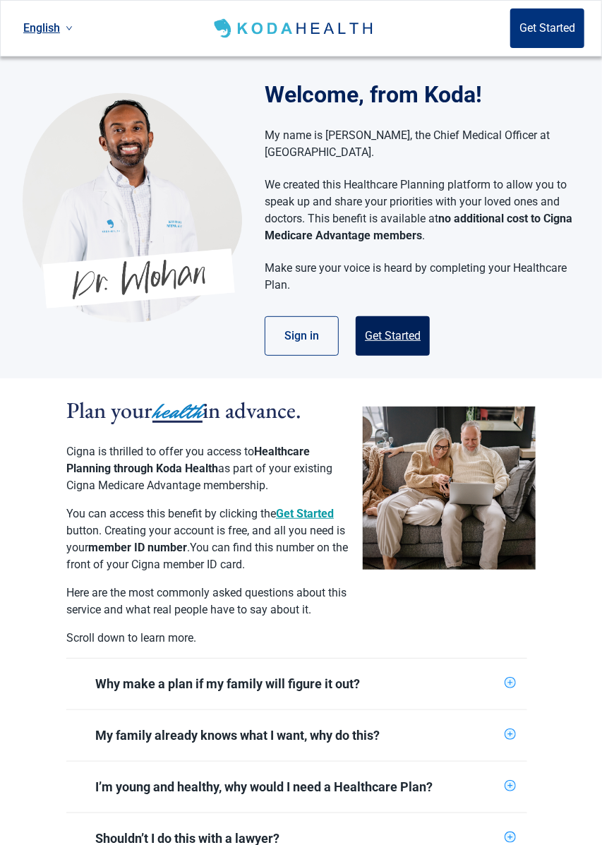
click at [409, 316] on button "Get Started" at bounding box center [393, 336] width 74 height 40
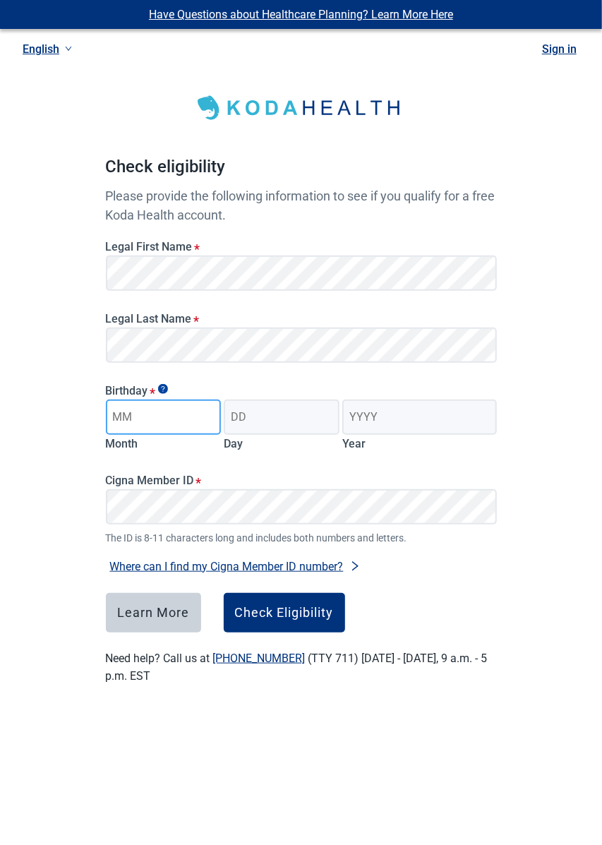
click at [205, 416] on input "Month" at bounding box center [164, 417] width 116 height 35
type input "01"
click at [289, 417] on input "Day" at bounding box center [282, 417] width 116 height 35
type input "19"
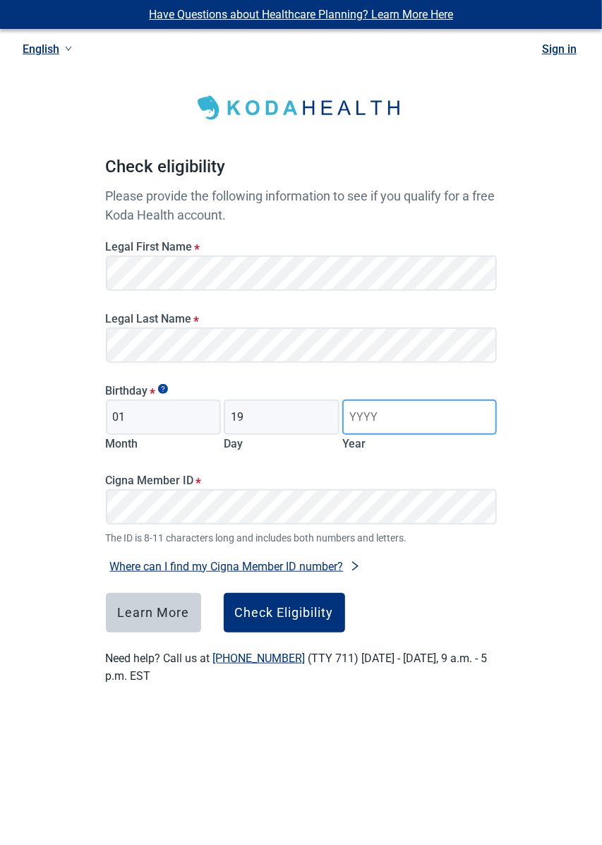
click at [422, 415] on input "Year" at bounding box center [419, 417] width 154 height 35
type input "1966"
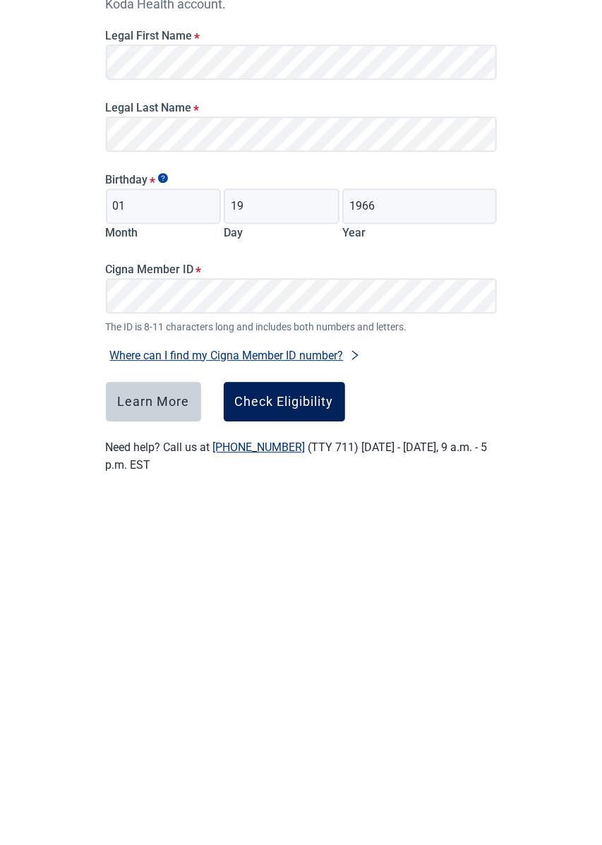
click at [309, 607] on div "Check Eligibility" at bounding box center [284, 613] width 99 height 14
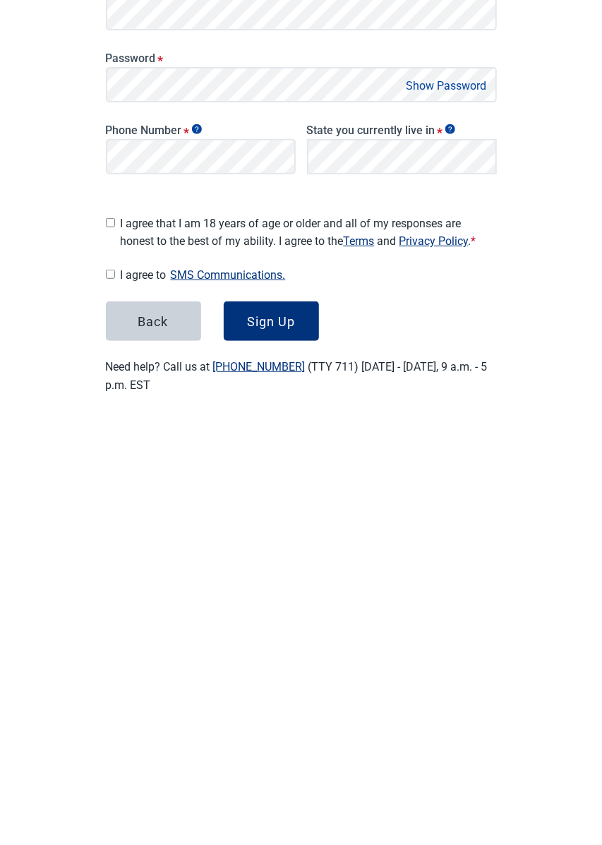
click at [484, 391] on button "Show Password" at bounding box center [446, 391] width 89 height 19
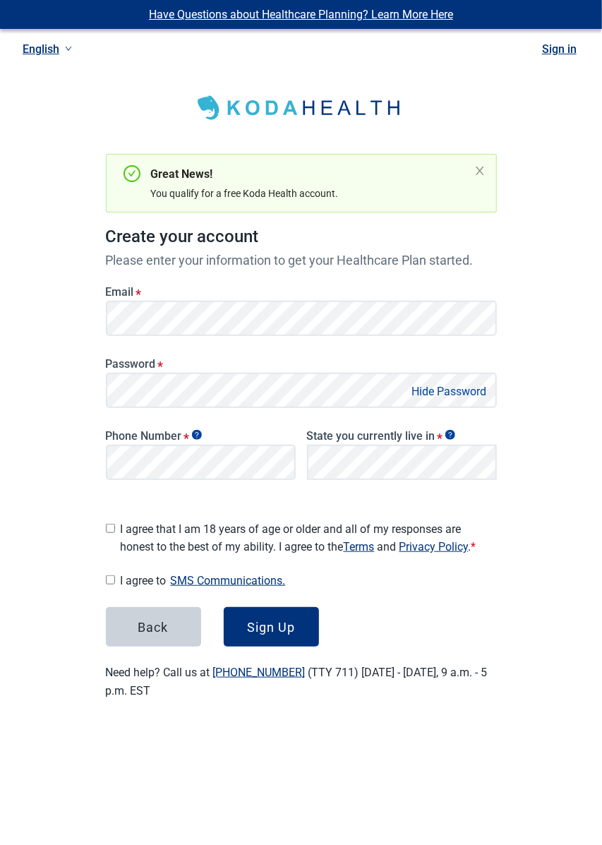
click at [473, 387] on button "Hide Password" at bounding box center [449, 391] width 83 height 19
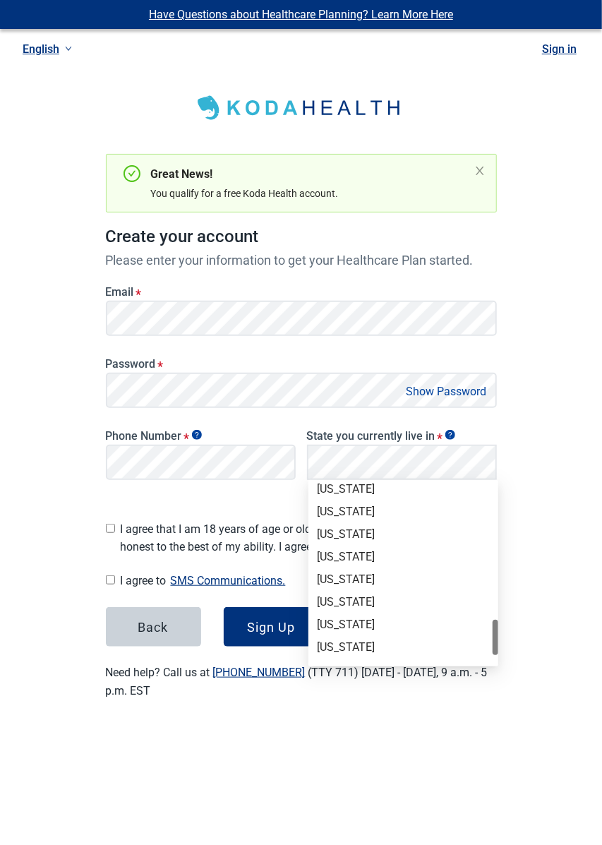
scroll to position [910, 0]
click at [359, 557] on div "[US_STATE]" at bounding box center [403, 556] width 173 height 16
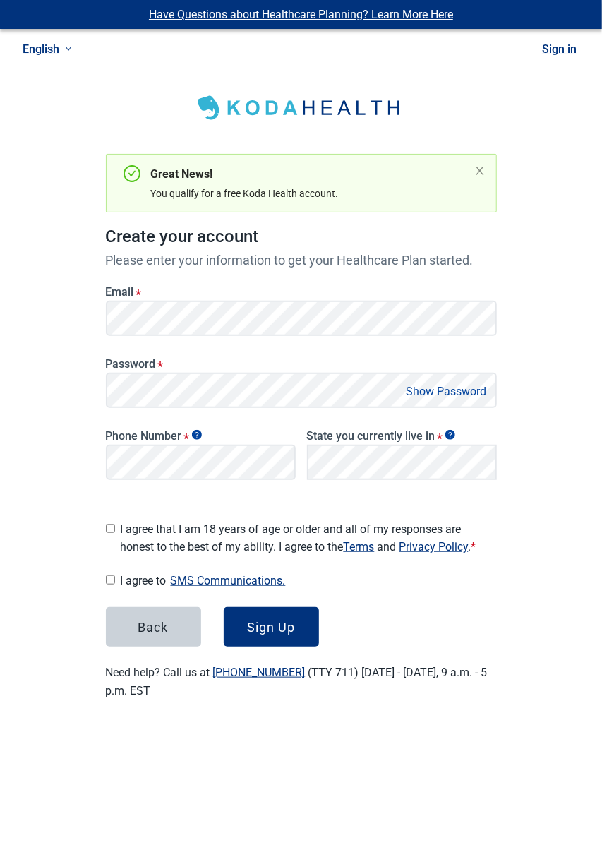
click at [107, 525] on input "I agree that I am 18 years of age or older and all of my responses are honest t…" at bounding box center [110, 528] width 9 height 9
checkbox input "true"
click at [110, 575] on input "I agree to SMS Communications." at bounding box center [110, 579] width 9 height 9
checkbox input "true"
click at [285, 624] on div "Sign Up" at bounding box center [271, 627] width 48 height 14
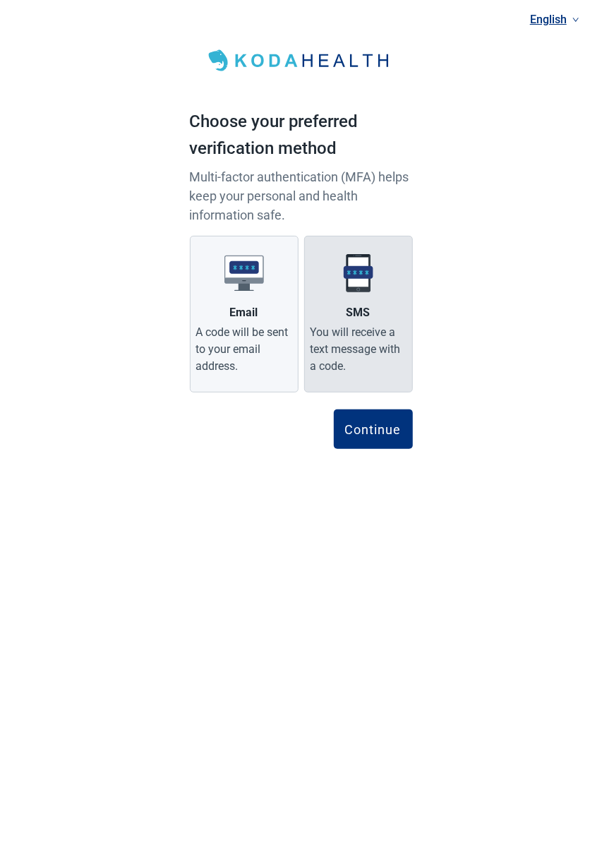
click at [368, 316] on div "SMS" at bounding box center [359, 312] width 24 height 17
click at [0, 0] on input "SMS You will receive a text message with a code." at bounding box center [0, 0] width 0 height 0
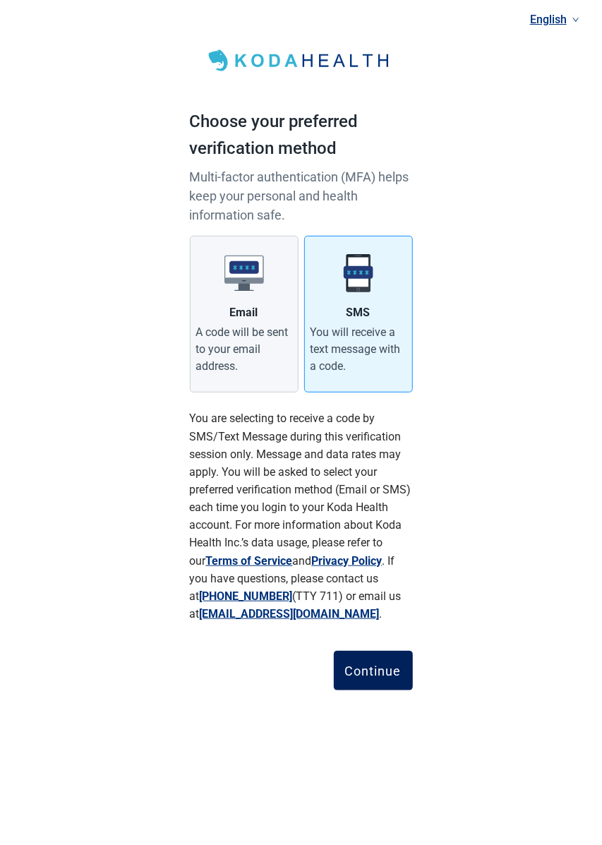
click at [384, 672] on div "Continue" at bounding box center [373, 671] width 56 height 14
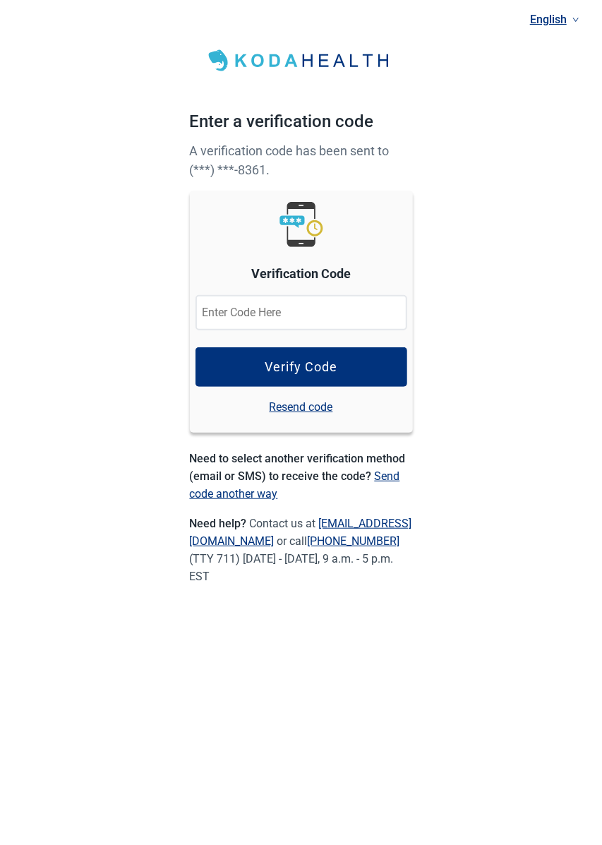
click at [341, 309] on input at bounding box center [302, 312] width 212 height 35
click at [347, 317] on input at bounding box center [302, 312] width 212 height 35
type input "700563"
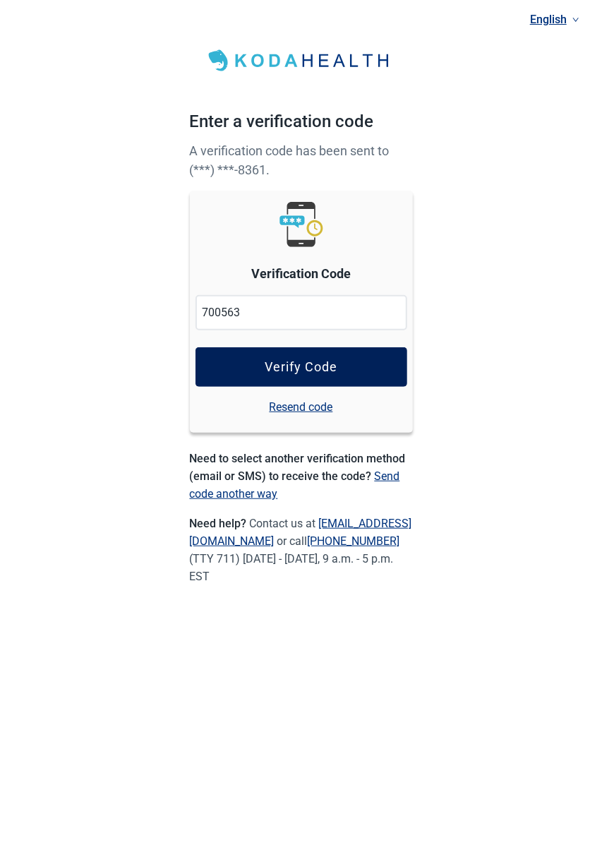
click at [378, 359] on button "Verify Code" at bounding box center [302, 367] width 212 height 40
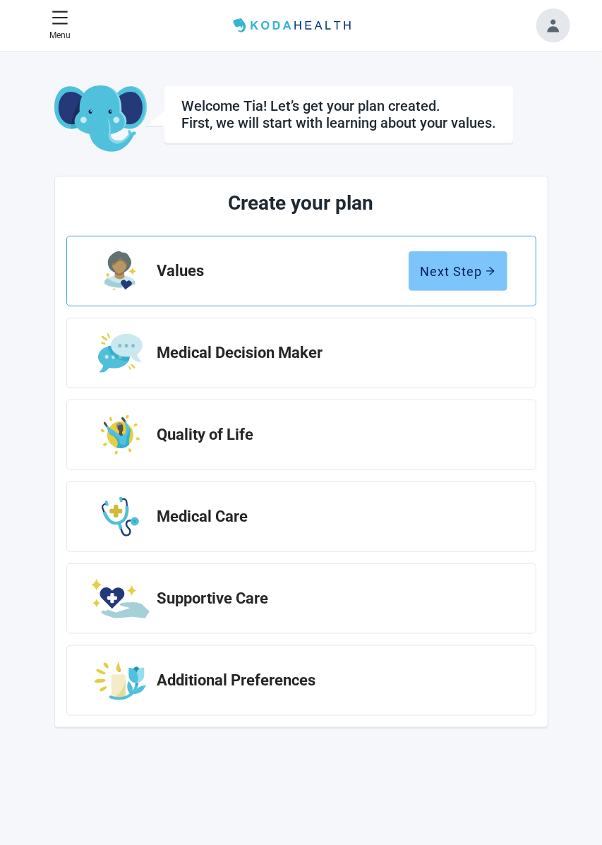
click at [475, 274] on div "Next Step" at bounding box center [458, 271] width 75 height 14
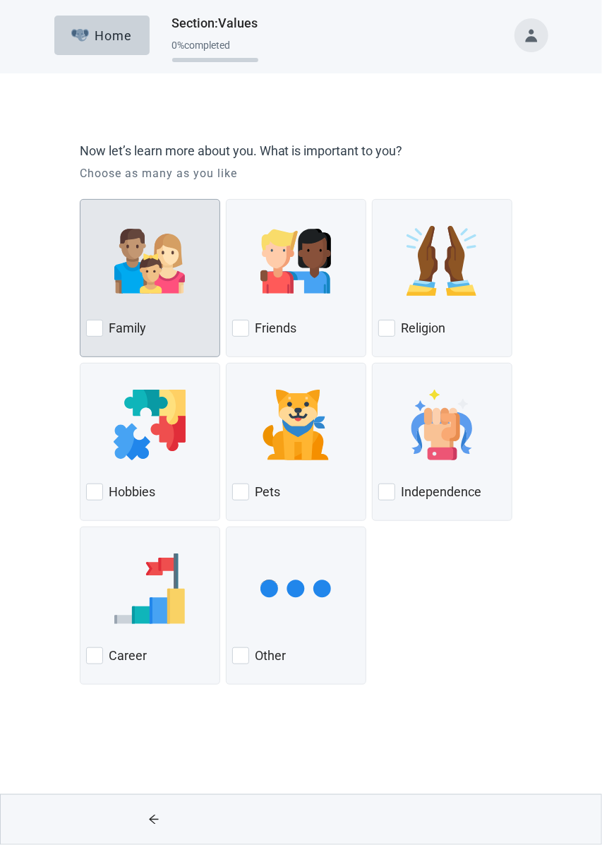
click at [95, 334] on div at bounding box center [94, 328] width 17 height 17
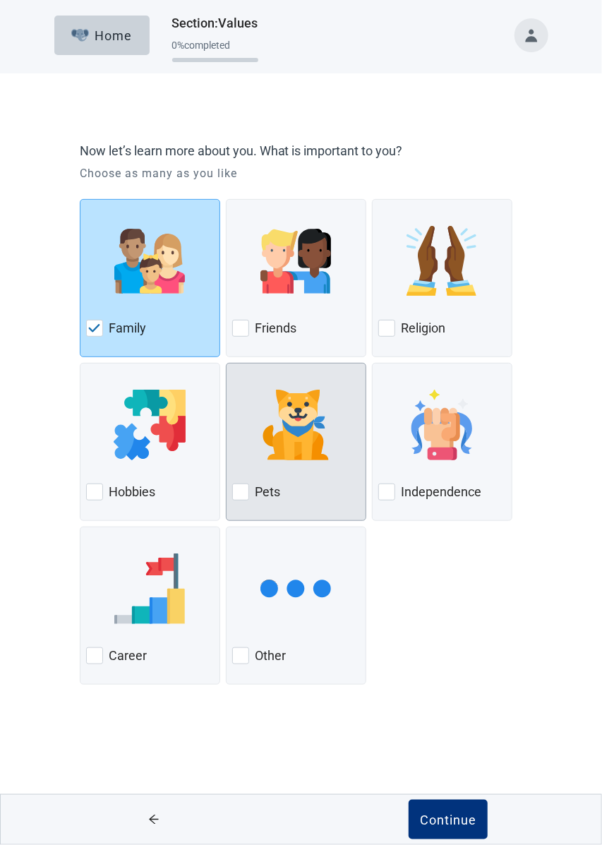
click at [242, 482] on div "Pets" at bounding box center [296, 492] width 128 height 23
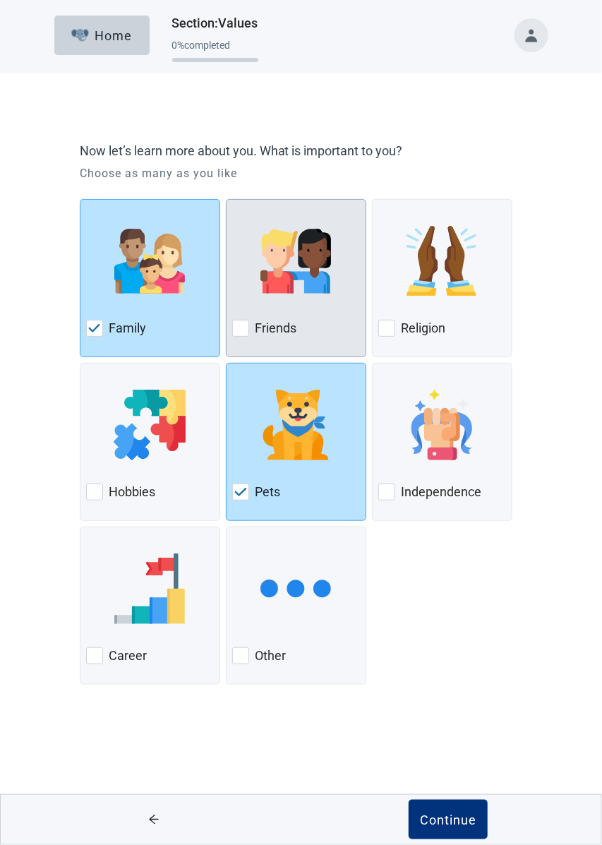
click at [256, 325] on label "Friends" at bounding box center [276, 328] width 42 height 17
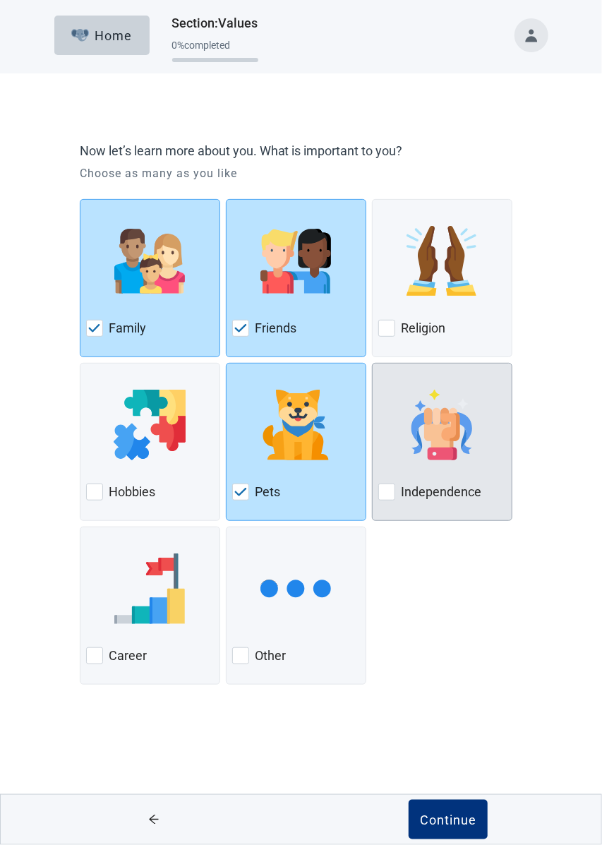
click at [380, 489] on div at bounding box center [386, 492] width 17 height 17
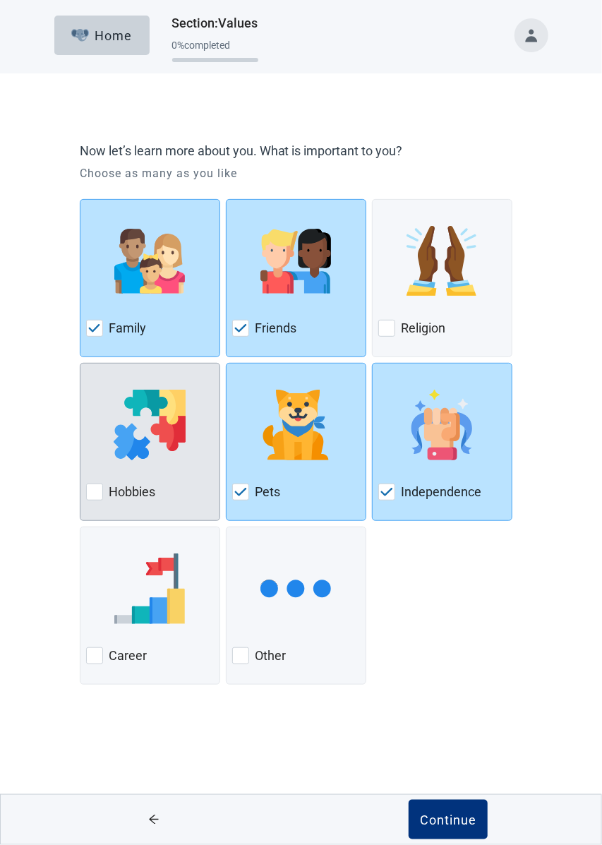
click at [109, 494] on label "Hobbies" at bounding box center [132, 492] width 47 height 17
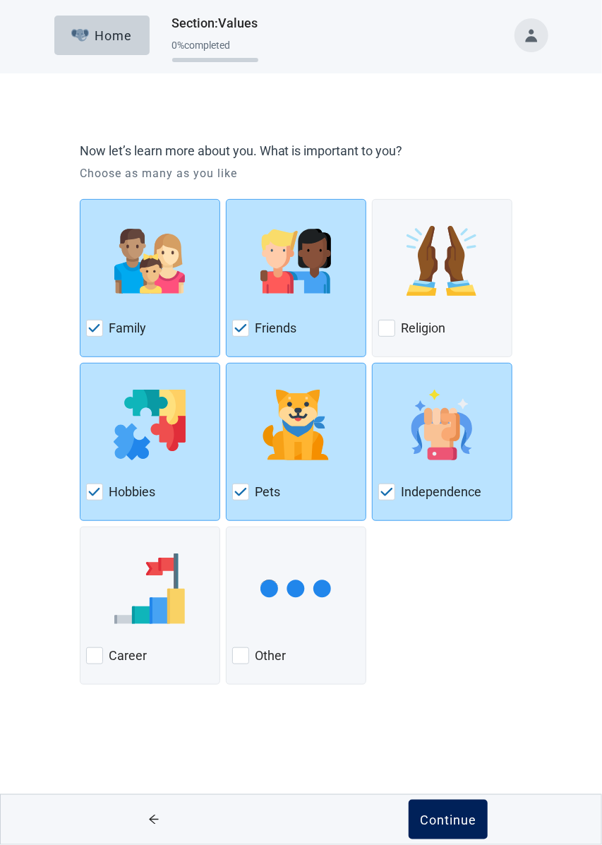
click at [455, 823] on div "Continue" at bounding box center [448, 820] width 56 height 14
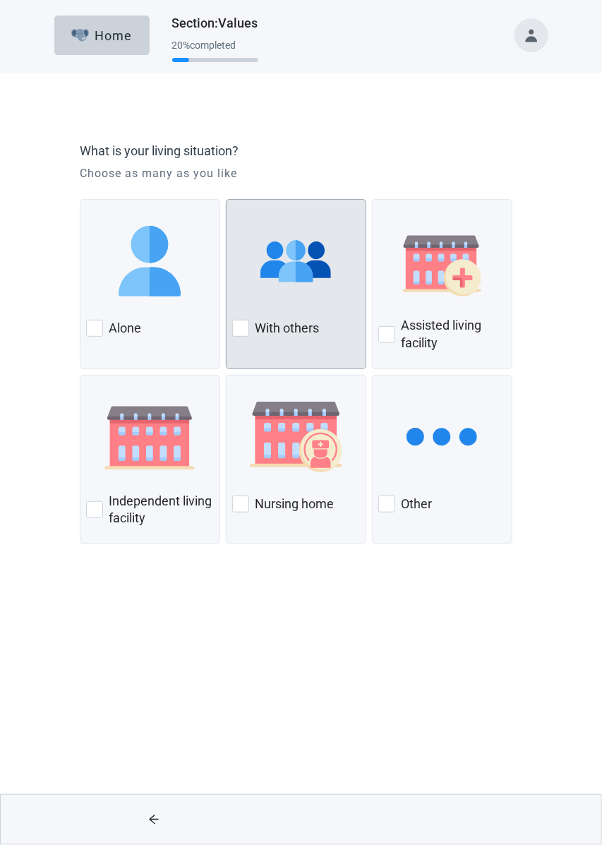
click at [278, 321] on label "With others" at bounding box center [287, 328] width 64 height 17
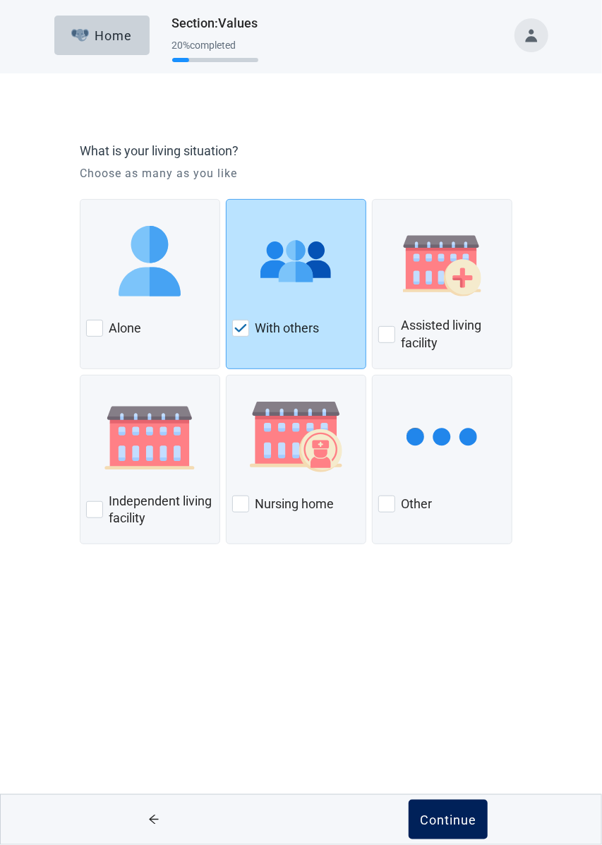
click at [442, 823] on div "Continue" at bounding box center [448, 820] width 56 height 14
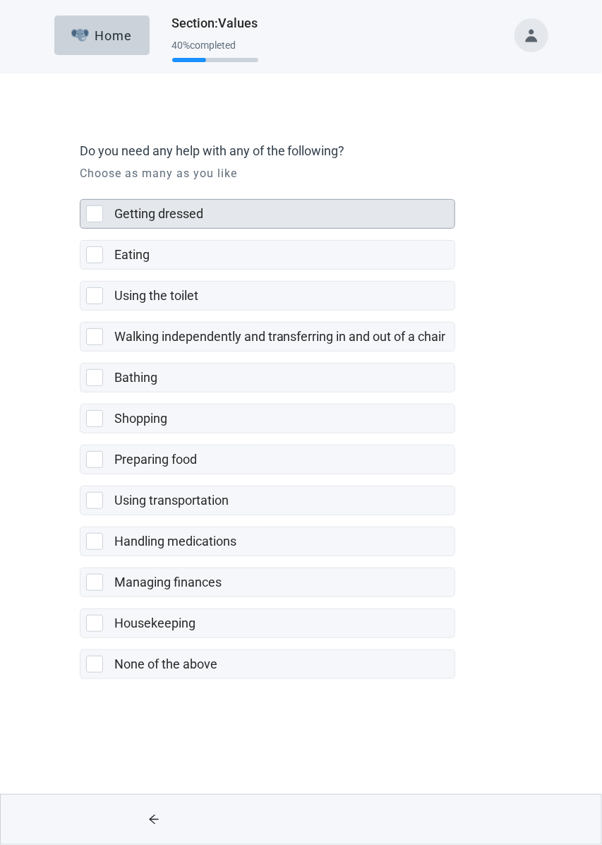
click at [96, 217] on div at bounding box center [94, 213] width 17 height 17
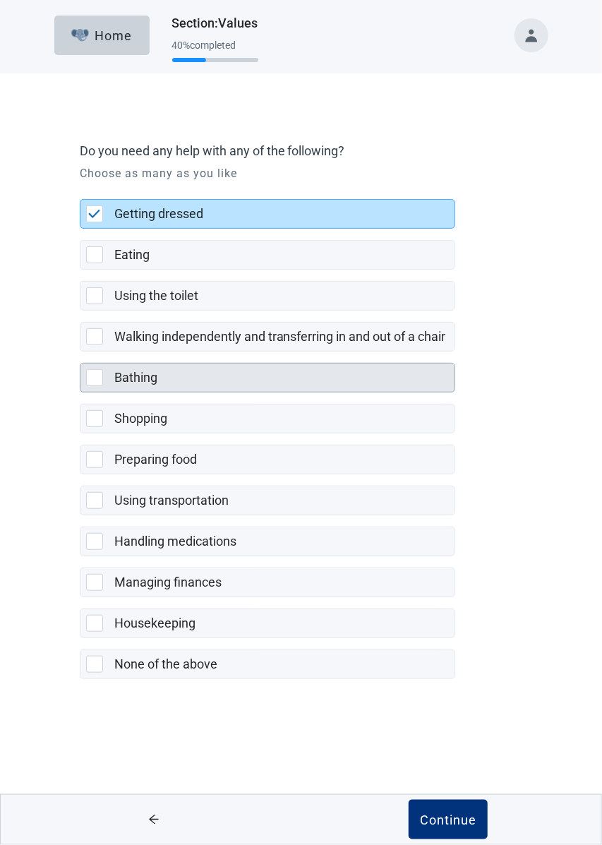
click at [93, 369] on div at bounding box center [94, 377] width 17 height 17
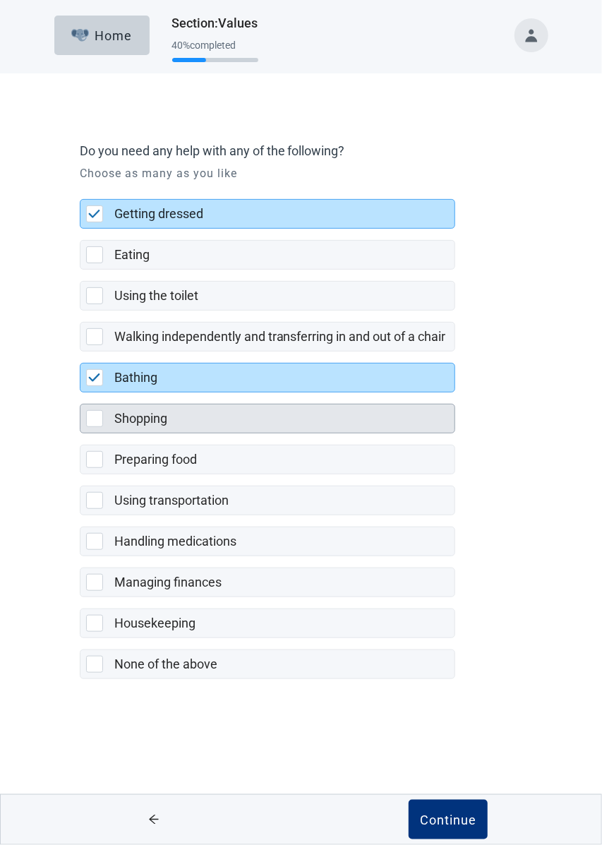
click at [95, 405] on div "Shopping" at bounding box center [267, 419] width 374 height 28
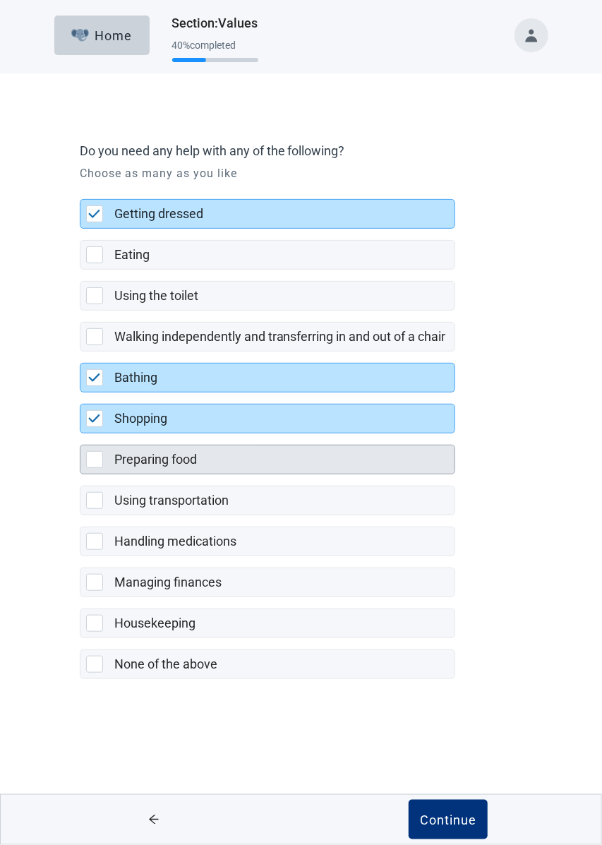
click at [95, 455] on div at bounding box center [94, 459] width 17 height 17
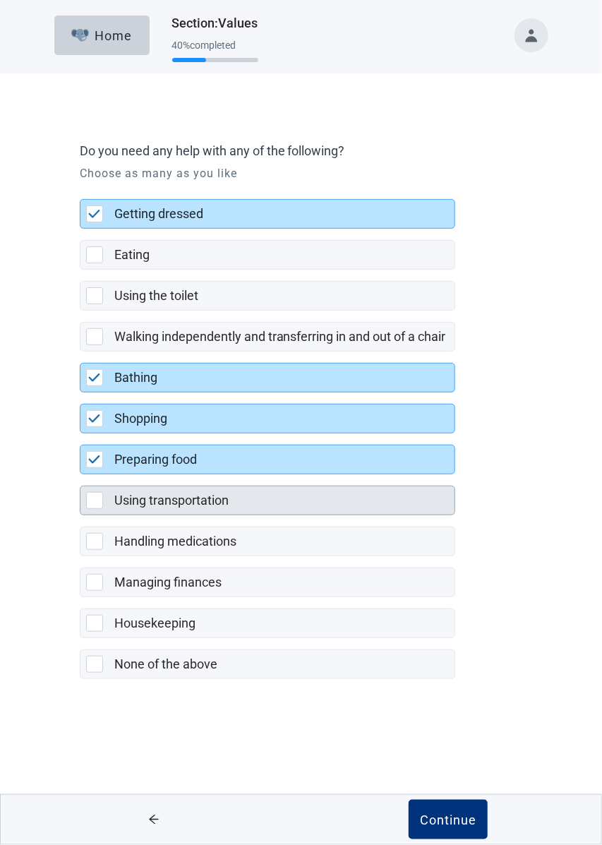
click at [95, 492] on div at bounding box center [94, 500] width 17 height 17
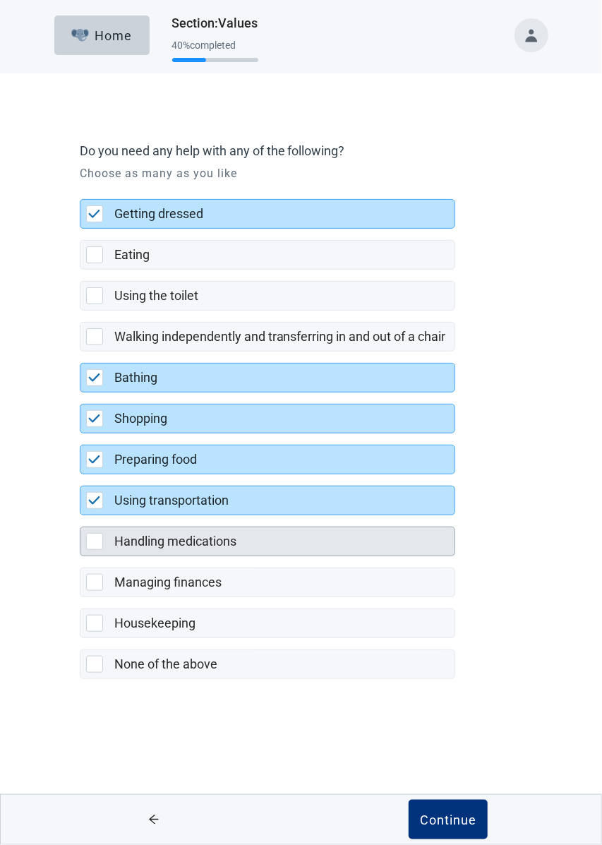
click at [93, 533] on div at bounding box center [94, 541] width 17 height 17
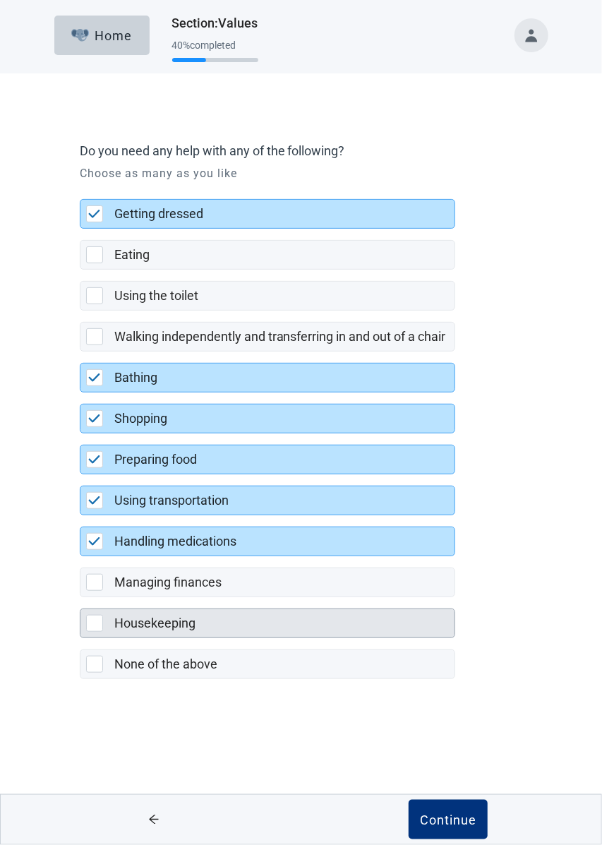
click at [87, 609] on div "Housekeeping" at bounding box center [267, 623] width 374 height 28
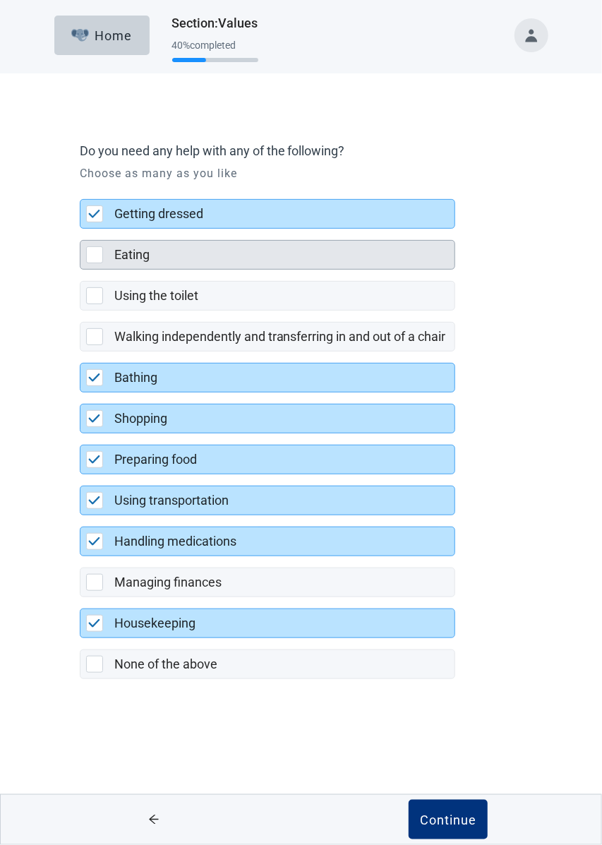
click at [261, 246] on div "Eating" at bounding box center [280, 255] width 332 height 18
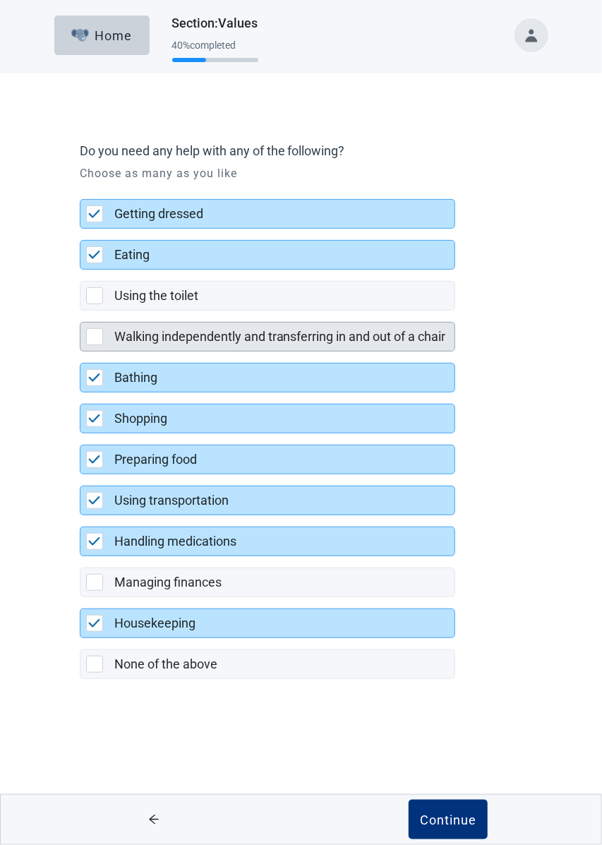
click at [398, 330] on label "Walking independently and transferring in and out of a chair" at bounding box center [280, 336] width 332 height 15
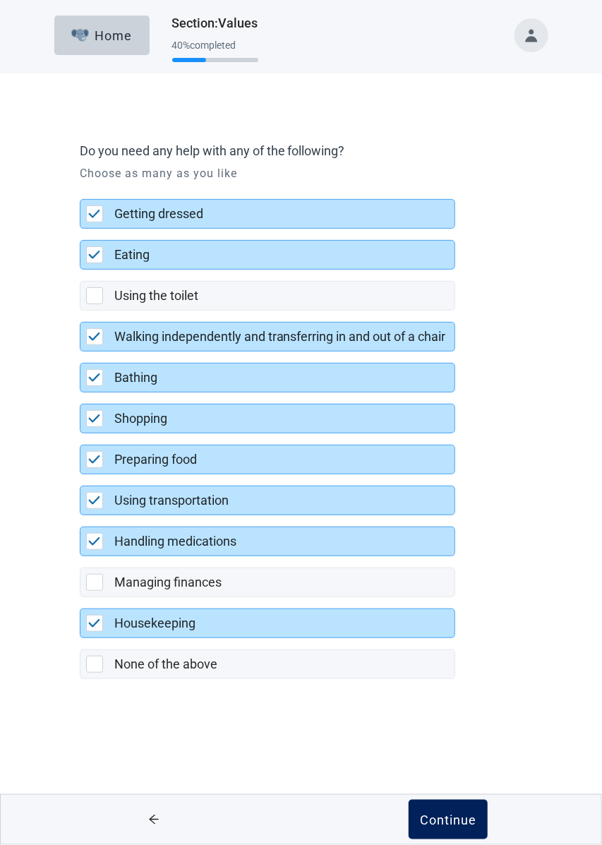
click at [462, 816] on div "Continue" at bounding box center [448, 820] width 56 height 14
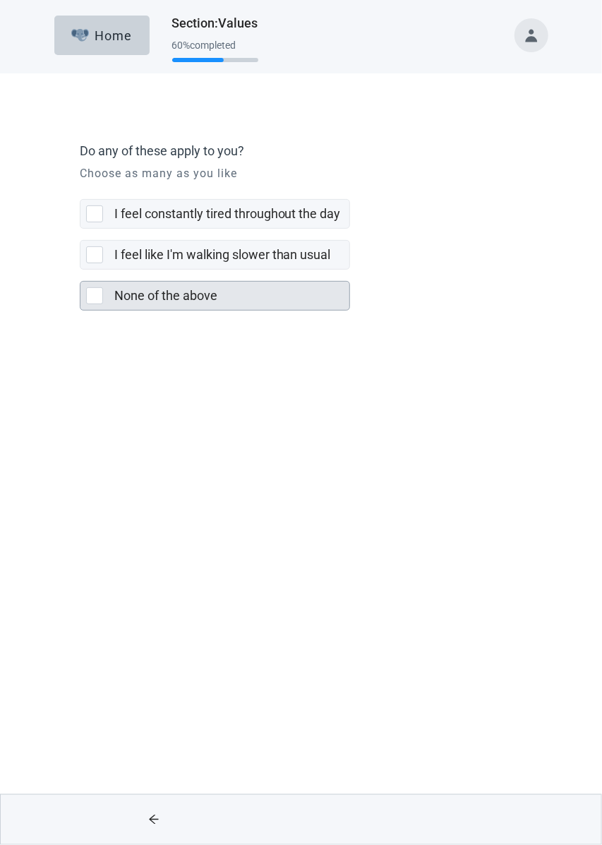
click at [97, 296] on div at bounding box center [94, 295] width 17 height 17
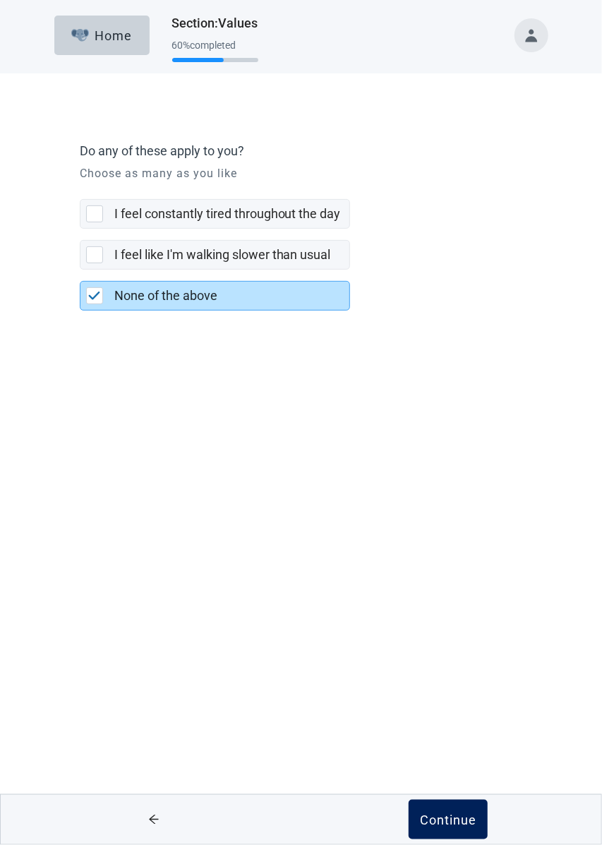
click at [454, 815] on div "Continue" at bounding box center [448, 820] width 56 height 14
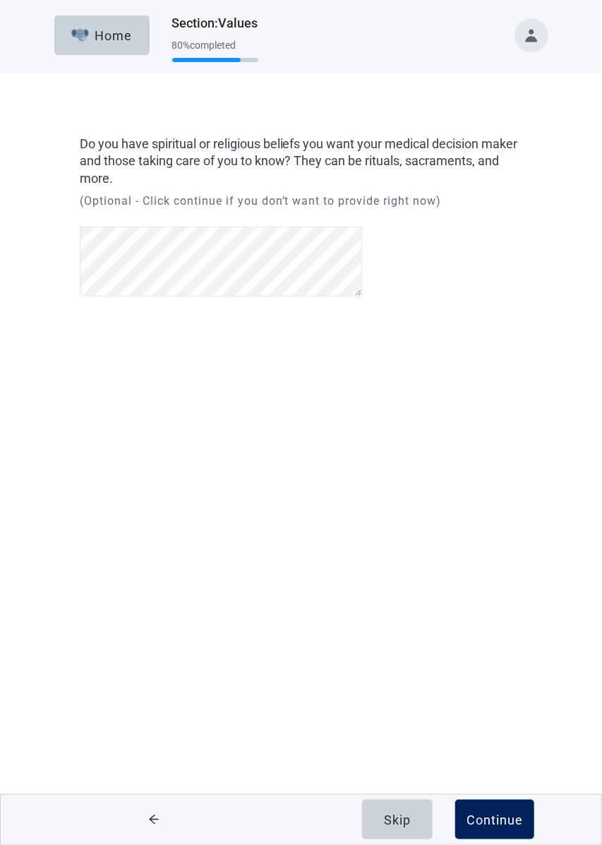
click at [509, 813] on div "Continue" at bounding box center [495, 820] width 56 height 14
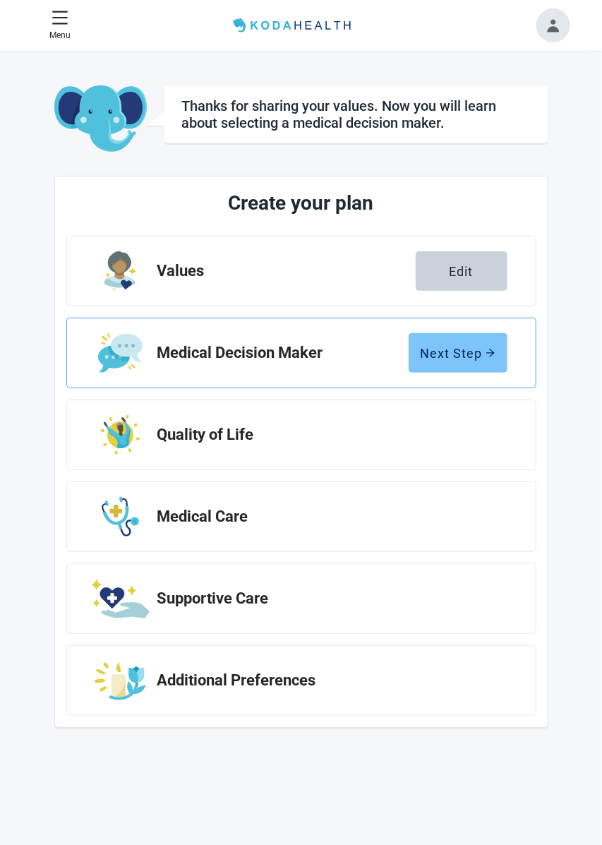
click at [476, 350] on div "Next Step" at bounding box center [458, 353] width 75 height 14
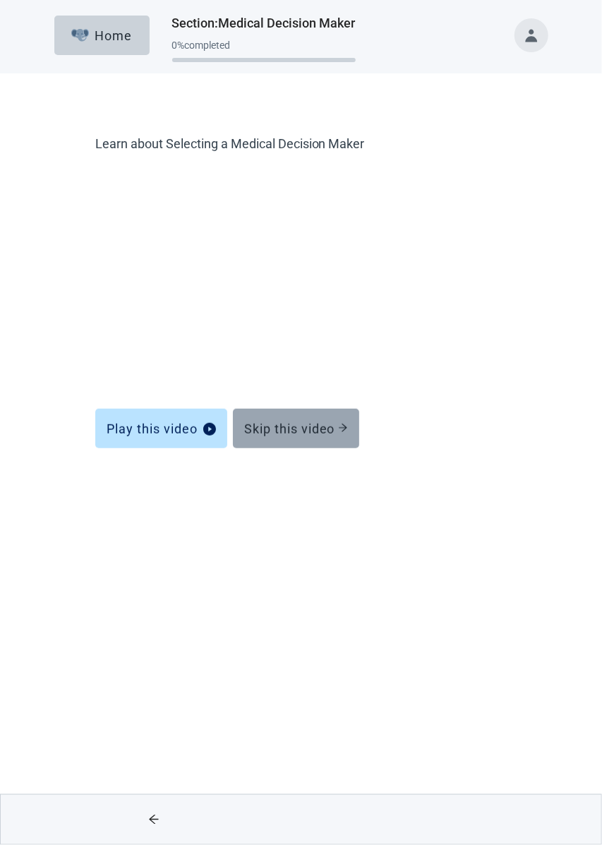
click at [344, 415] on button "Skip this video" at bounding box center [296, 429] width 126 height 40
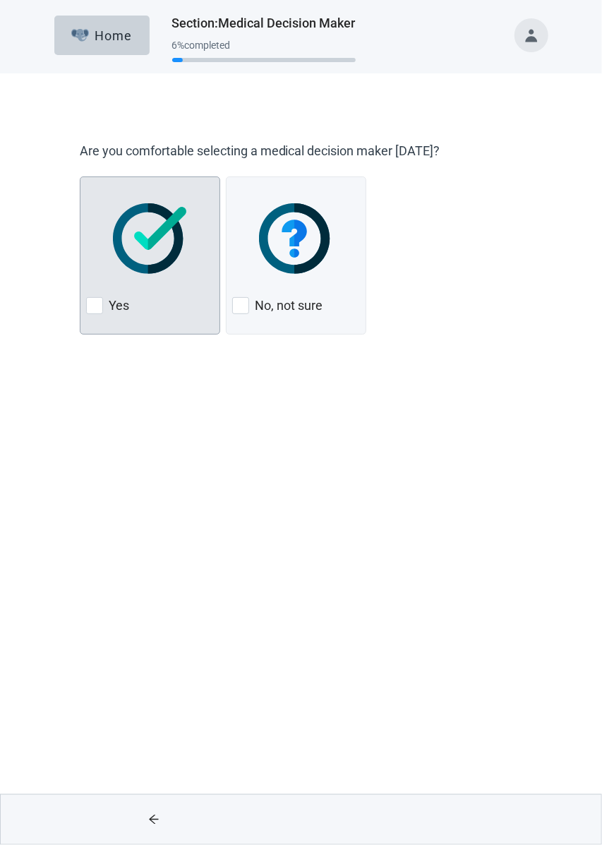
click at [90, 286] on div at bounding box center [150, 239] width 128 height 112
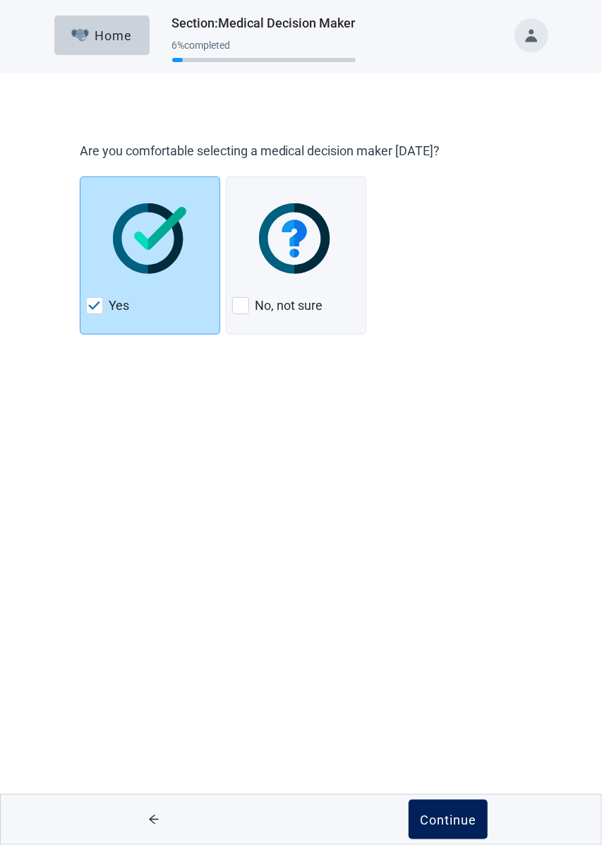
click at [453, 828] on button "Continue" at bounding box center [448, 820] width 79 height 40
click at [470, 811] on button "Continue" at bounding box center [448, 820] width 79 height 40
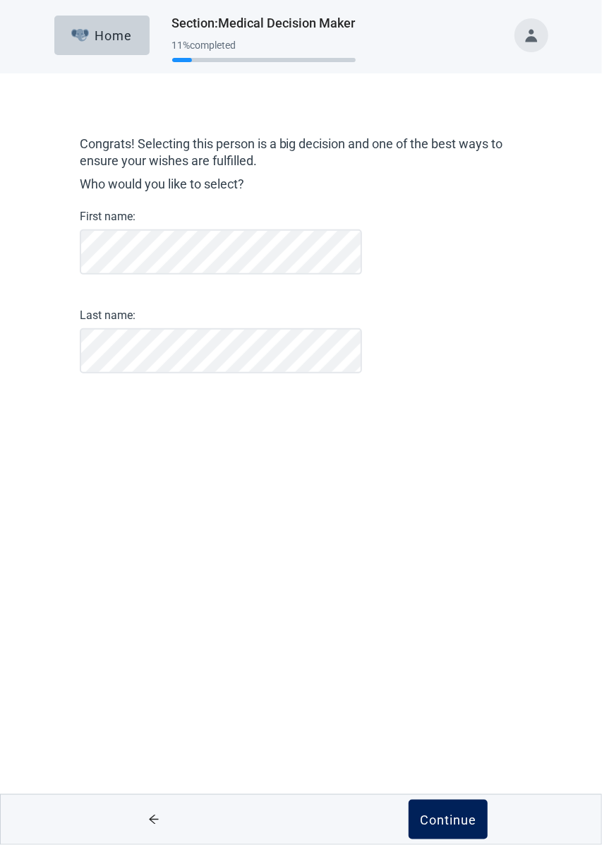
click at [446, 823] on div "Continue" at bounding box center [448, 820] width 56 height 14
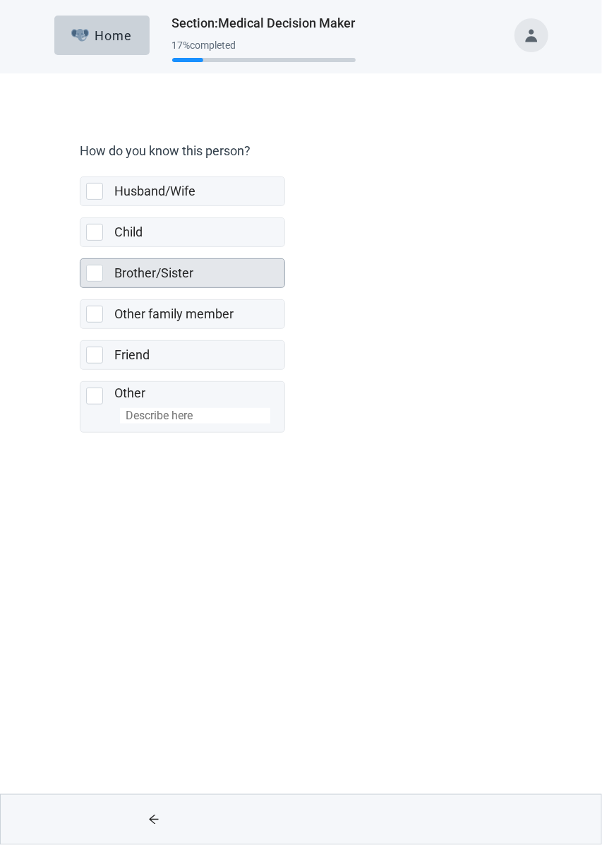
click at [90, 274] on div at bounding box center [94, 273] width 17 height 17
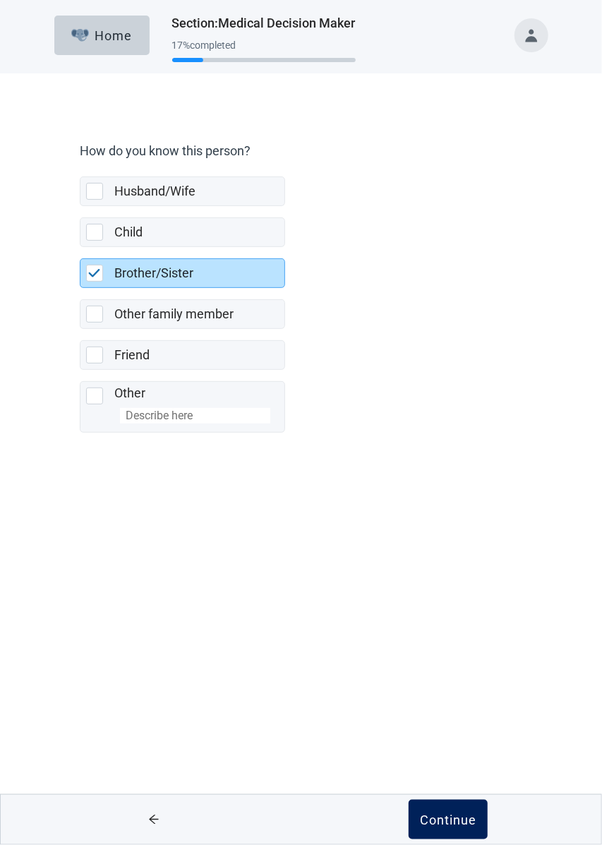
click at [460, 830] on button "Continue" at bounding box center [448, 820] width 79 height 40
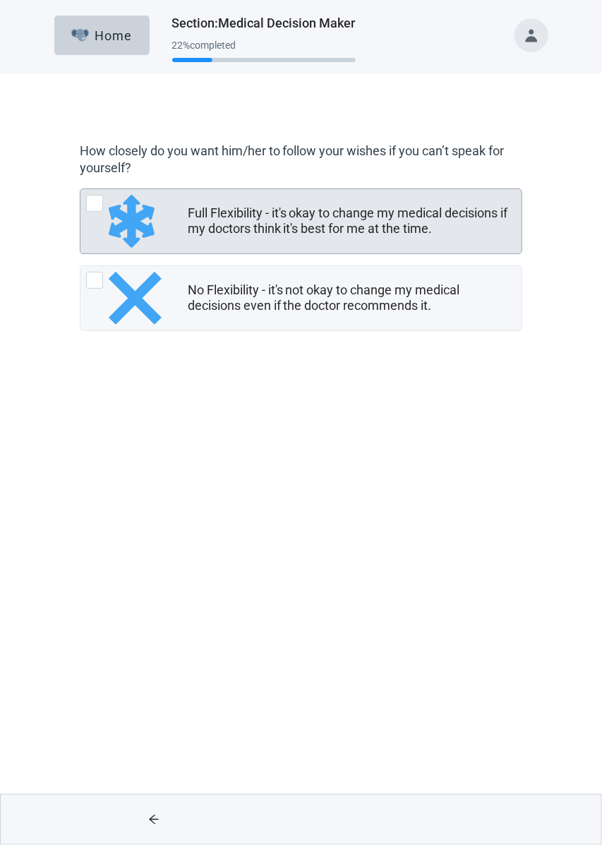
click at [81, 213] on div "Full Flexibility - it's okay to change my medical decisions if my doctors think…" at bounding box center [301, 221] width 442 height 64
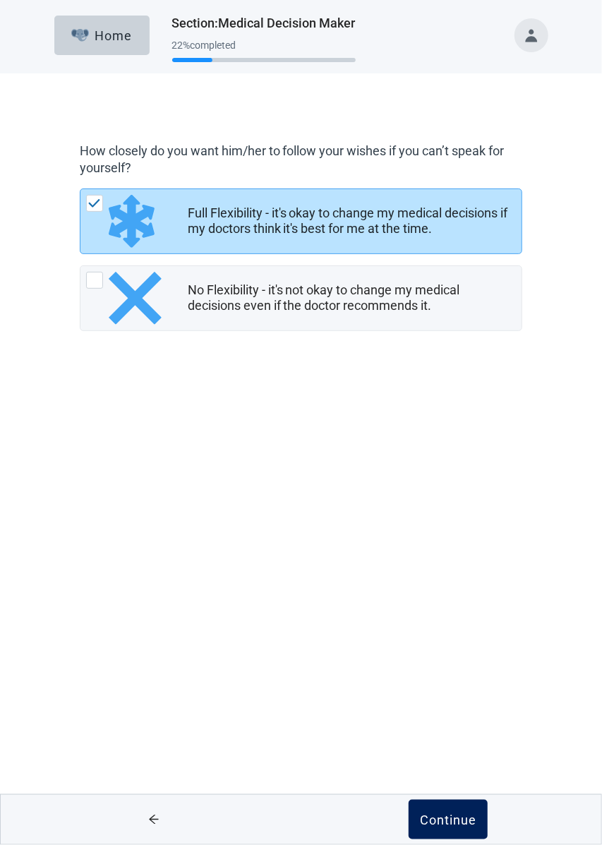
click at [452, 822] on div "Continue" at bounding box center [448, 820] width 56 height 14
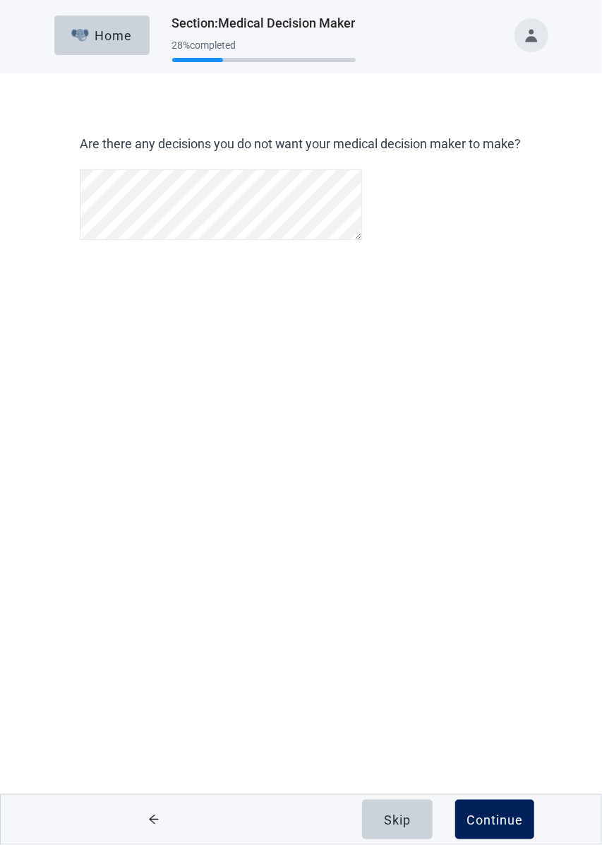
click at [500, 828] on button "Continue" at bounding box center [494, 820] width 79 height 40
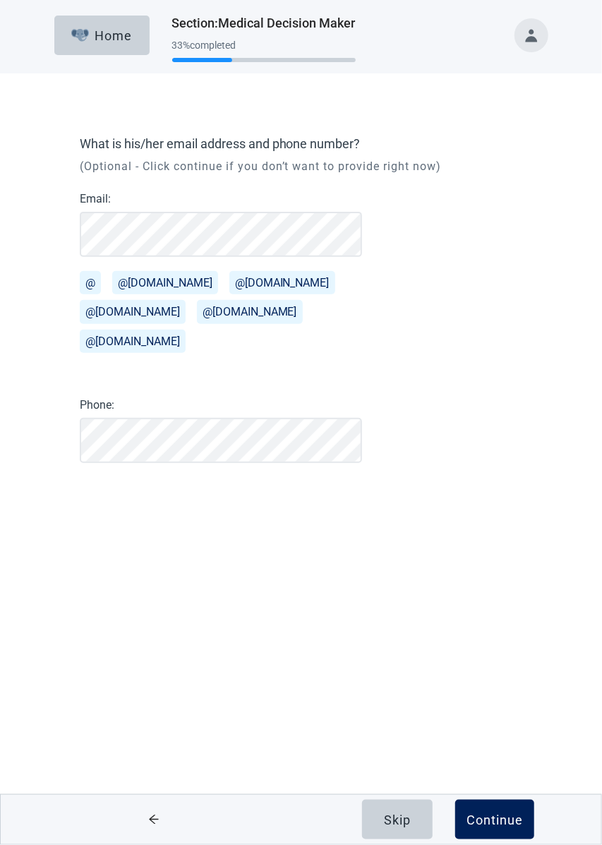
click at [491, 818] on div "Continue" at bounding box center [495, 820] width 56 height 14
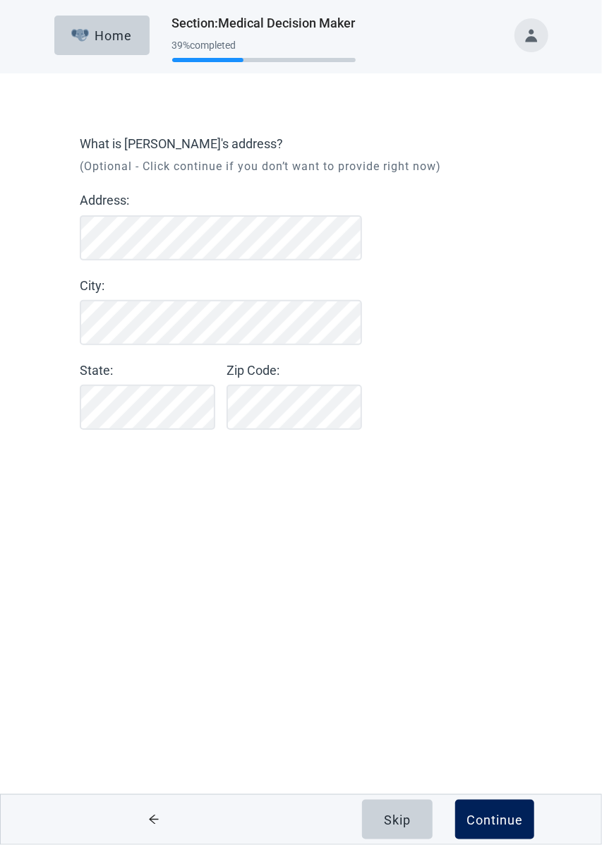
click at [521, 804] on button "Continue" at bounding box center [494, 820] width 79 height 40
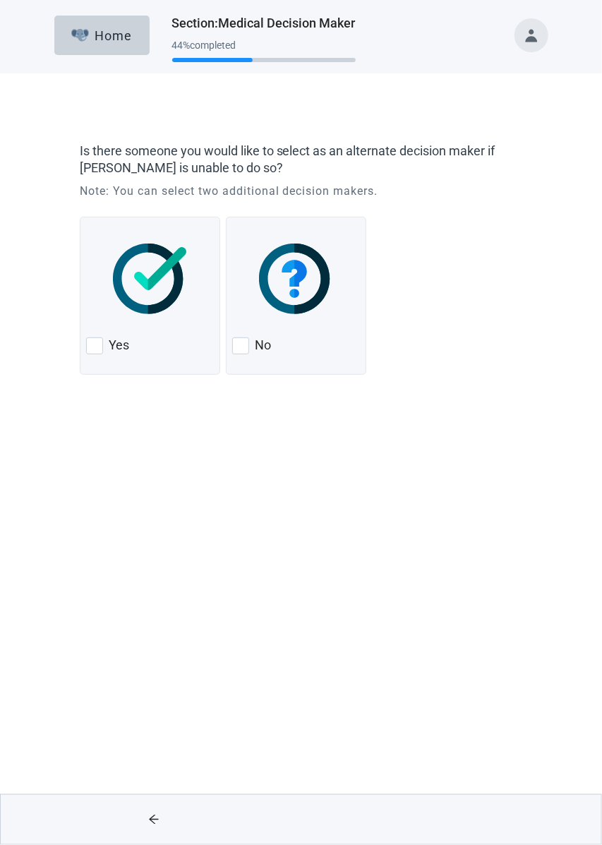
click at [518, 819] on div at bounding box center [449, 819] width 295 height 49
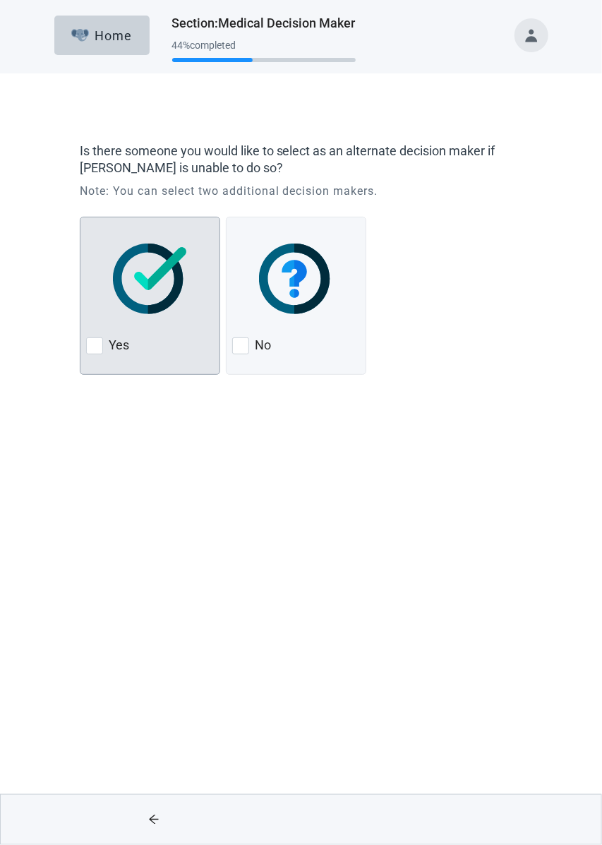
click at [98, 335] on div "Yes" at bounding box center [150, 346] width 128 height 23
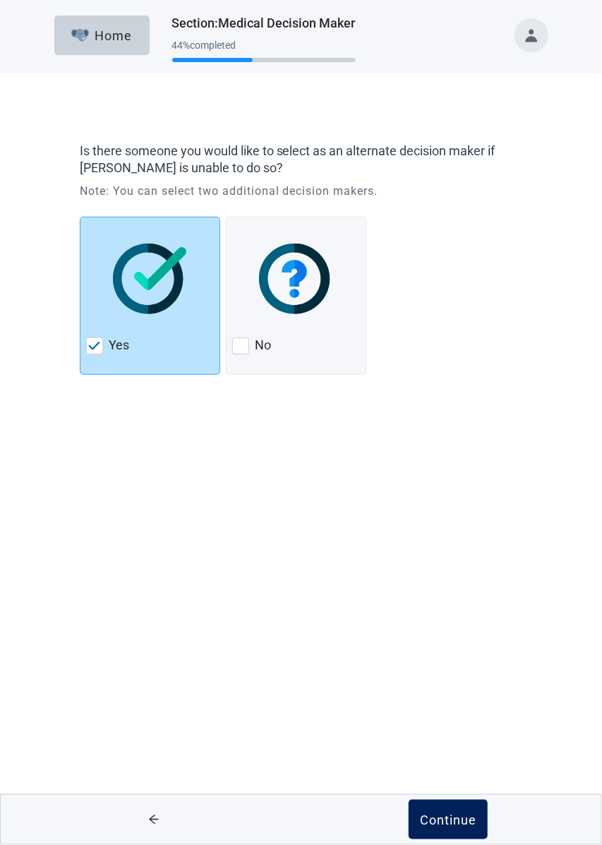
click at [453, 821] on div "Continue" at bounding box center [448, 820] width 56 height 14
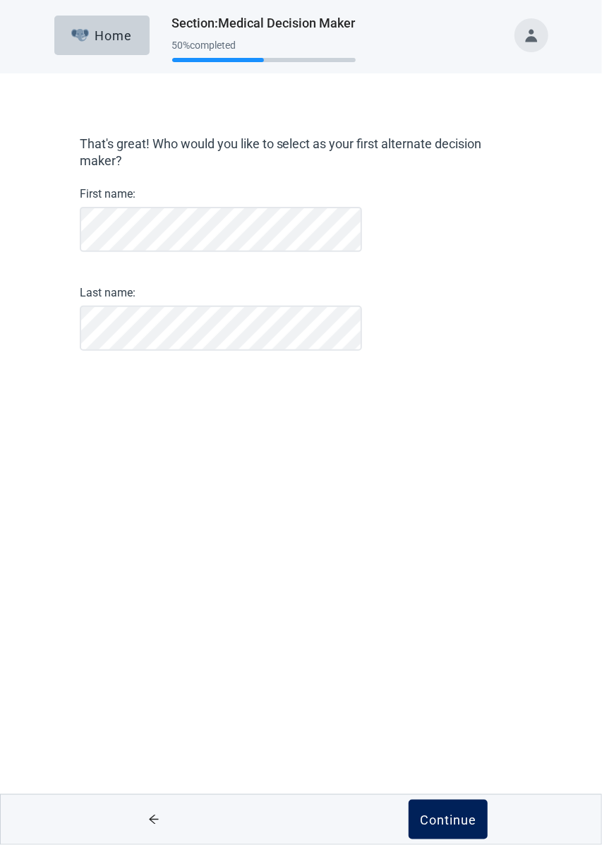
click at [459, 814] on div "Continue" at bounding box center [448, 820] width 56 height 14
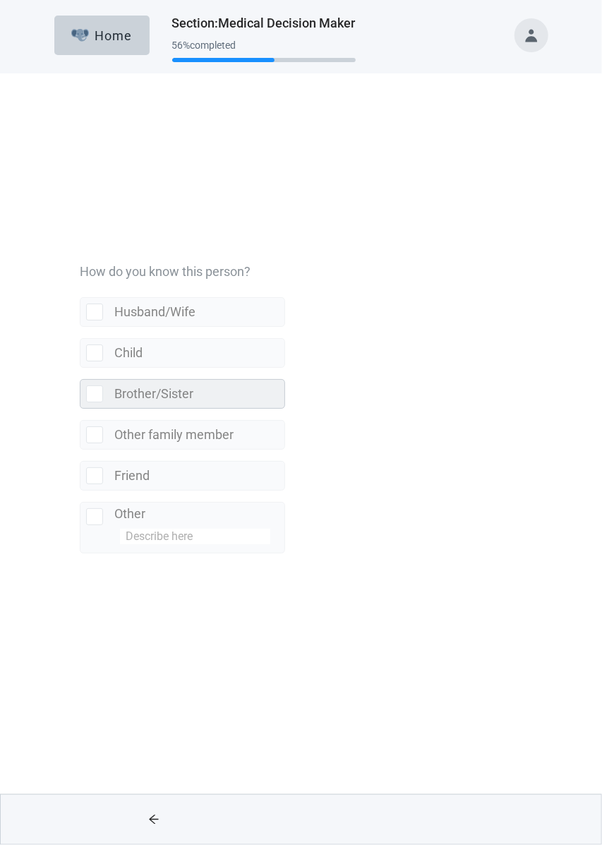
click at [95, 269] on div at bounding box center [94, 273] width 17 height 17
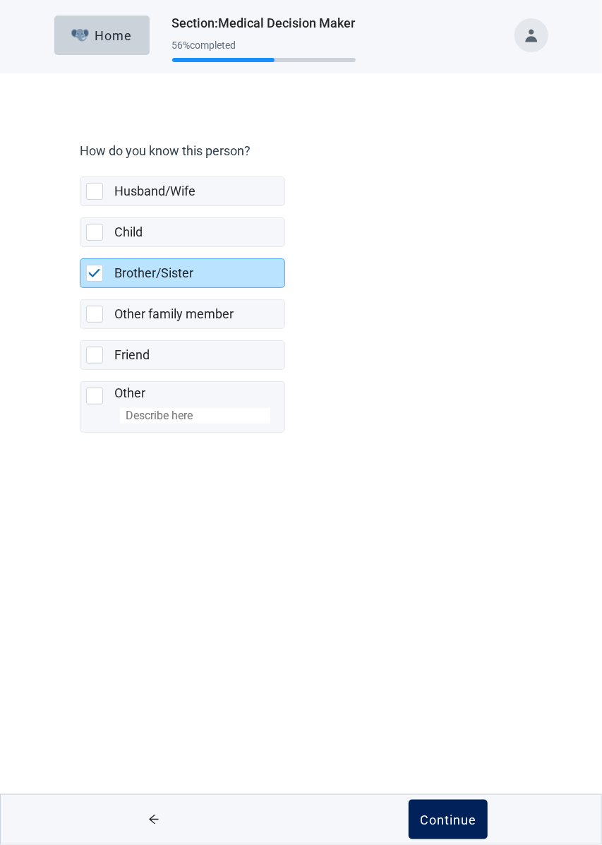
click at [469, 827] on div "Continue" at bounding box center [448, 820] width 56 height 14
click at [472, 821] on div "Continue" at bounding box center [448, 820] width 56 height 14
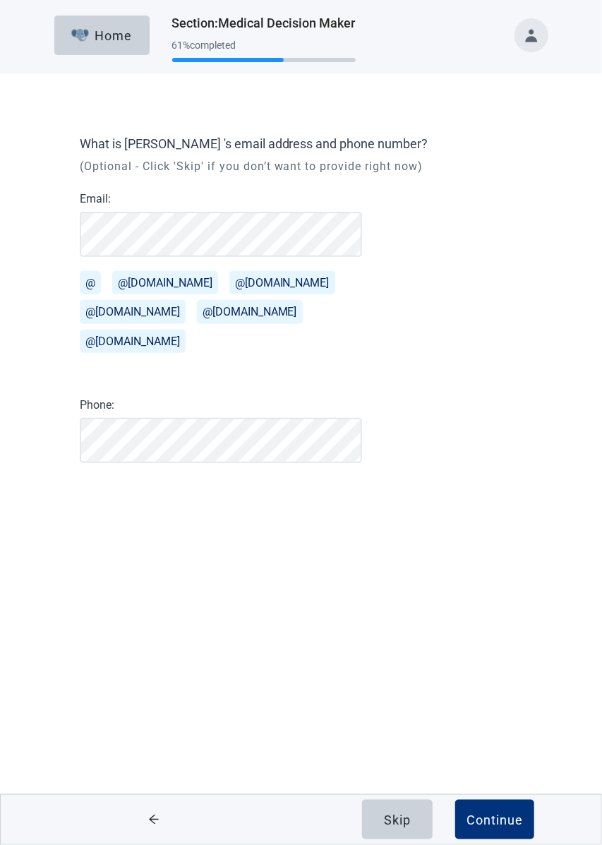
click at [154, 289] on button "@[DOMAIN_NAME]" at bounding box center [165, 282] width 106 height 23
click at [512, 815] on div "Continue" at bounding box center [495, 820] width 56 height 14
click at [486, 828] on button "Continue" at bounding box center [494, 820] width 79 height 40
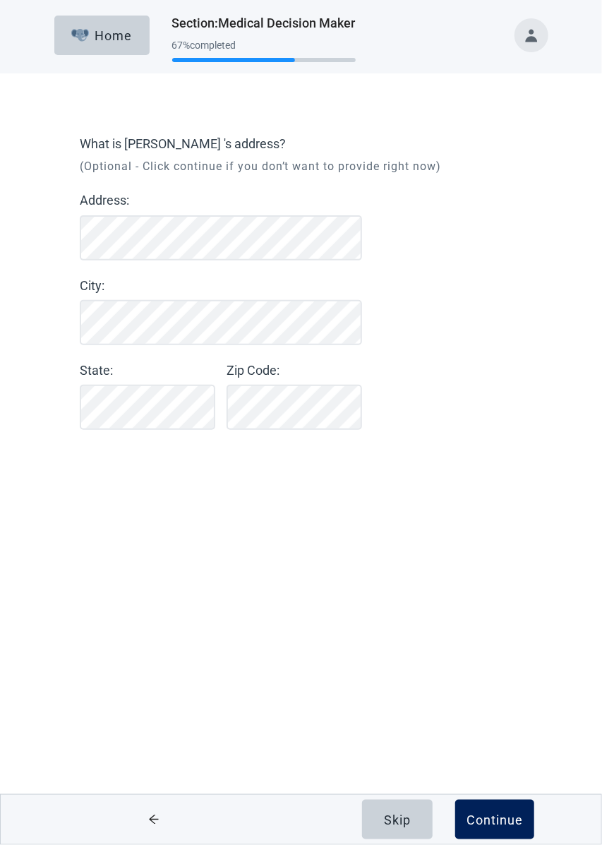
click at [499, 821] on div "Continue" at bounding box center [495, 820] width 56 height 14
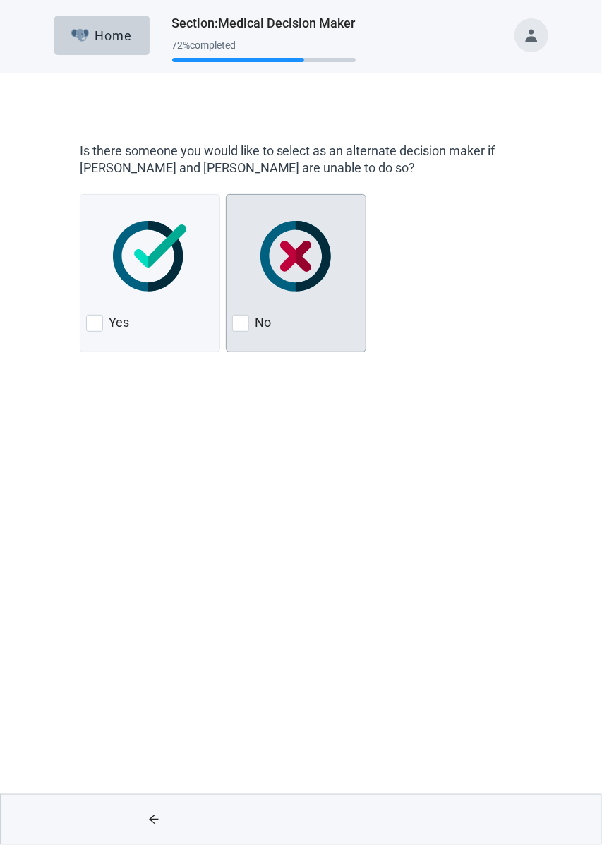
click at [245, 319] on div at bounding box center [240, 323] width 17 height 17
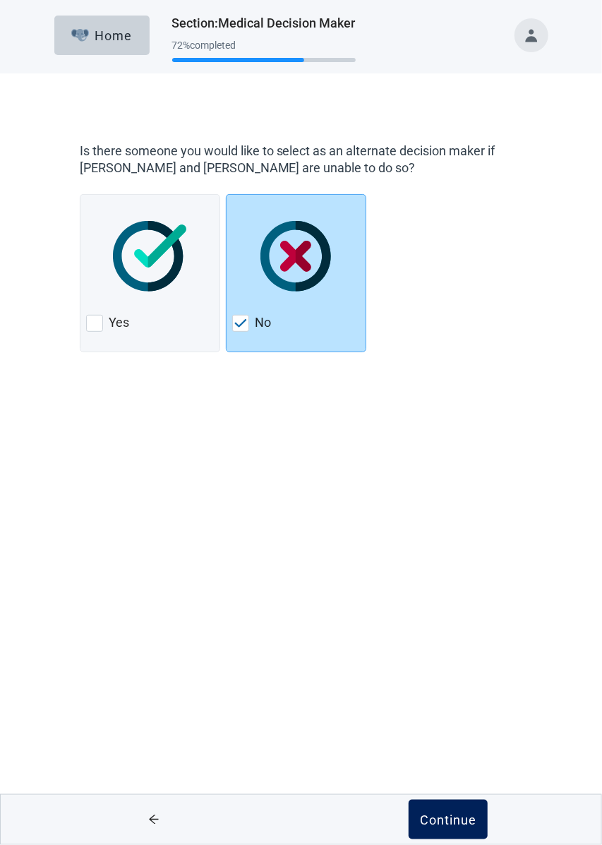
click at [460, 828] on button "Continue" at bounding box center [448, 820] width 79 height 40
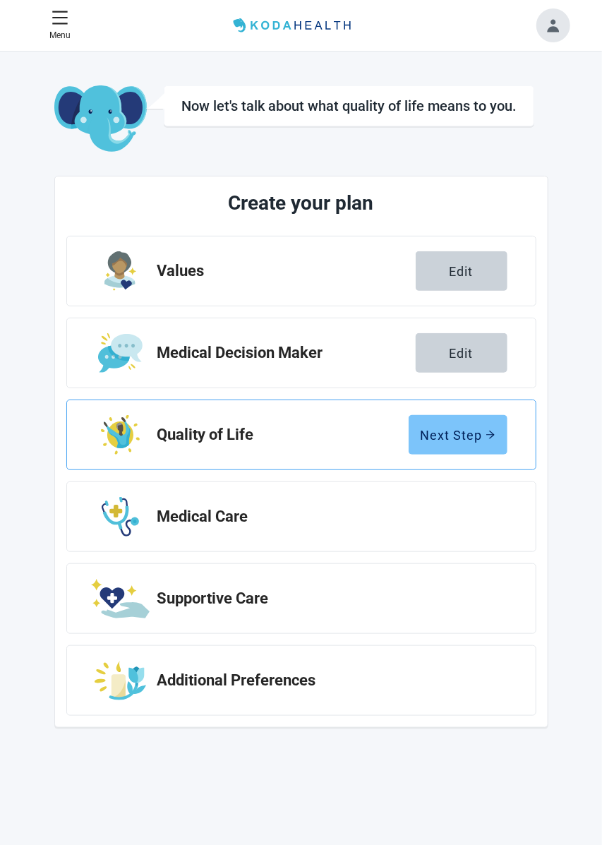
click at [480, 431] on div "Next Step" at bounding box center [458, 435] width 75 height 14
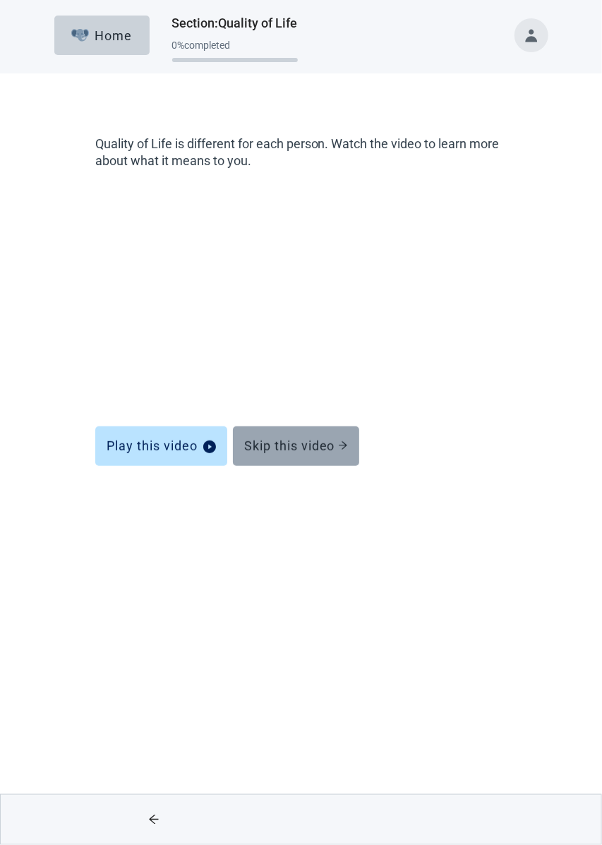
click at [345, 439] on div "Skip this video" at bounding box center [296, 446] width 104 height 14
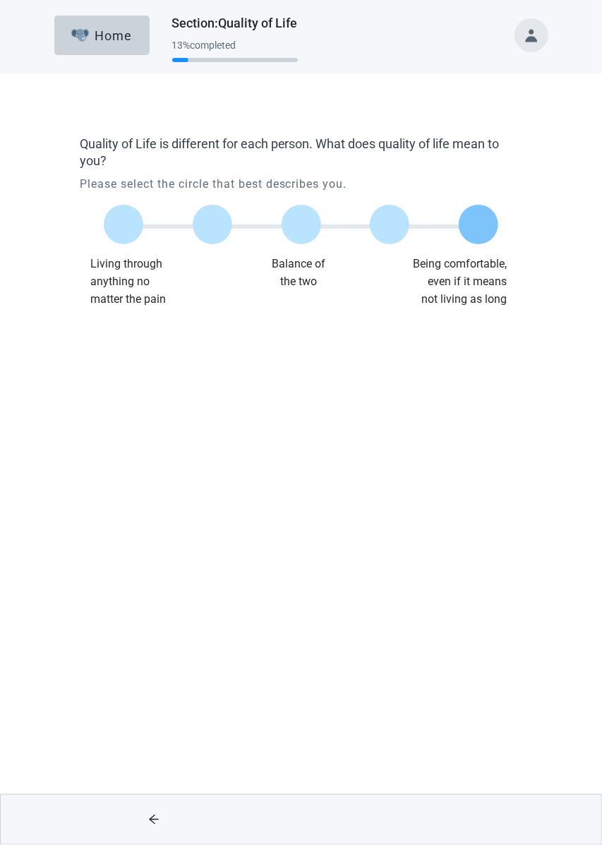
click at [476, 233] on div at bounding box center [479, 225] width 40 height 40
click at [467, 812] on button "Continue" at bounding box center [448, 820] width 79 height 40
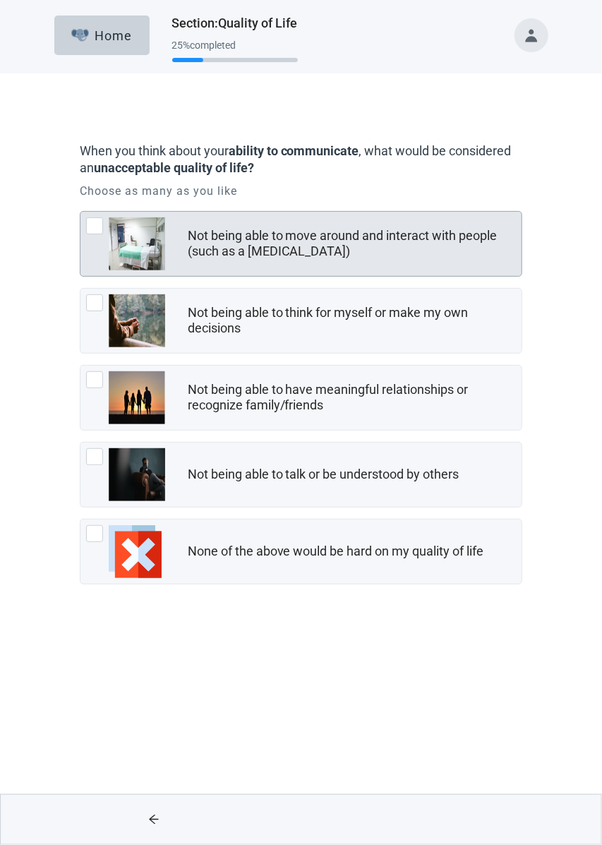
click at [91, 227] on div at bounding box center [94, 225] width 17 height 17
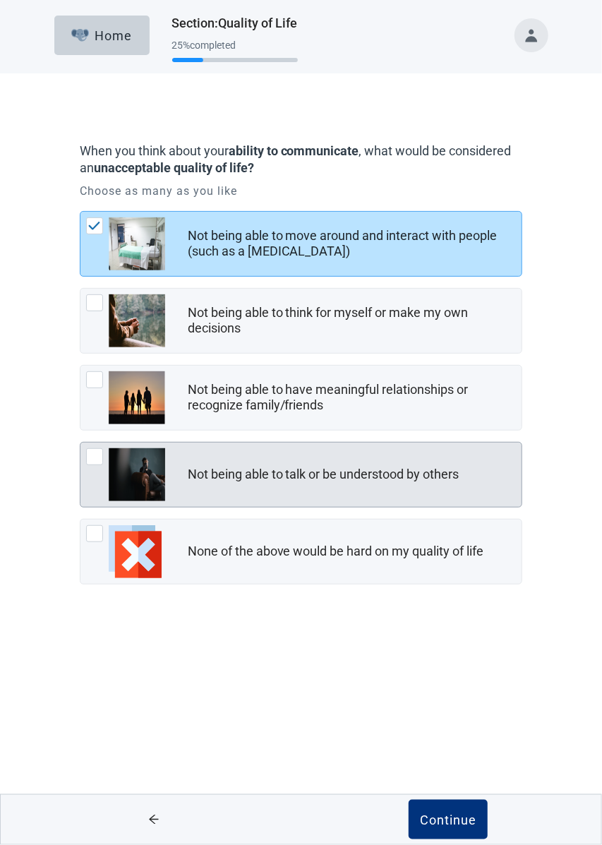
click at [94, 455] on div at bounding box center [94, 456] width 17 height 17
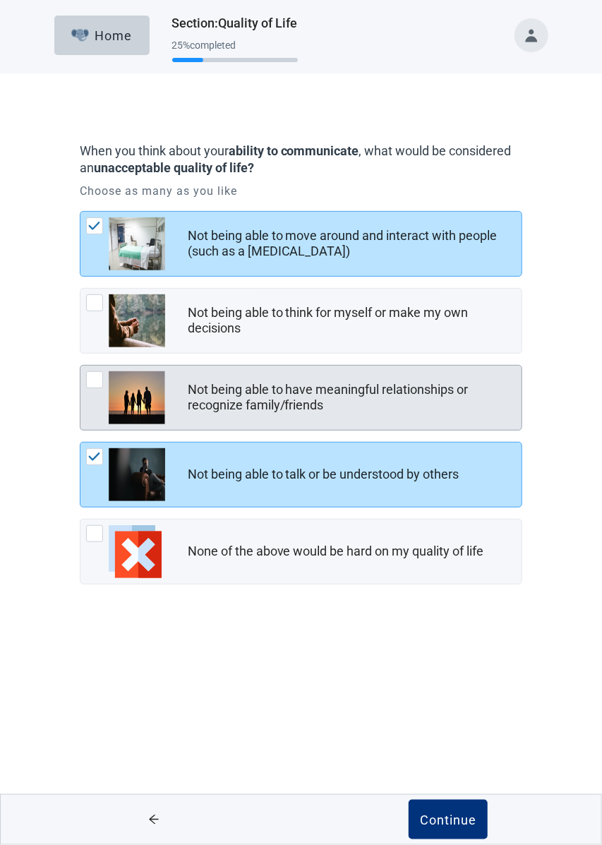
click at [100, 368] on div "Not being able to have meaningful relationships or recognize family/friends" at bounding box center [301, 398] width 442 height 64
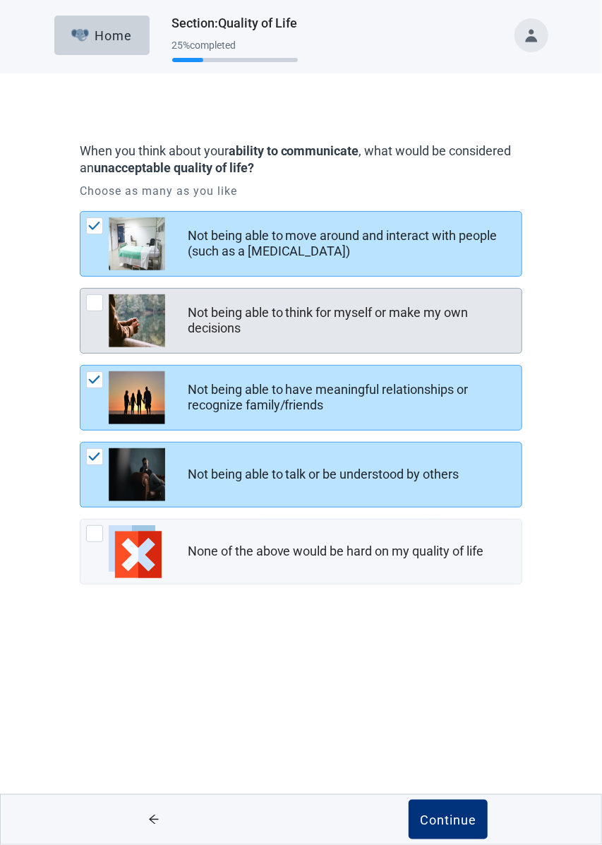
click at [88, 305] on div at bounding box center [94, 302] width 17 height 17
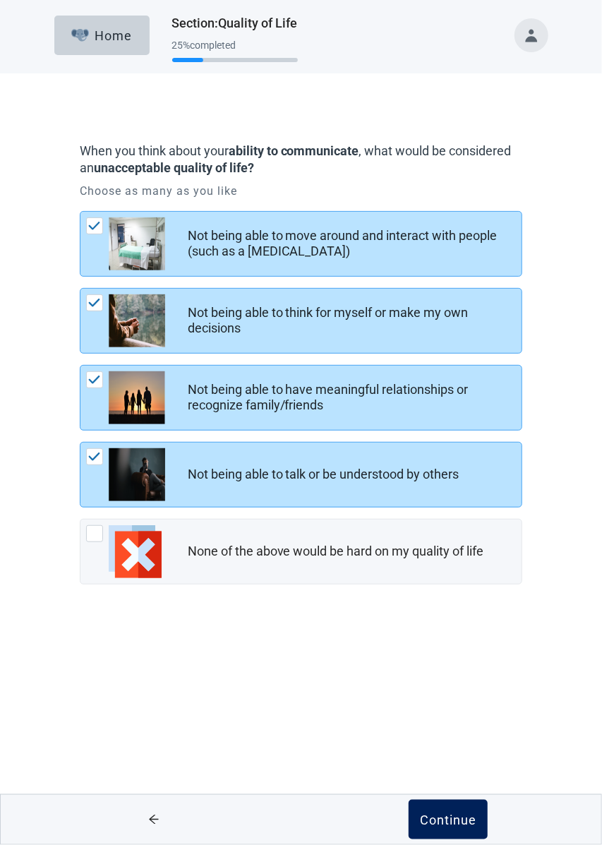
click at [469, 816] on div "Continue" at bounding box center [448, 820] width 56 height 14
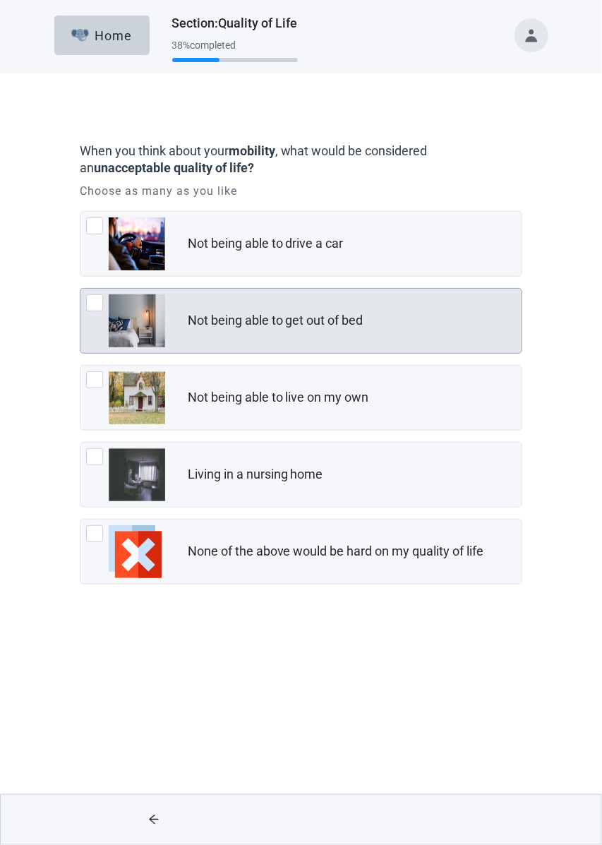
click at [94, 295] on div at bounding box center [94, 302] width 17 height 17
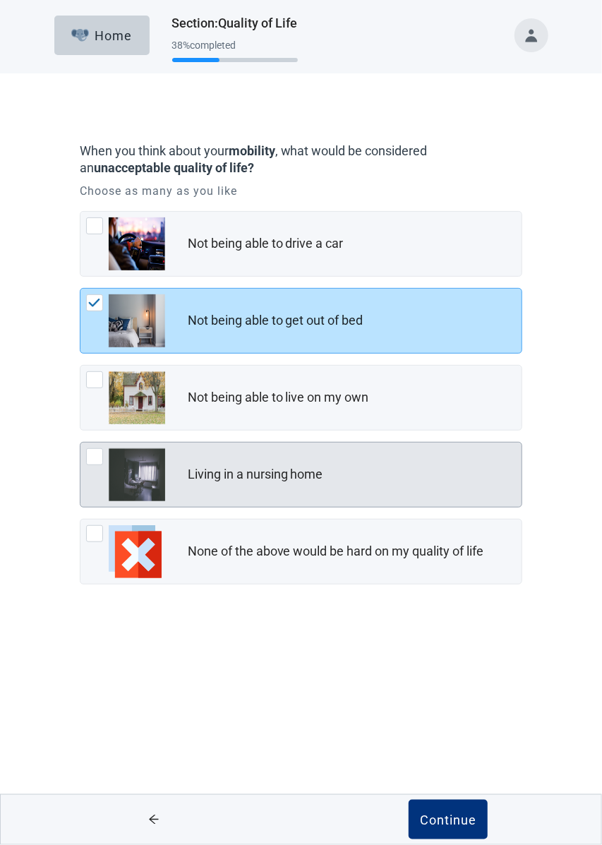
click at [90, 458] on div at bounding box center [94, 456] width 17 height 17
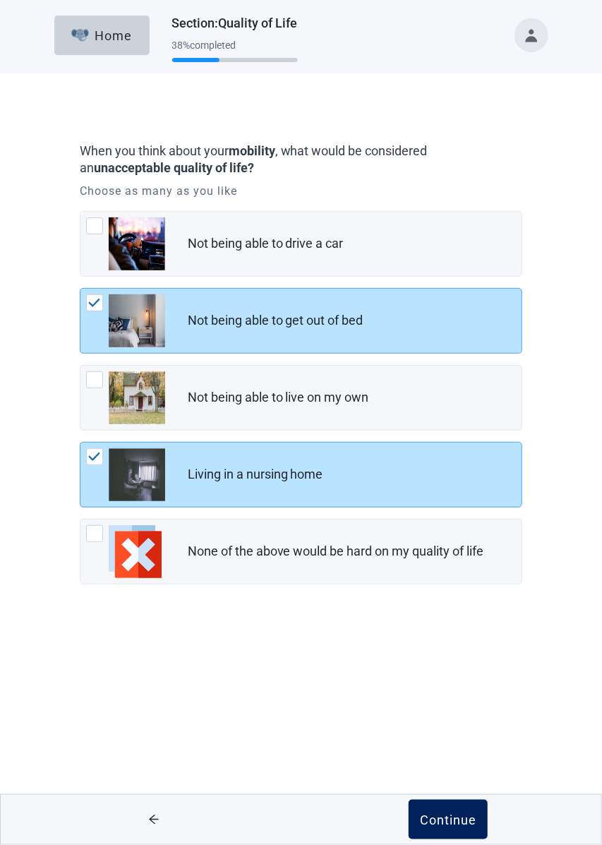
click at [460, 816] on div "Continue" at bounding box center [448, 820] width 56 height 14
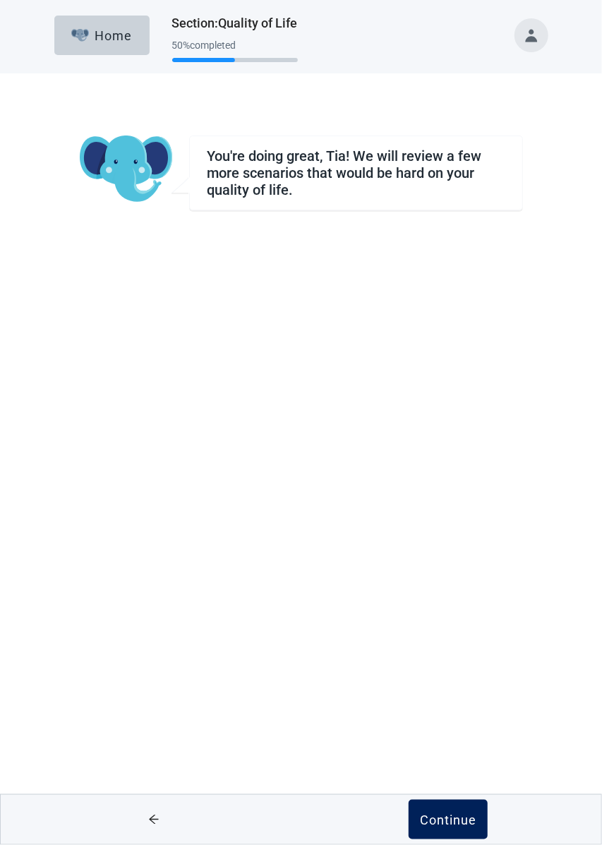
click at [465, 811] on button "Continue" at bounding box center [448, 820] width 79 height 40
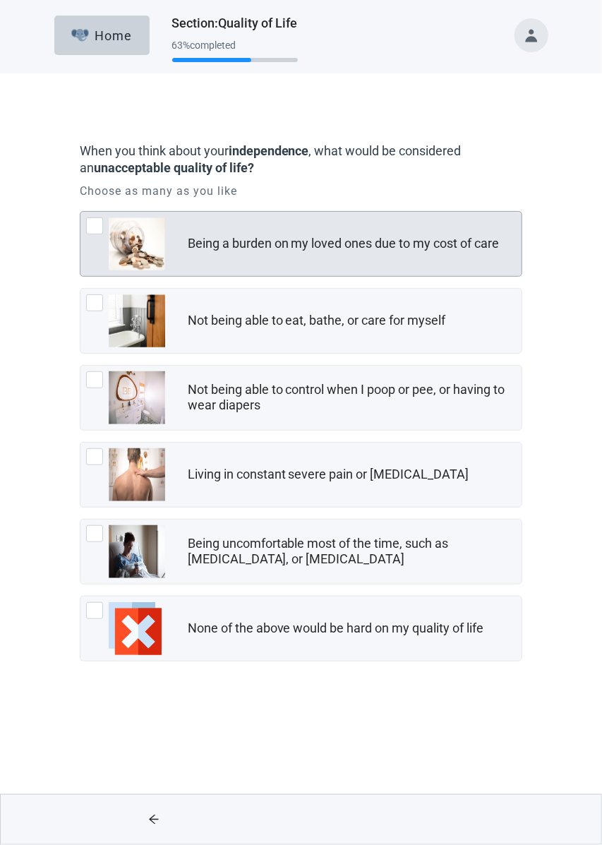
click at [96, 221] on div at bounding box center [94, 225] width 17 height 17
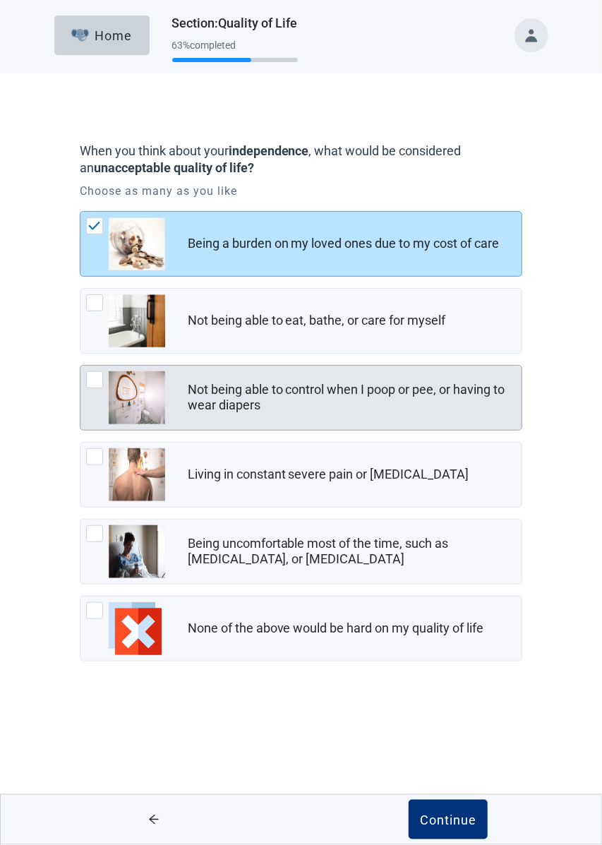
click at [88, 377] on div at bounding box center [94, 379] width 17 height 17
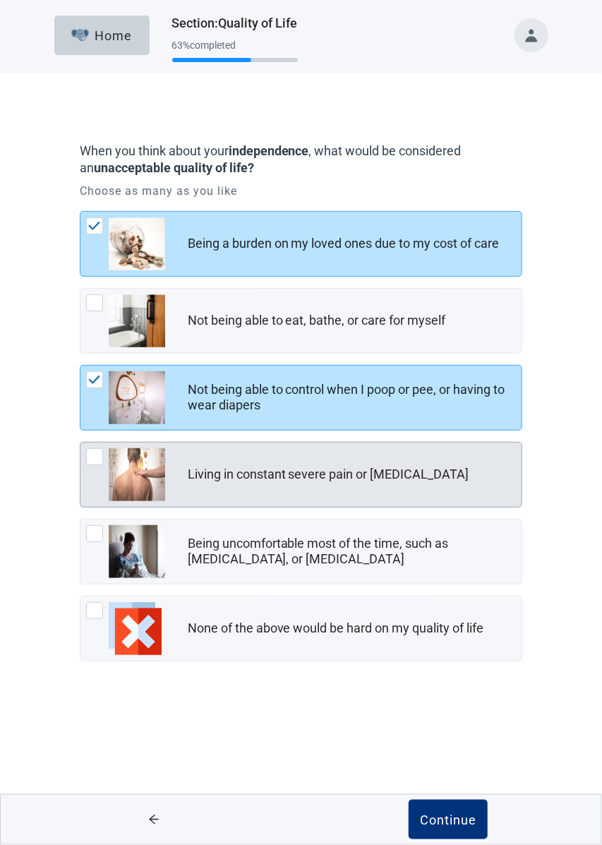
click at [97, 455] on div at bounding box center [94, 456] width 17 height 17
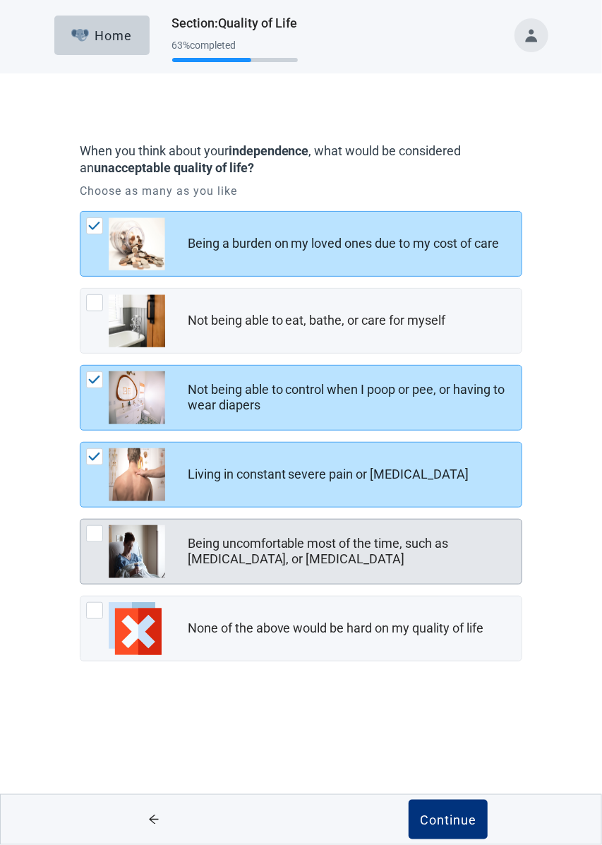
click at [95, 520] on div "Being uncomfortable most of the time, such as [MEDICAL_DATA], or [MEDICAL_DATA]" at bounding box center [301, 552] width 442 height 64
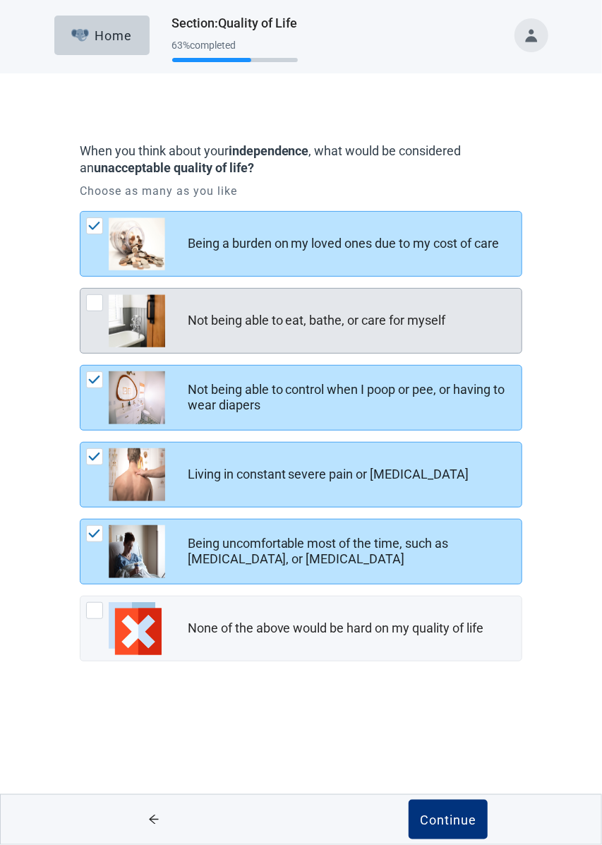
click at [97, 290] on div "Not being able to eat, bathe, or care for myself" at bounding box center [301, 321] width 442 height 64
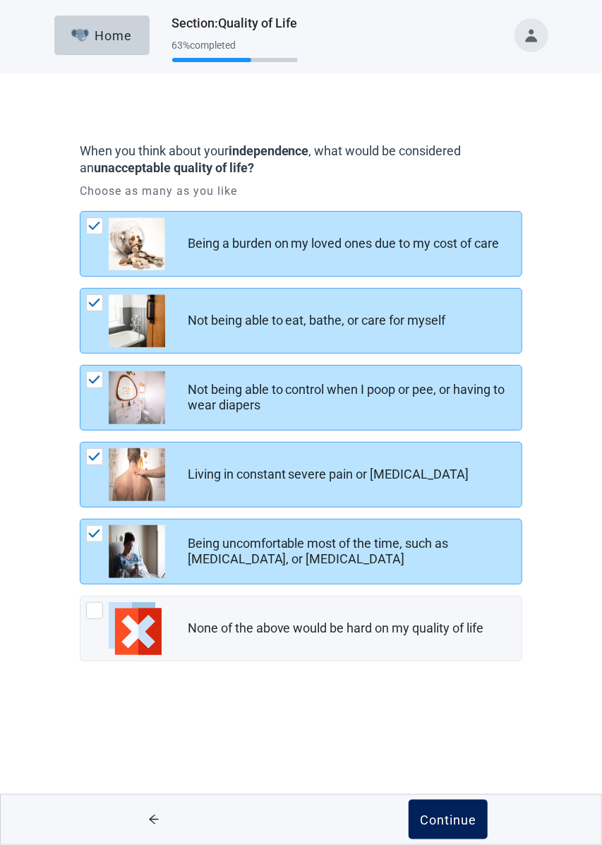
click at [454, 823] on div "Continue" at bounding box center [448, 820] width 56 height 14
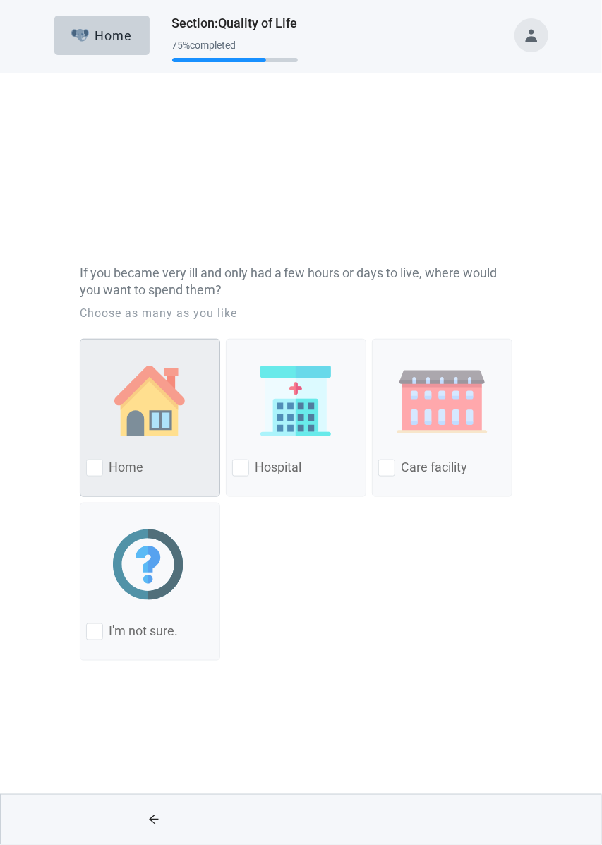
click at [87, 338] on div at bounding box center [94, 346] width 17 height 17
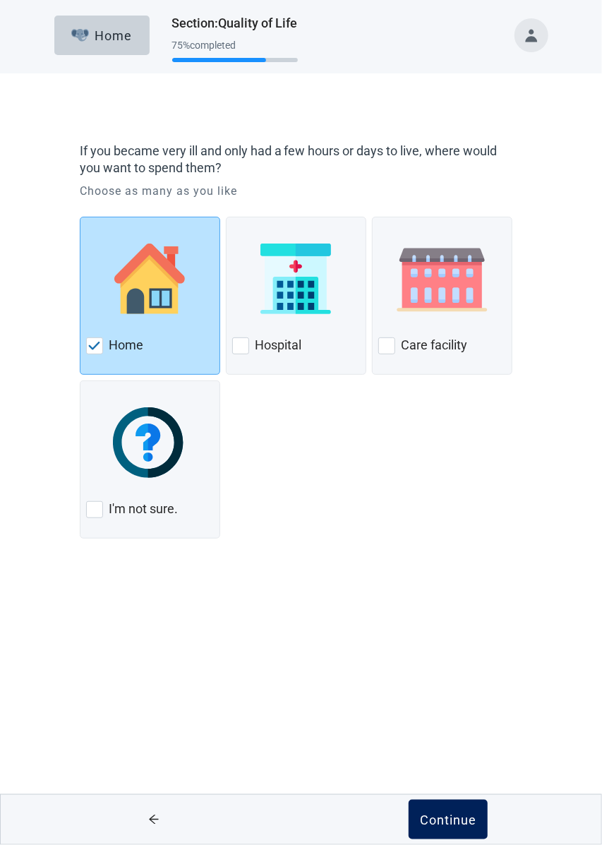
click at [451, 825] on div "Continue" at bounding box center [448, 820] width 56 height 14
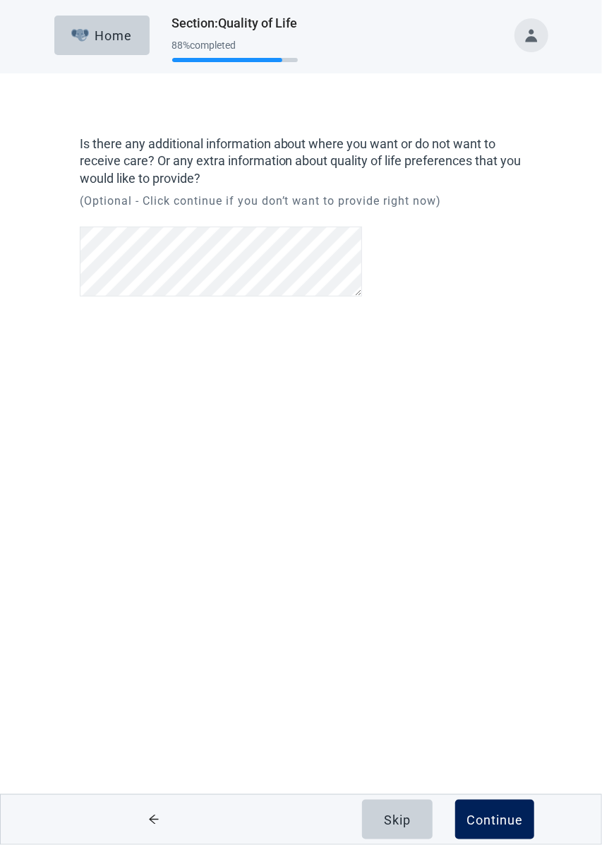
click at [513, 814] on div "Continue" at bounding box center [495, 820] width 56 height 14
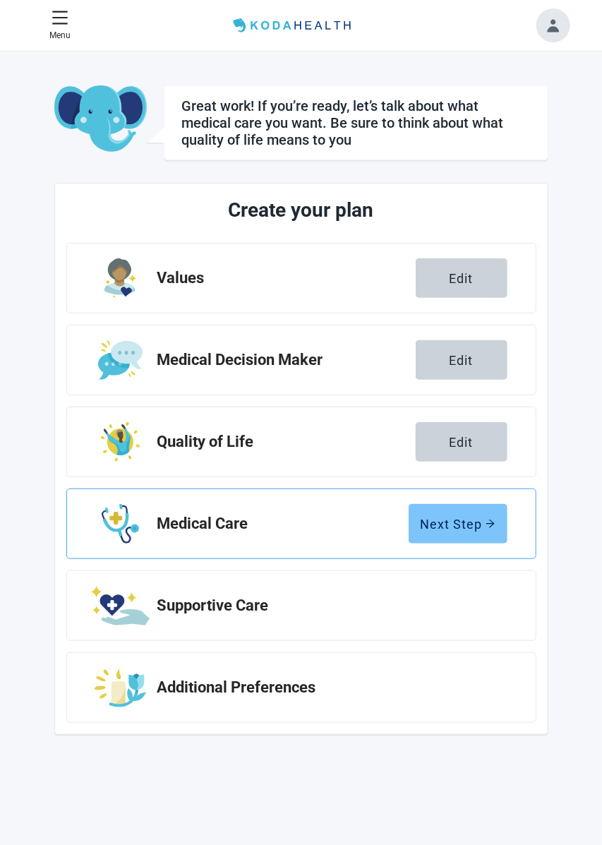
click at [458, 522] on div "Next Step" at bounding box center [458, 524] width 75 height 14
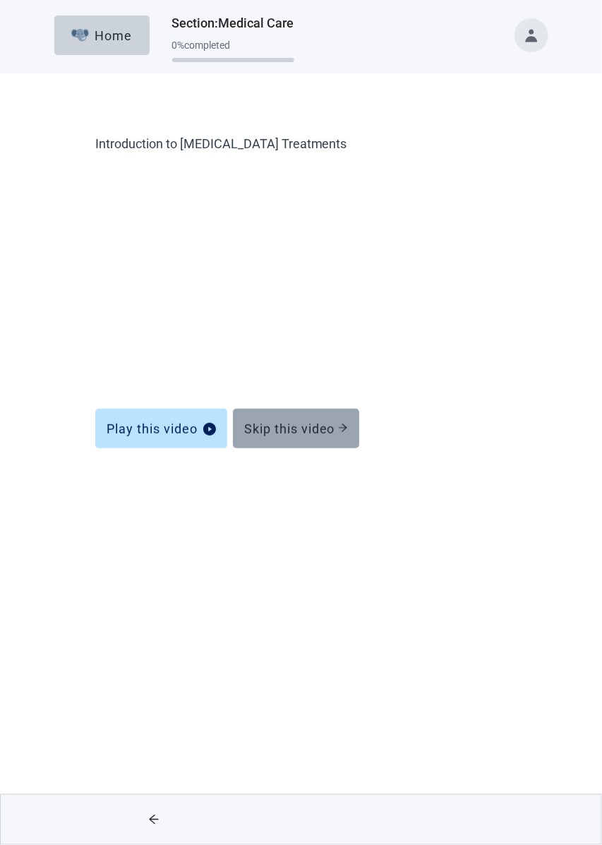
click at [342, 415] on button "Skip this video" at bounding box center [296, 429] width 126 height 40
click at [316, 428] on div "Skip this video" at bounding box center [296, 429] width 104 height 14
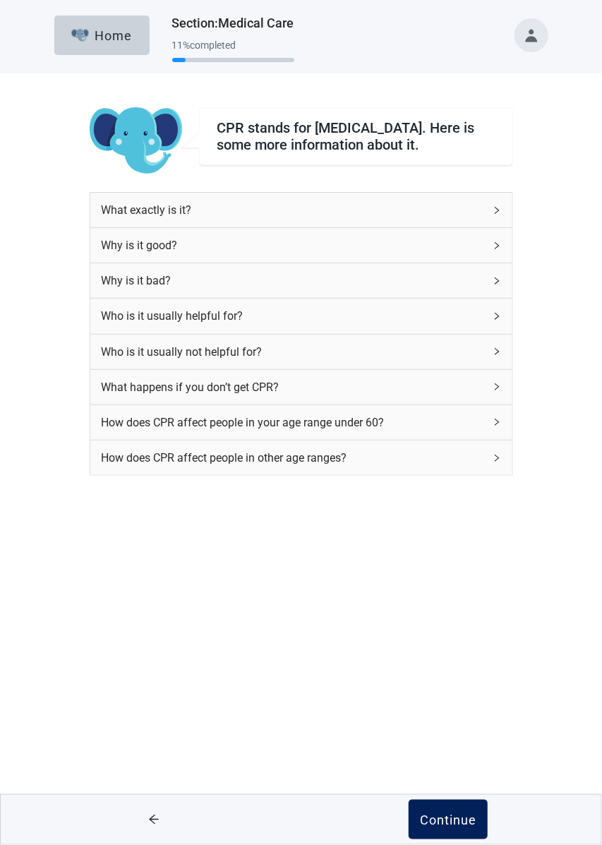
click at [464, 828] on button "Continue" at bounding box center [448, 820] width 79 height 40
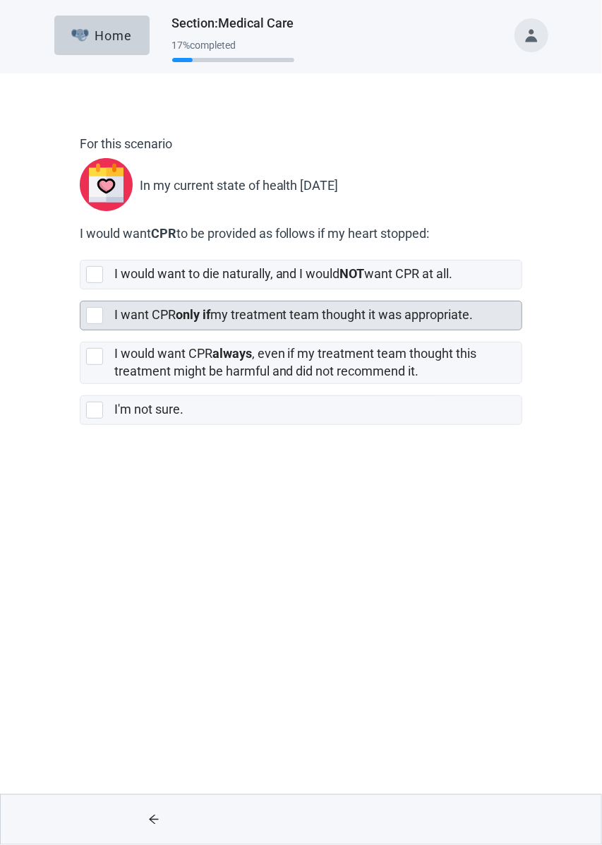
click at [92, 313] on div at bounding box center [94, 315] width 17 height 17
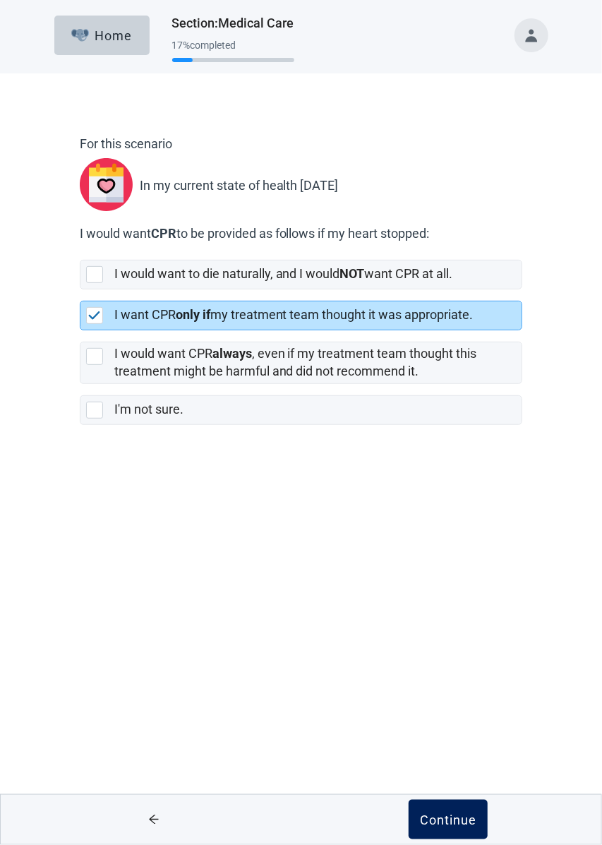
click at [460, 816] on div "Continue" at bounding box center [448, 820] width 56 height 14
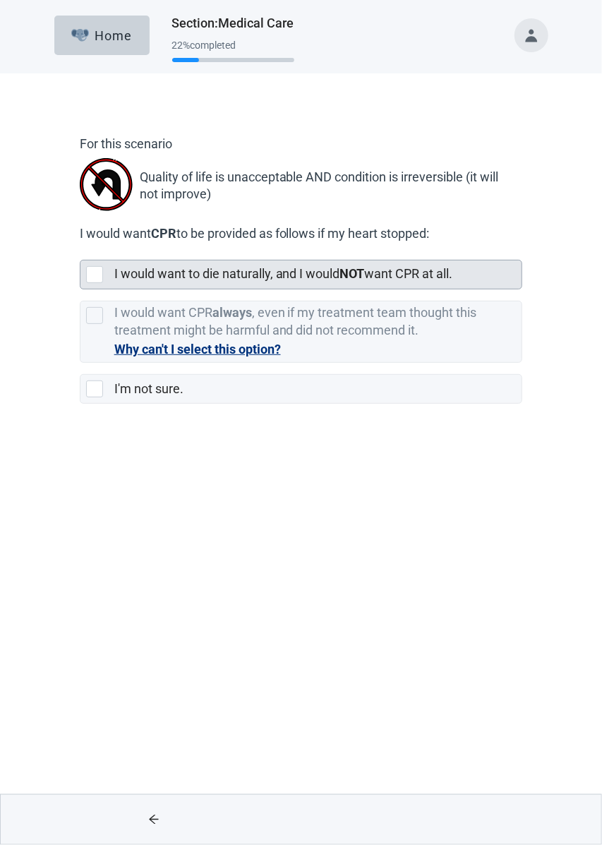
click at [100, 262] on div "I would want to die naturally, and I would NOT want CPR at all." at bounding box center [301, 275] width 442 height 28
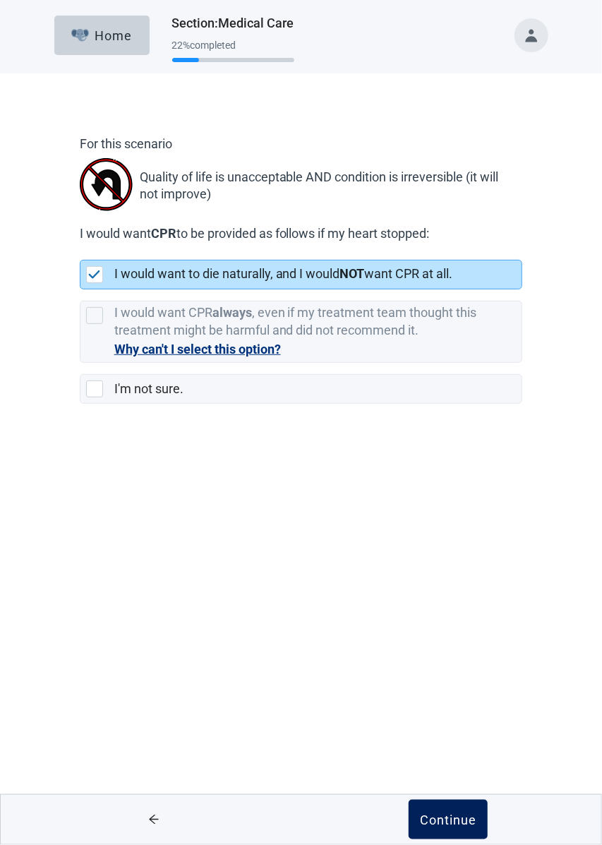
click at [462, 812] on button "Continue" at bounding box center [448, 820] width 79 height 40
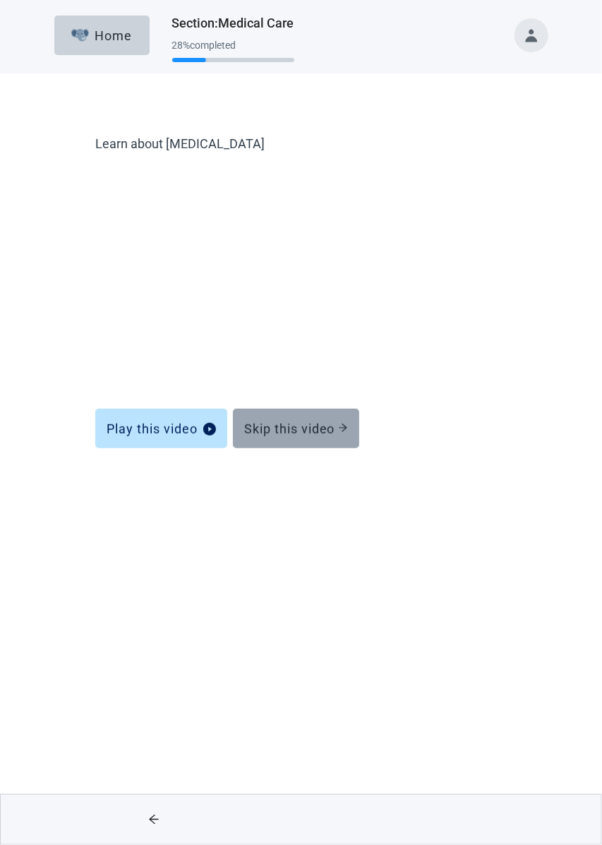
click at [344, 419] on button "Skip this video" at bounding box center [296, 429] width 126 height 40
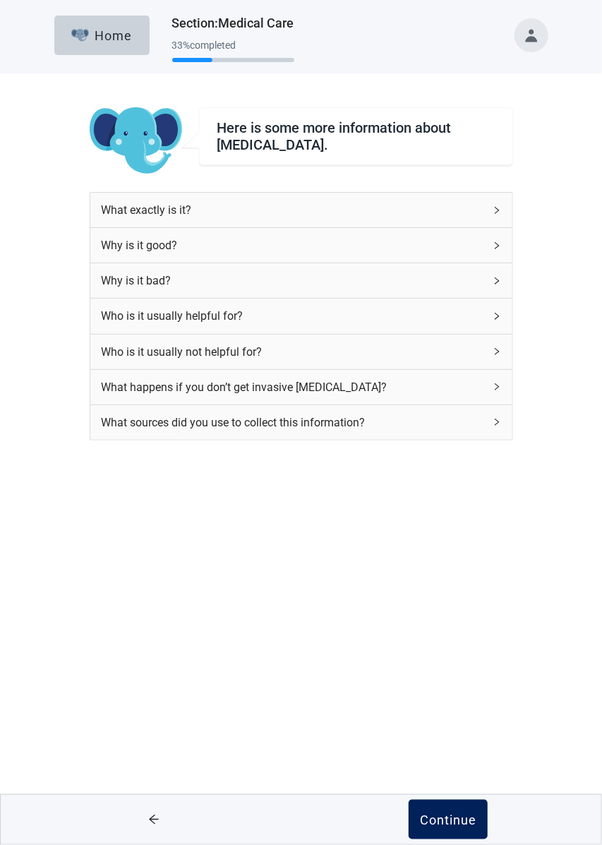
click at [466, 811] on button "Continue" at bounding box center [448, 820] width 79 height 40
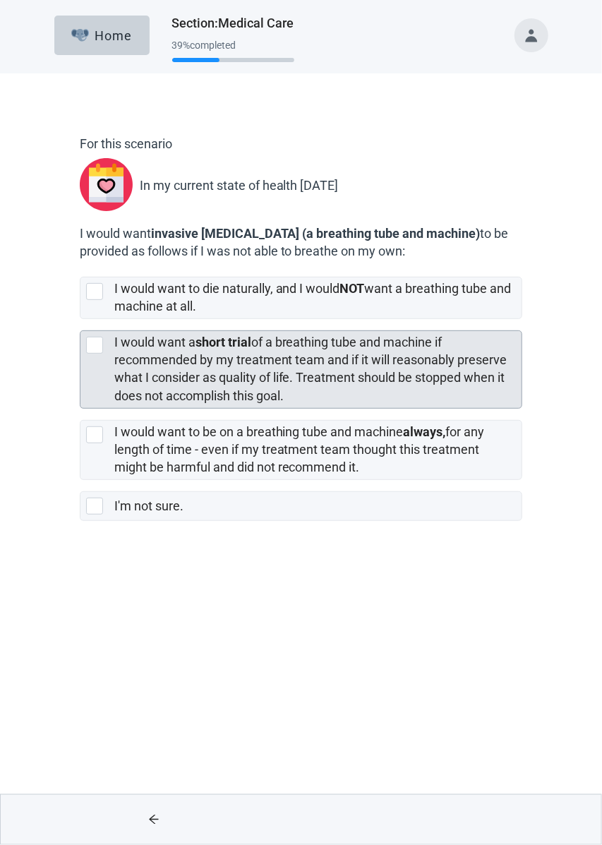
click at [103, 335] on div "I would want a short trial of a breathing tube and machine if recommended by my…" at bounding box center [301, 369] width 442 height 77
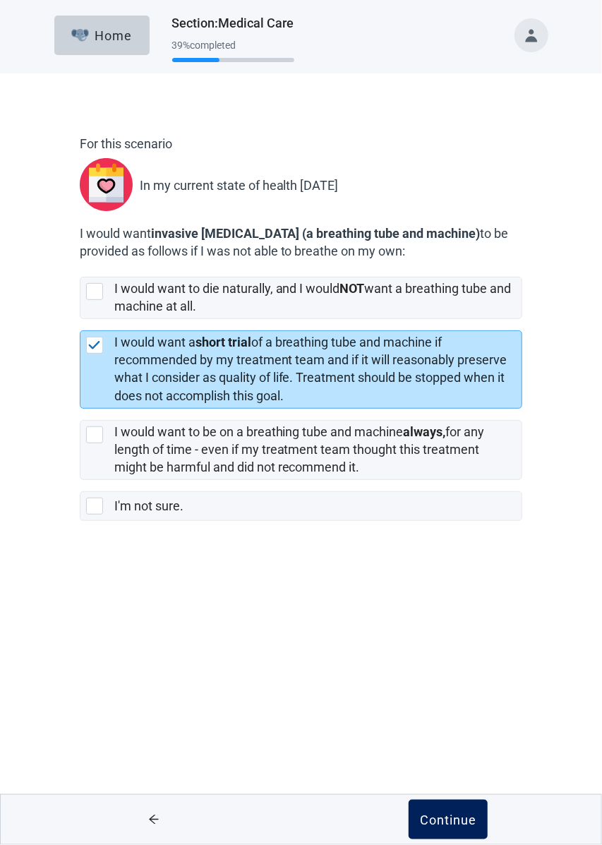
click at [450, 828] on button "Continue" at bounding box center [448, 820] width 79 height 40
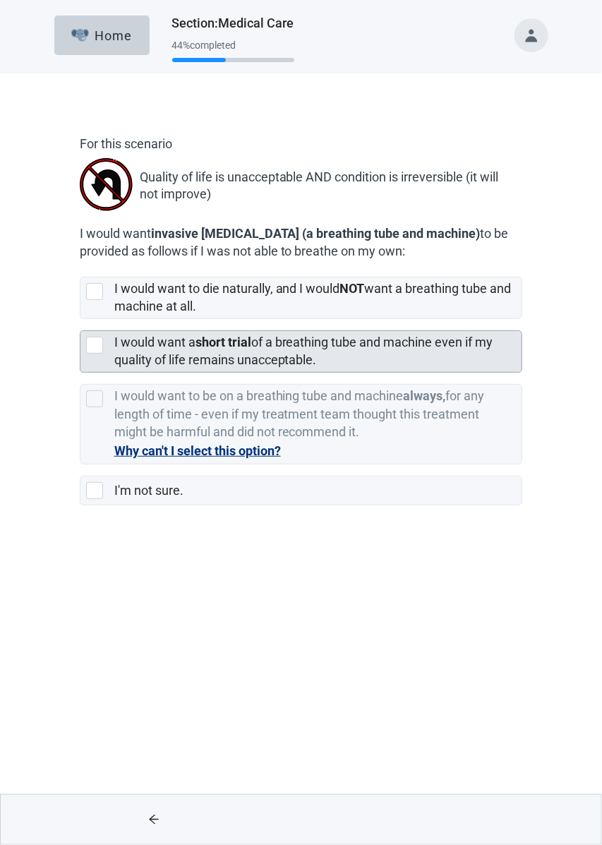
click at [87, 338] on div at bounding box center [94, 345] width 17 height 17
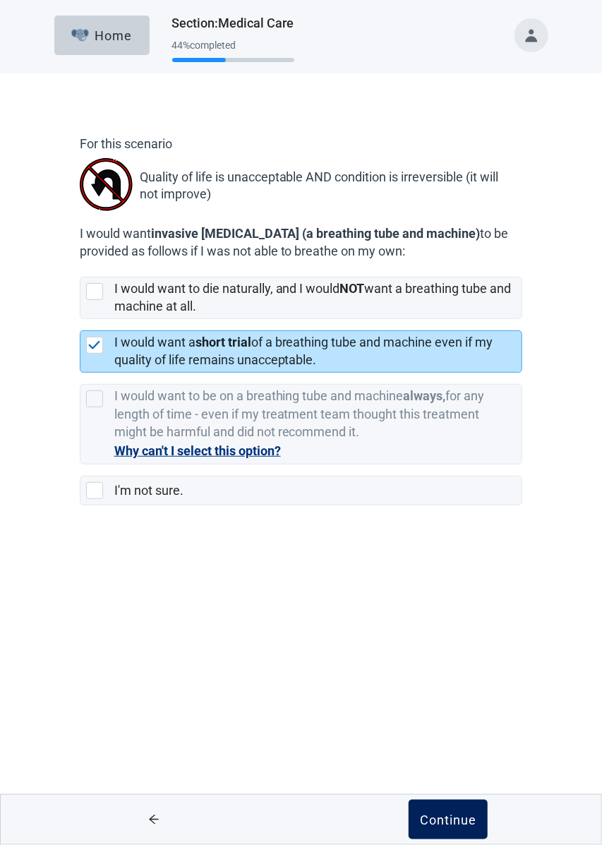
click at [459, 812] on button "Continue" at bounding box center [448, 820] width 79 height 40
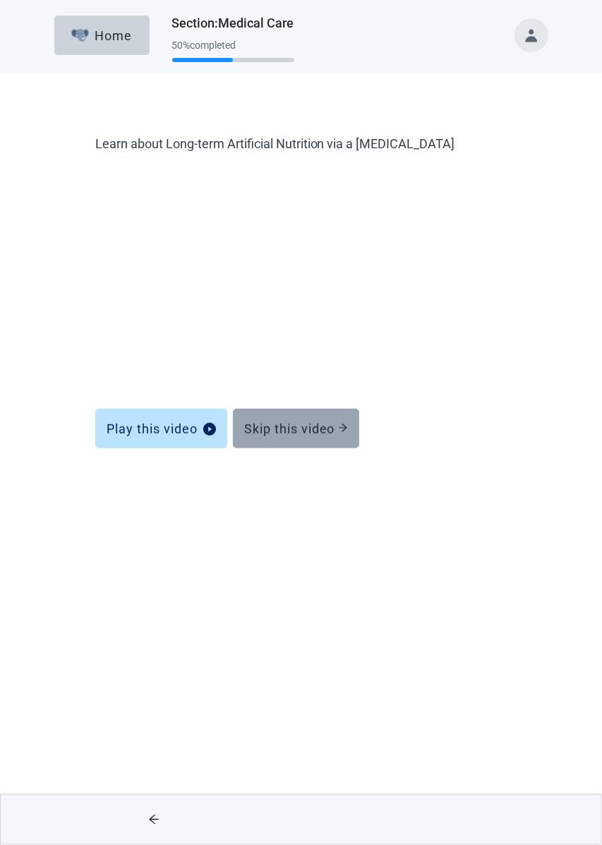
click at [318, 435] on div "Skip this video" at bounding box center [296, 429] width 104 height 14
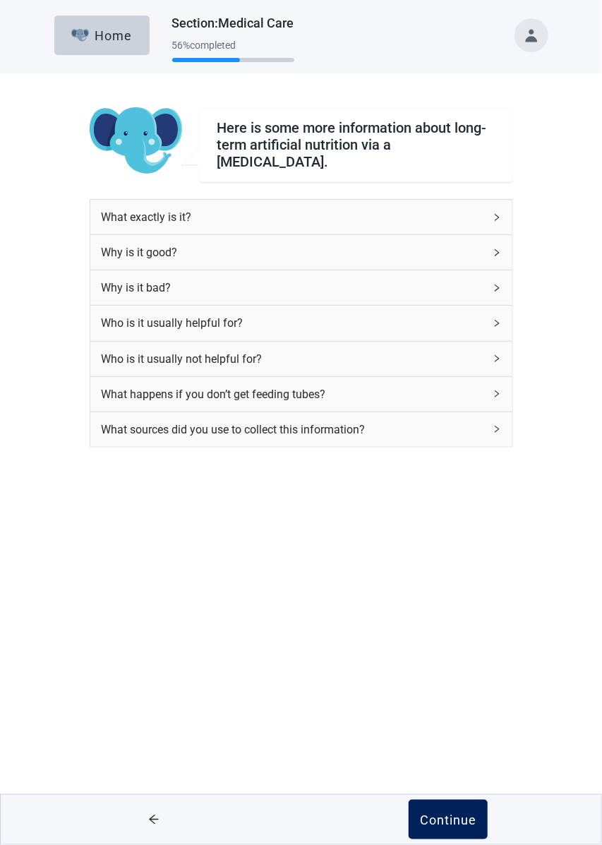
click at [463, 821] on div "Continue" at bounding box center [448, 820] width 56 height 14
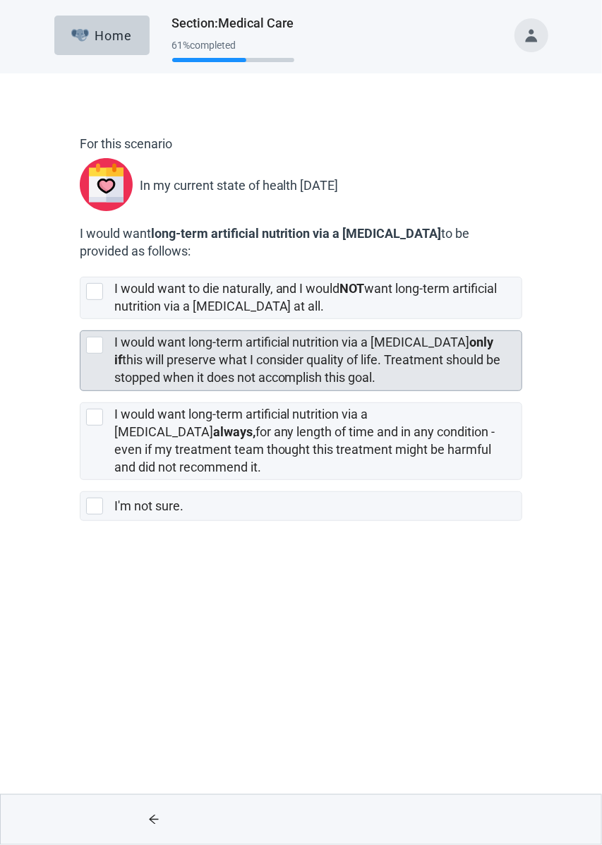
click at [88, 338] on div at bounding box center [94, 345] width 17 height 17
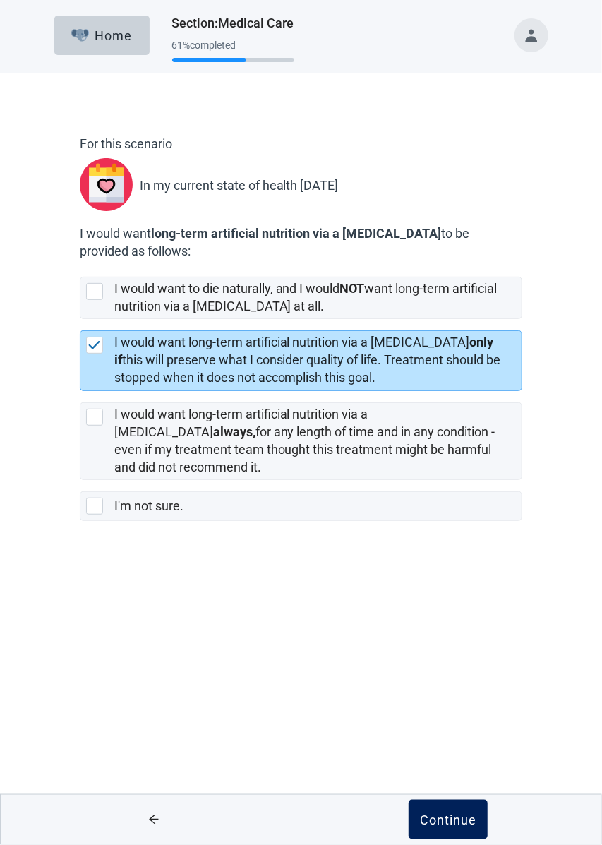
click at [464, 820] on div "Continue" at bounding box center [448, 820] width 56 height 14
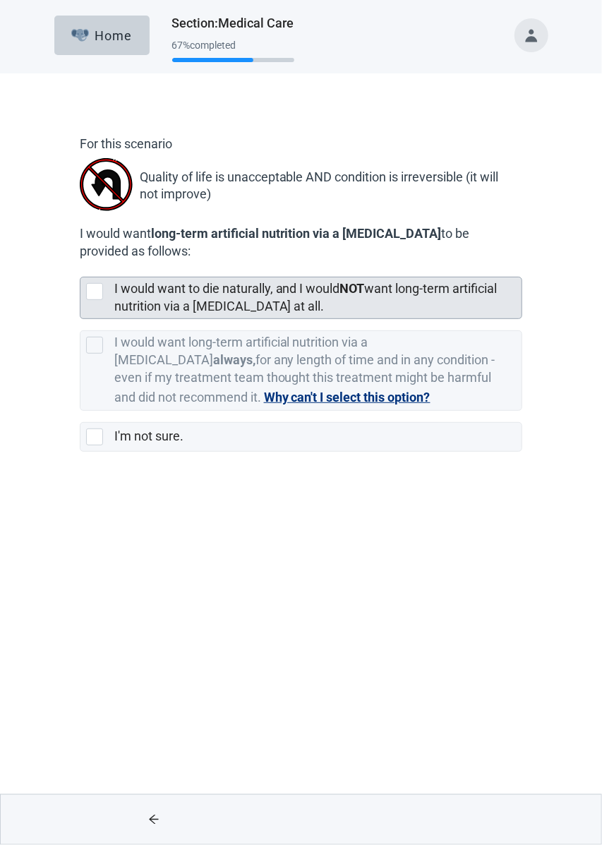
click at [102, 294] on div at bounding box center [94, 291] width 17 height 17
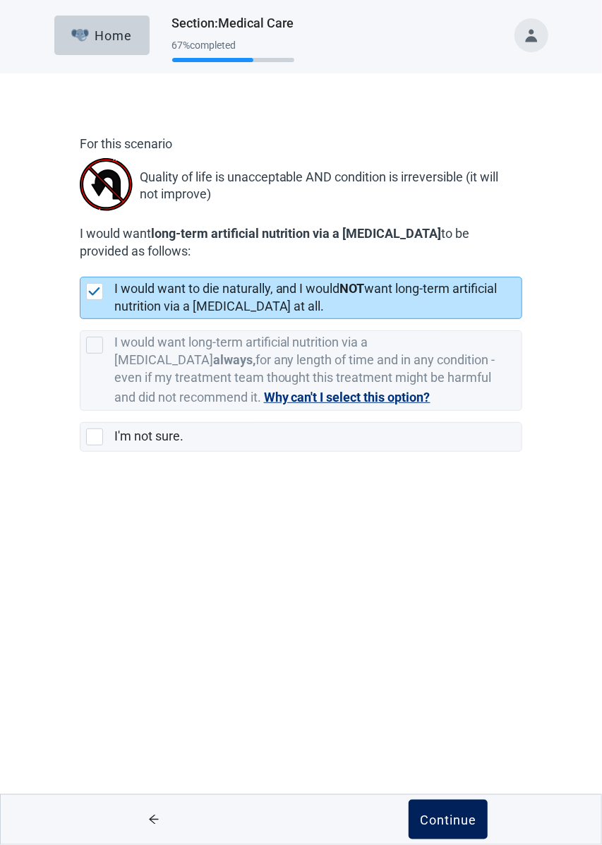
click at [458, 821] on div "Continue" at bounding box center [448, 820] width 56 height 14
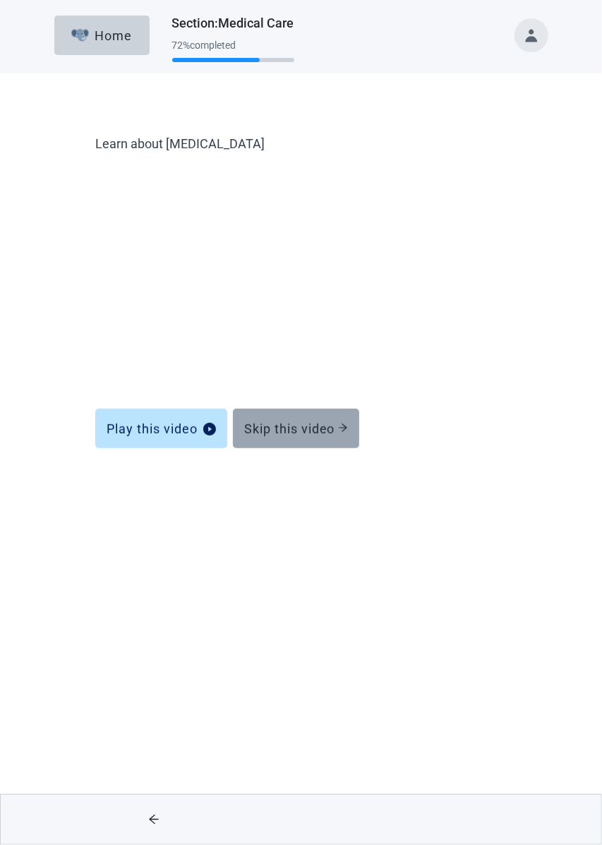
click at [320, 422] on div "Skip this video" at bounding box center [296, 429] width 104 height 14
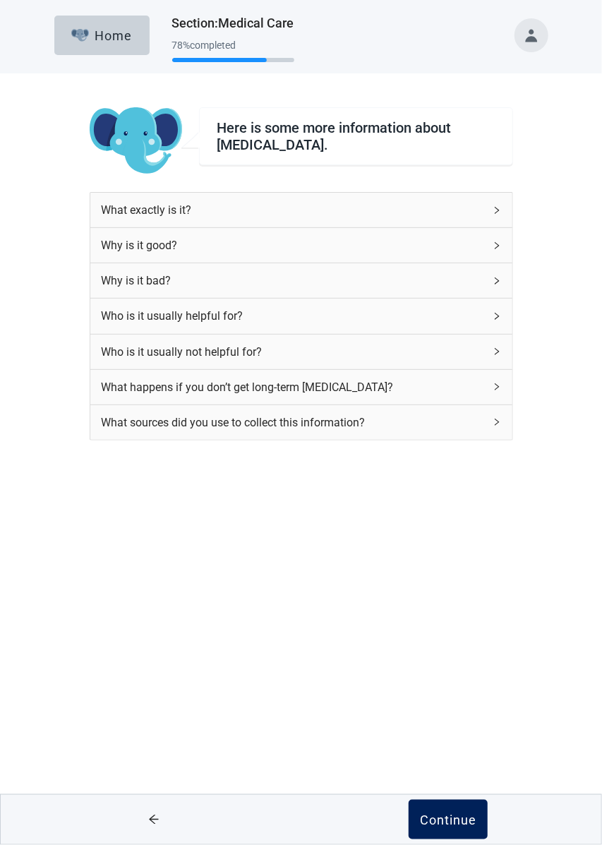
click at [471, 825] on div "Continue" at bounding box center [448, 820] width 56 height 14
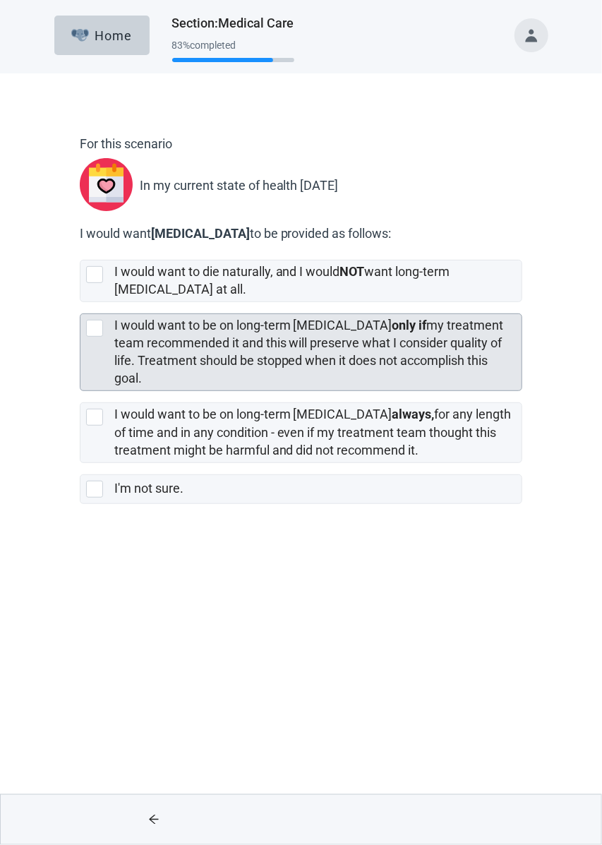
click at [99, 324] on div at bounding box center [94, 328] width 17 height 17
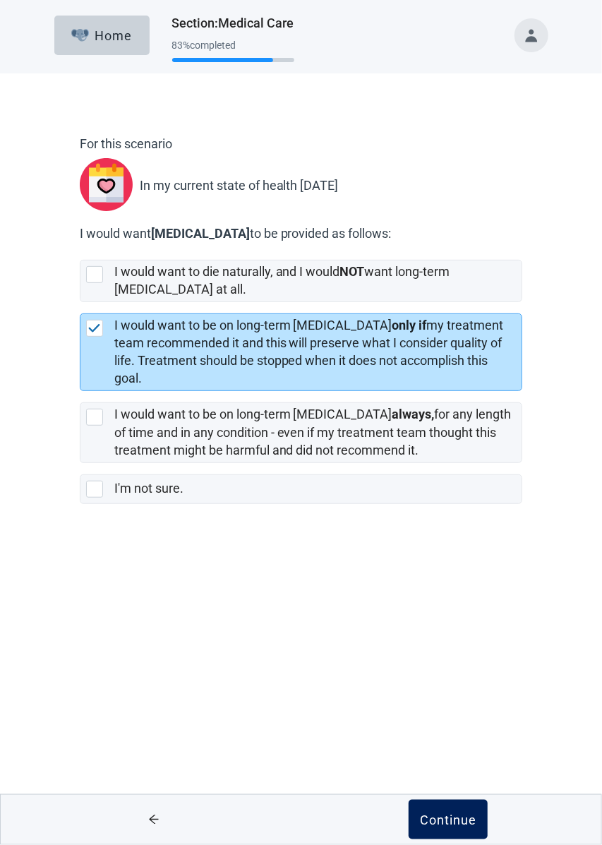
click at [470, 813] on div "Continue" at bounding box center [448, 820] width 56 height 14
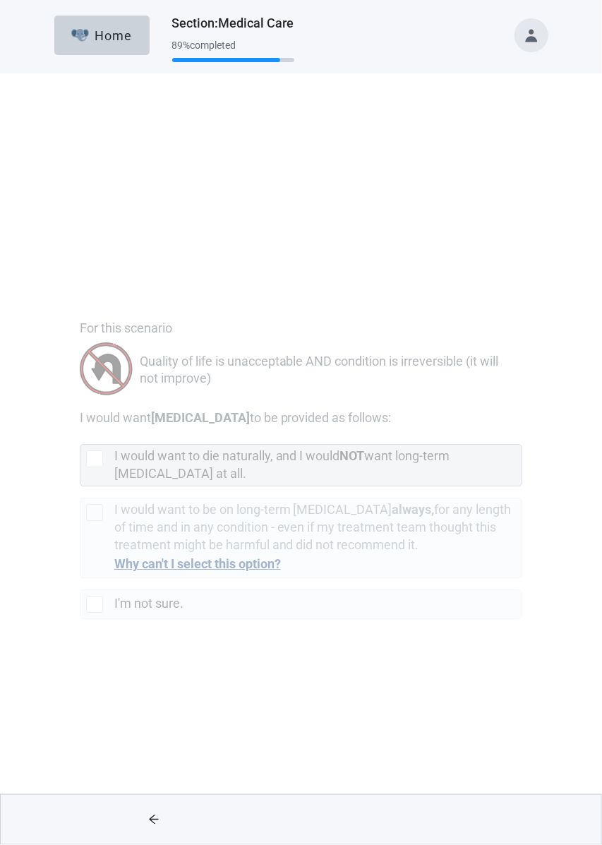
click at [93, 280] on div at bounding box center [94, 274] width 17 height 17
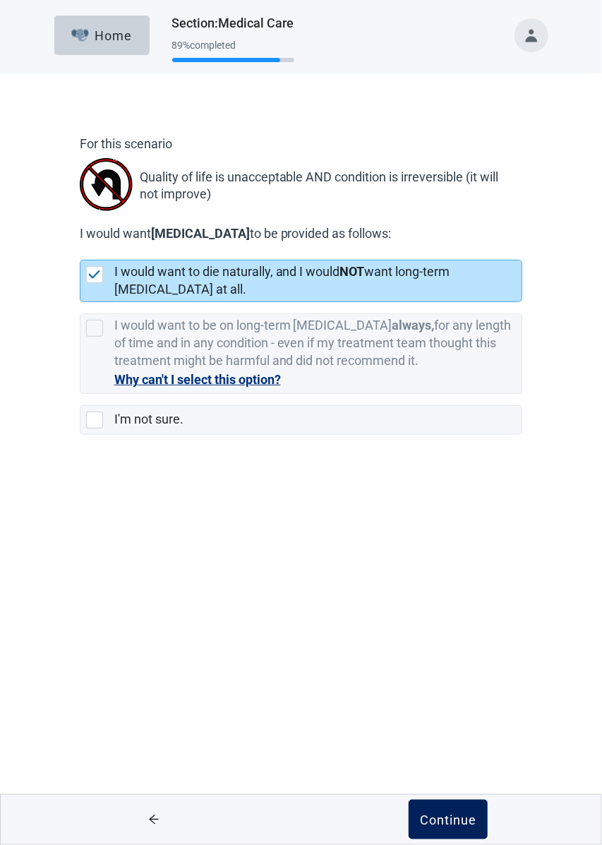
click at [461, 814] on div "Continue" at bounding box center [448, 820] width 56 height 14
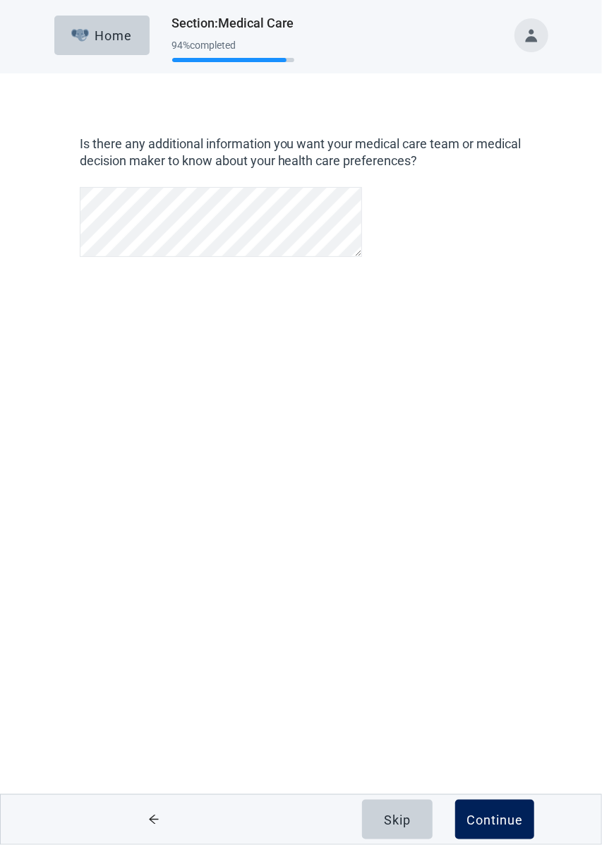
click at [491, 816] on div "Continue" at bounding box center [495, 820] width 56 height 14
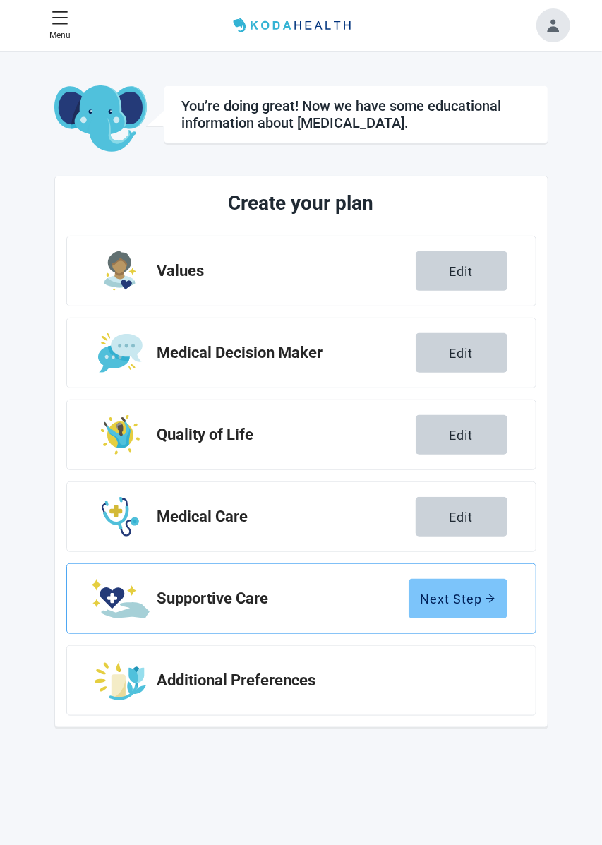
click at [477, 599] on div "Next Step" at bounding box center [458, 599] width 75 height 14
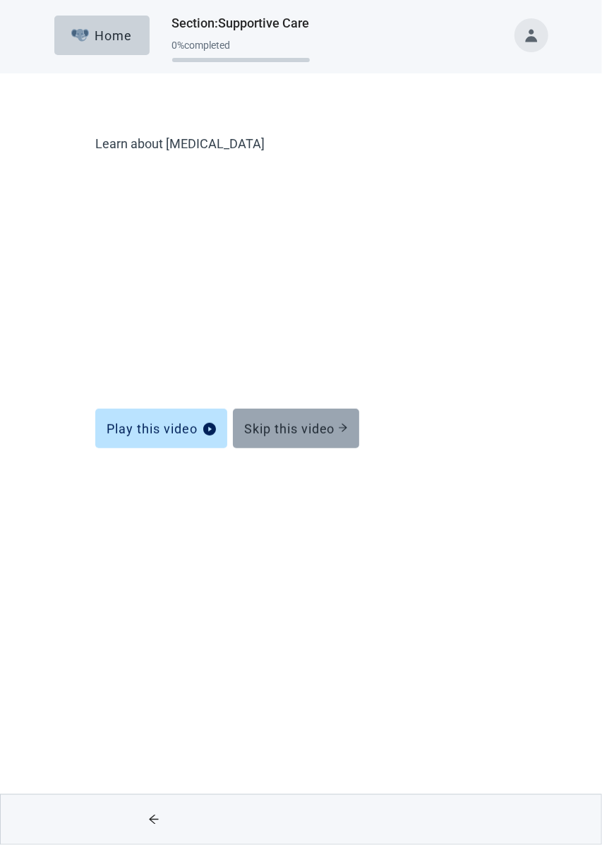
click at [309, 433] on div "Skip this video" at bounding box center [296, 429] width 104 height 14
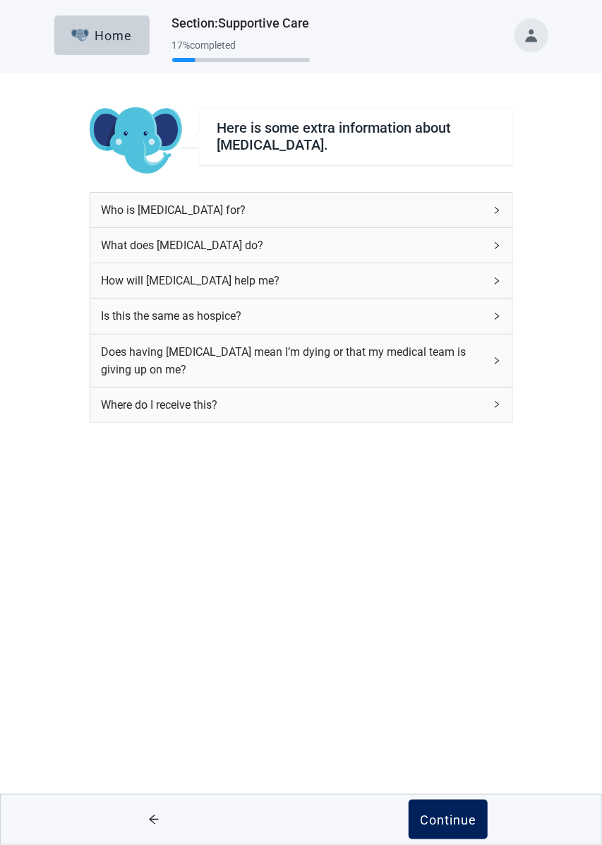
click at [441, 825] on div "Continue" at bounding box center [448, 820] width 56 height 14
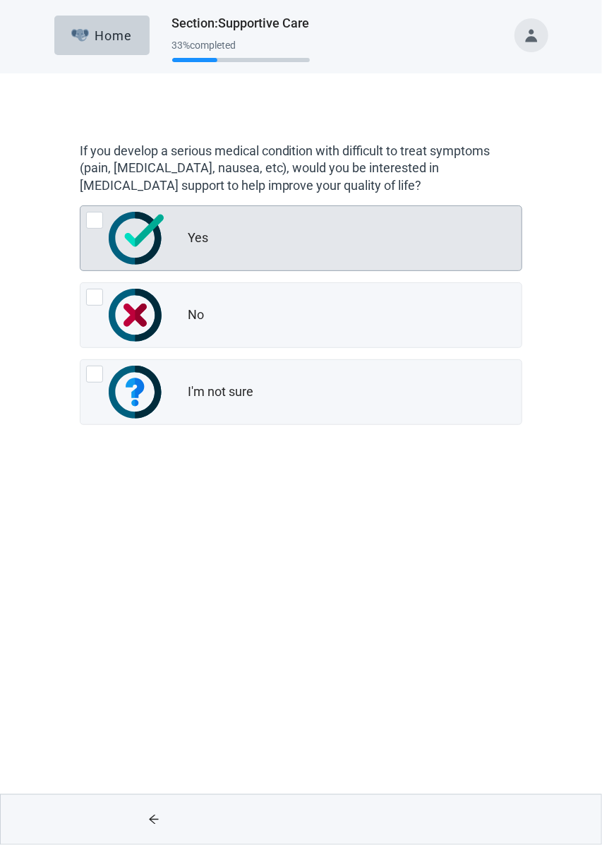
click at [93, 220] on div at bounding box center [94, 220] width 17 height 17
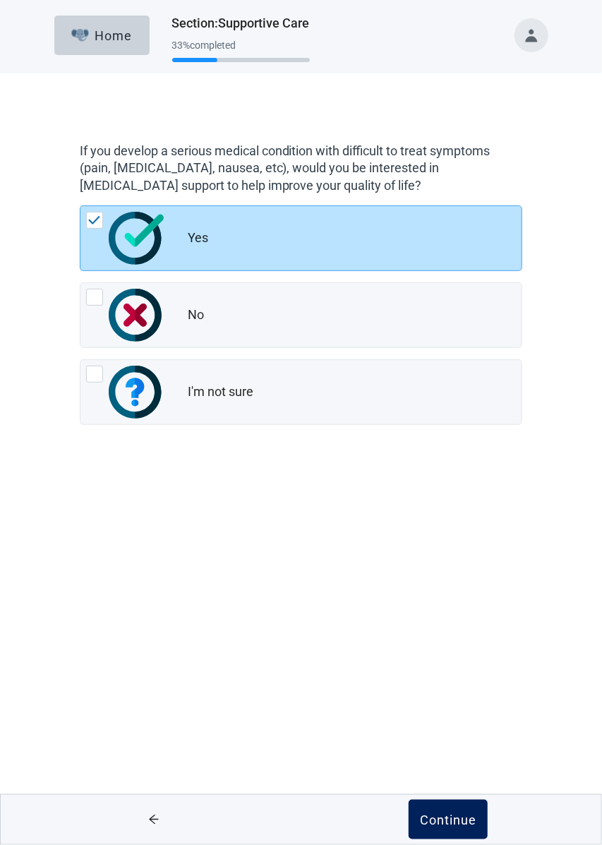
click at [470, 815] on div "Continue" at bounding box center [448, 820] width 56 height 14
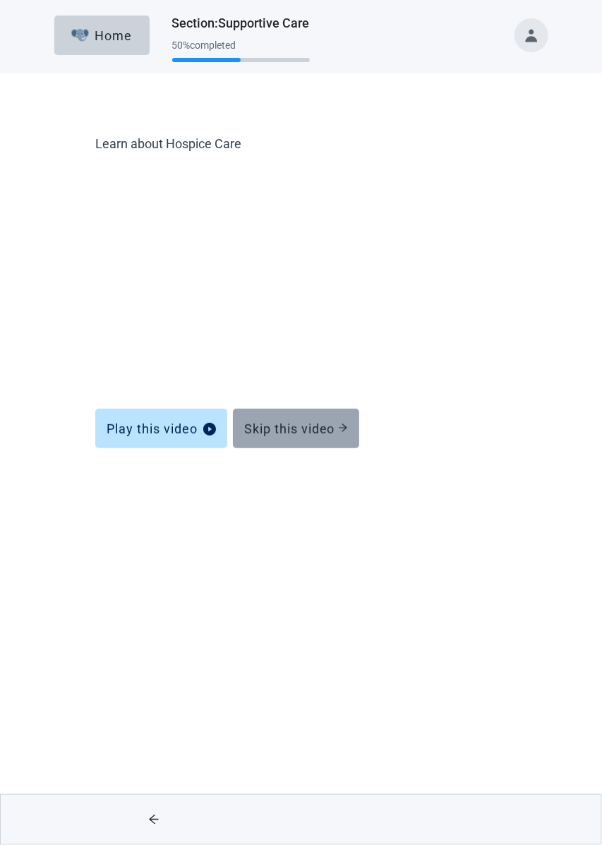
click at [313, 424] on div "Skip this video" at bounding box center [296, 429] width 104 height 14
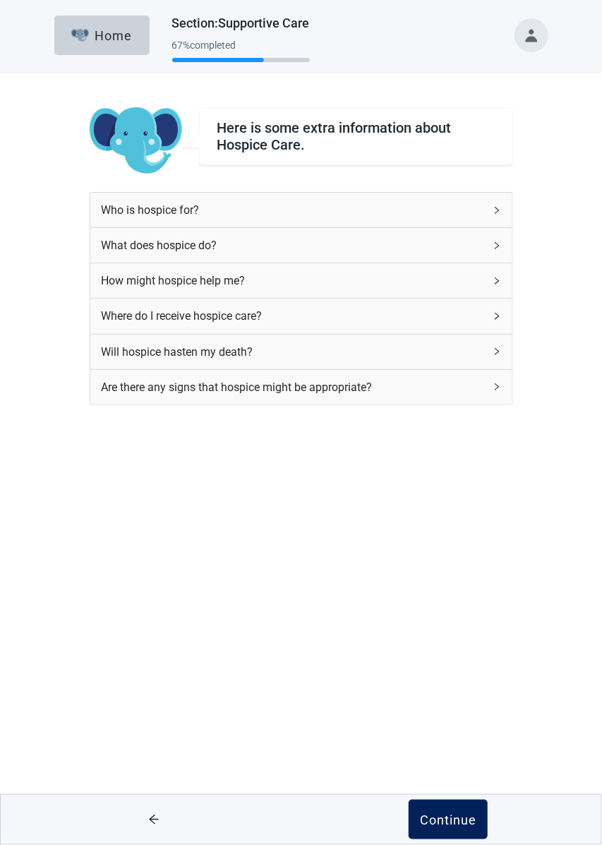
click at [458, 820] on div "Continue" at bounding box center [448, 820] width 56 height 14
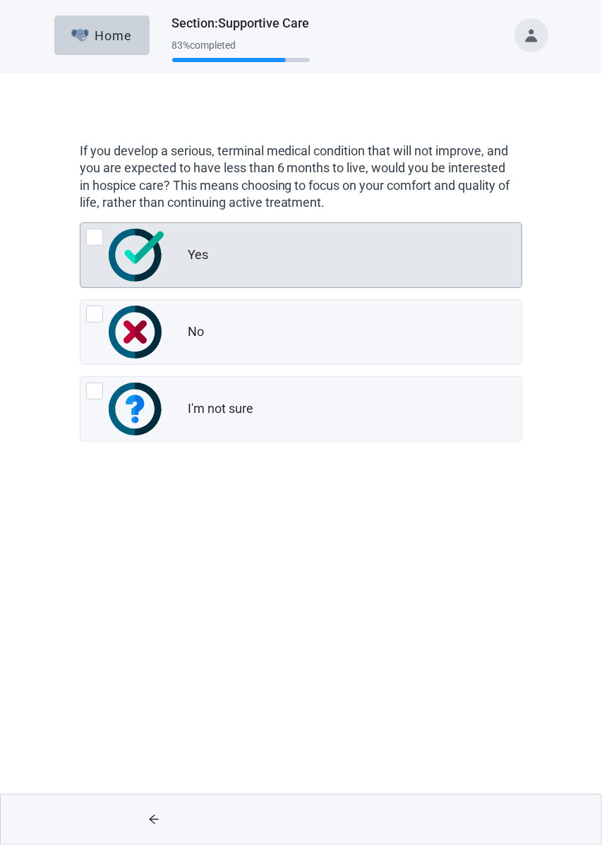
click at [95, 243] on div at bounding box center [94, 237] width 17 height 17
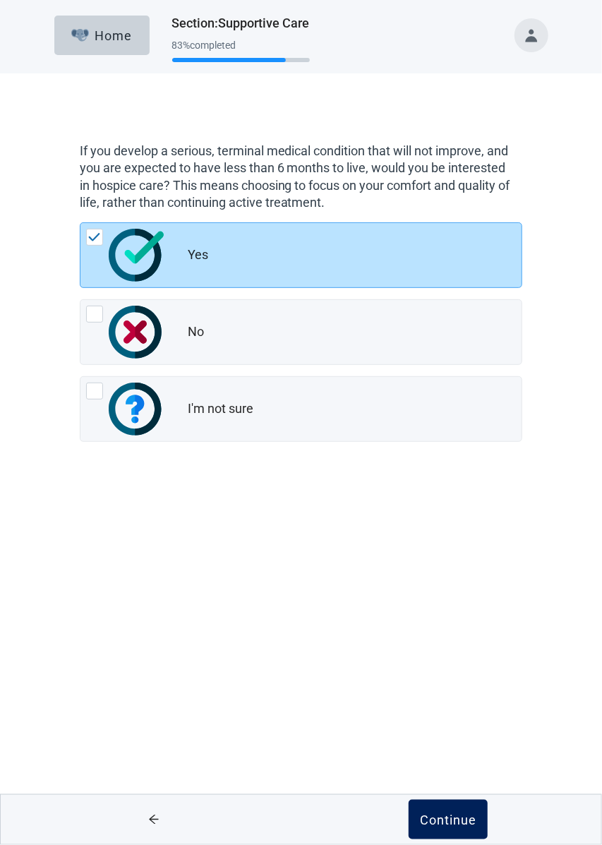
click at [464, 818] on div "Continue" at bounding box center [448, 820] width 56 height 14
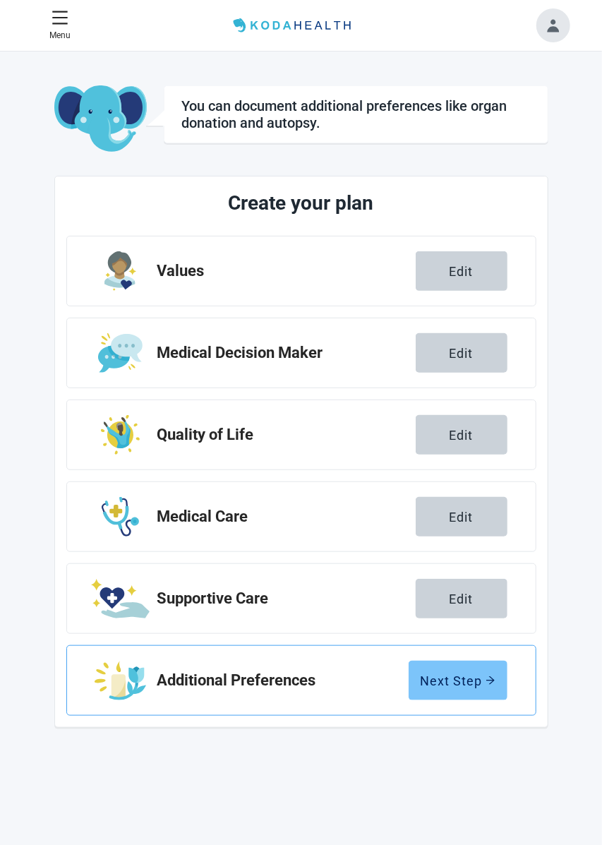
click at [484, 674] on div "Next Step" at bounding box center [458, 681] width 75 height 14
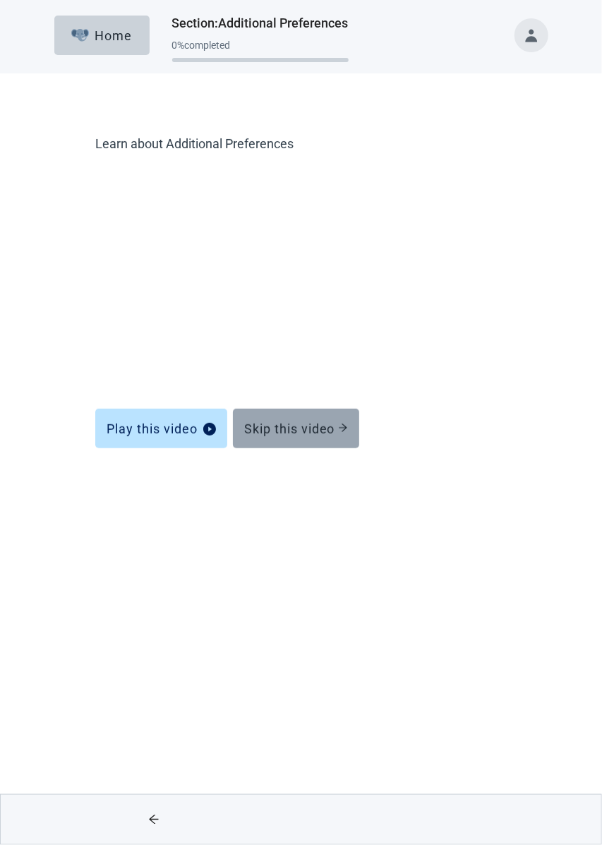
click at [297, 433] on div "Skip this video" at bounding box center [296, 429] width 104 height 14
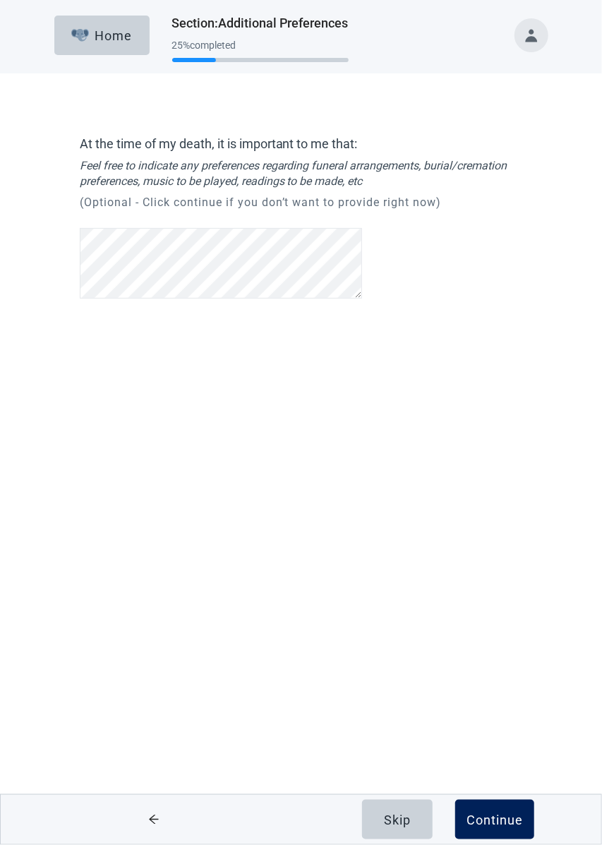
click at [488, 824] on div "Continue" at bounding box center [495, 820] width 56 height 14
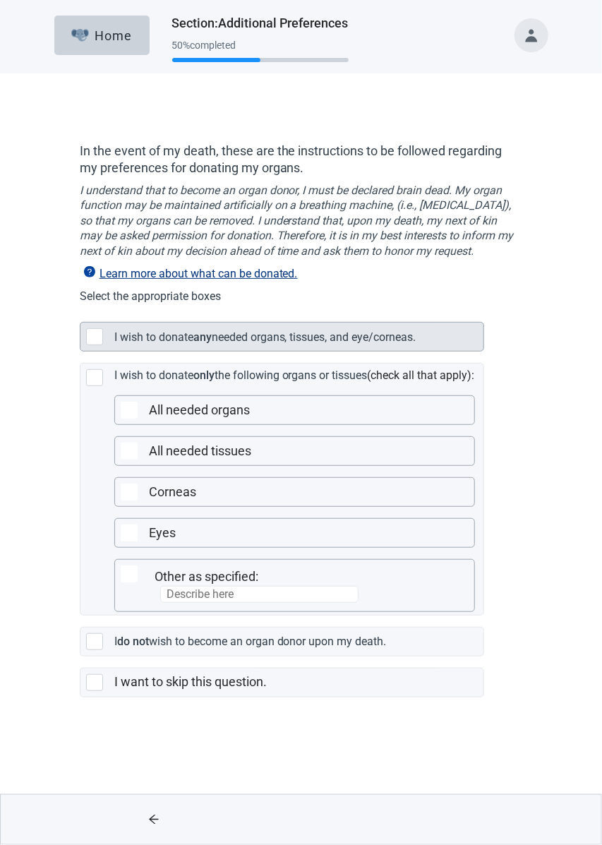
click at [87, 345] on div at bounding box center [94, 336] width 17 height 17
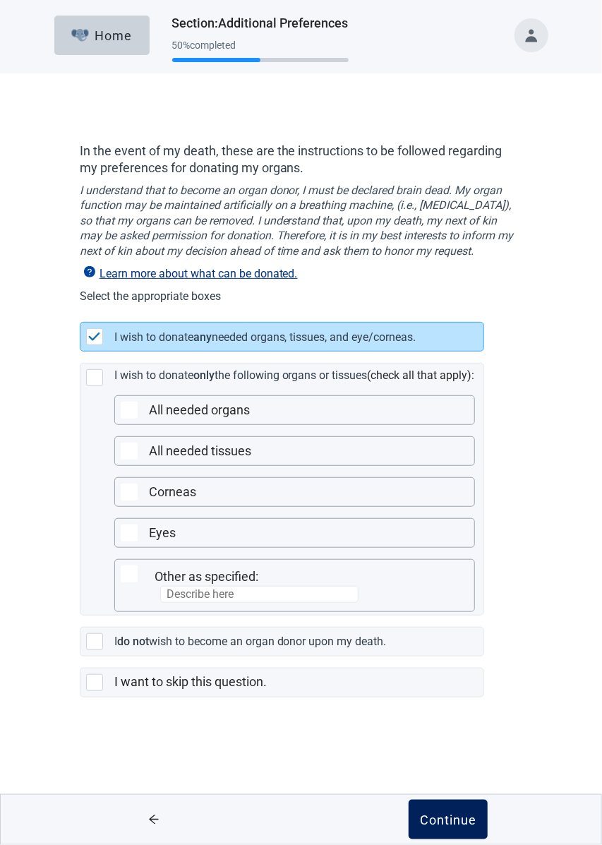
click at [453, 824] on div "Continue" at bounding box center [448, 820] width 56 height 14
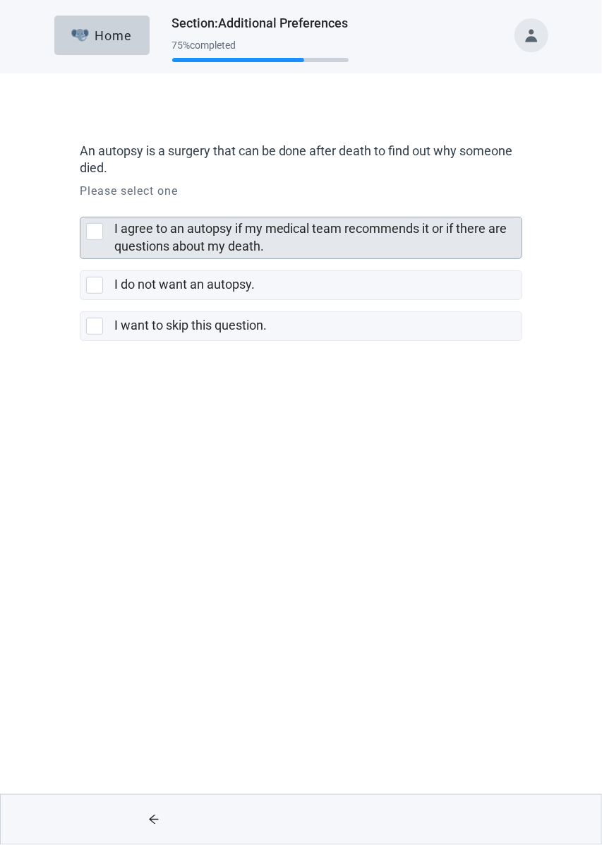
click at [93, 225] on div at bounding box center [94, 231] width 17 height 17
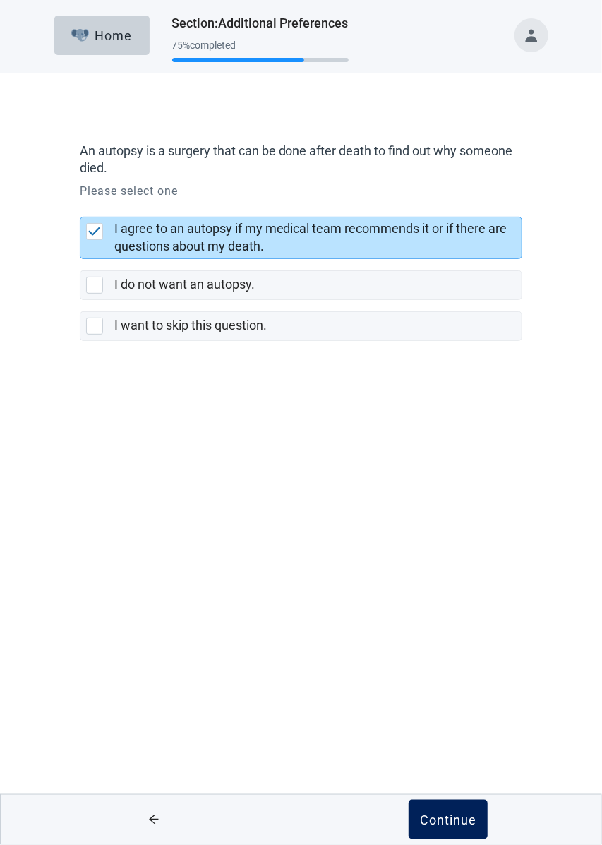
click at [455, 823] on div "Continue" at bounding box center [448, 820] width 56 height 14
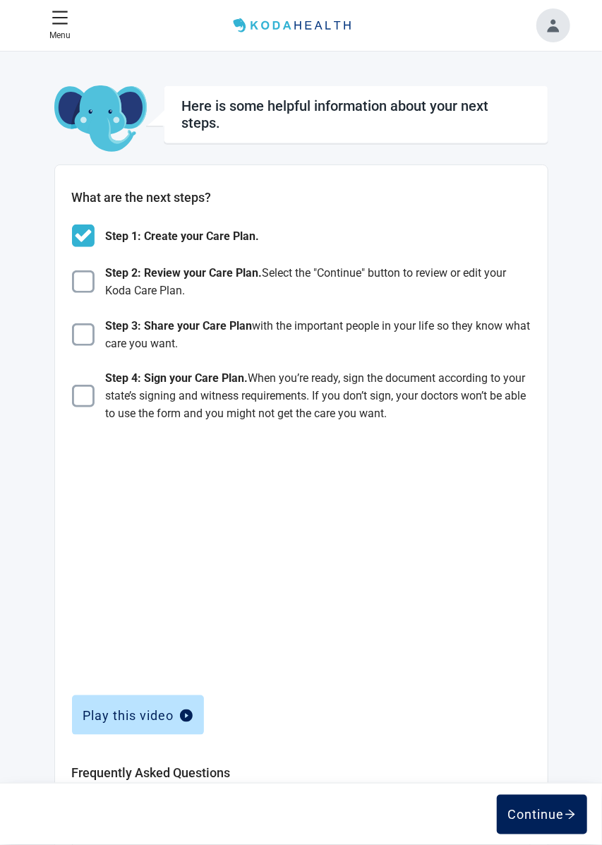
click at [539, 828] on button "Continue" at bounding box center [542, 815] width 90 height 40
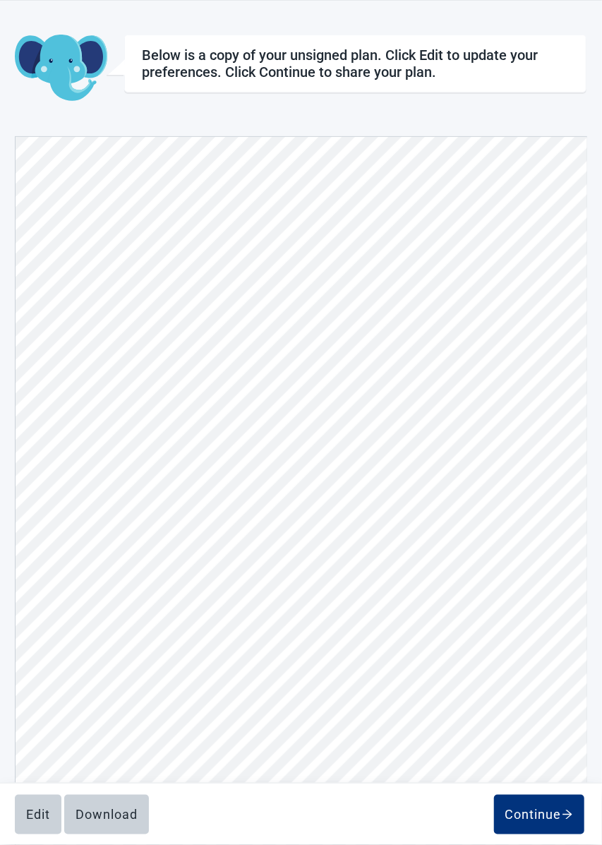
scroll to position [10583, 0]
click at [551, 822] on div "Continue" at bounding box center [540, 815] width 68 height 14
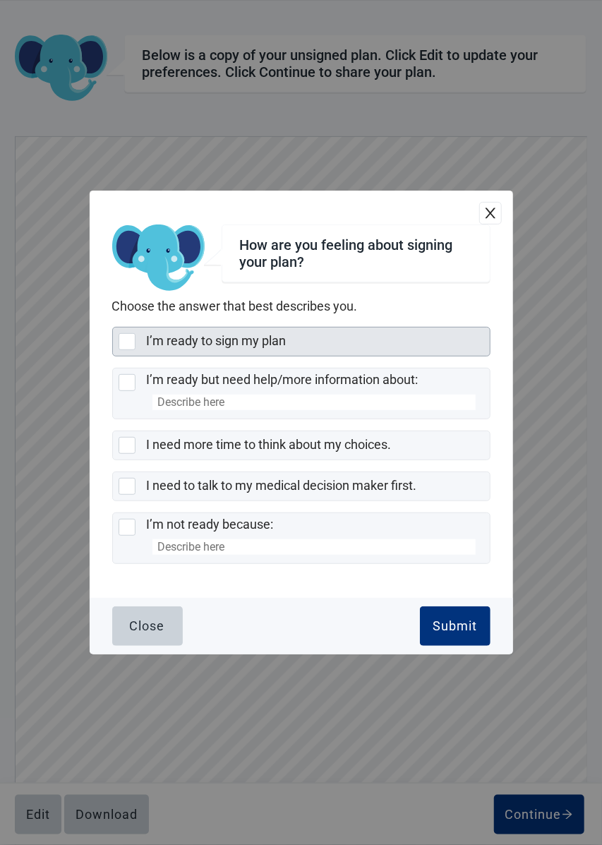
click at [124, 350] on div at bounding box center [127, 341] width 17 height 17
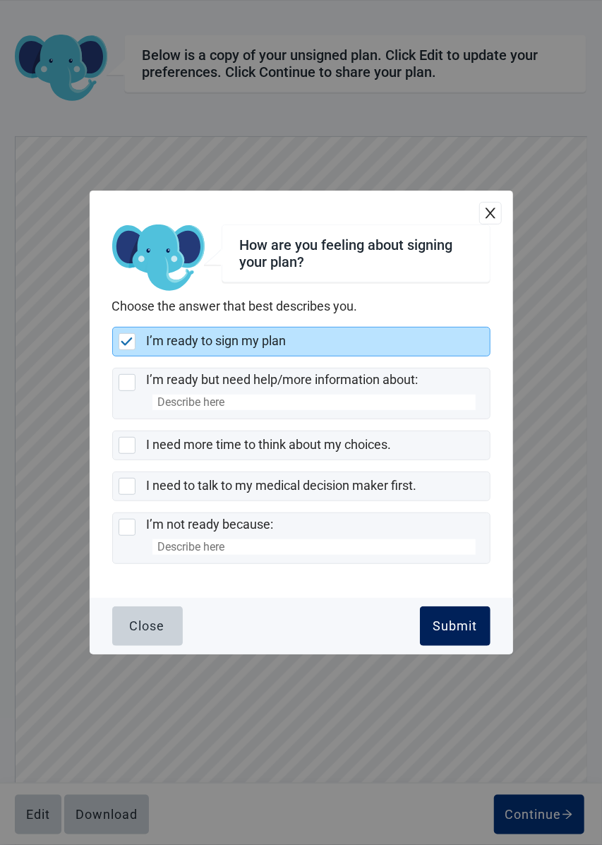
click at [465, 639] on button "Submit" at bounding box center [455, 627] width 71 height 40
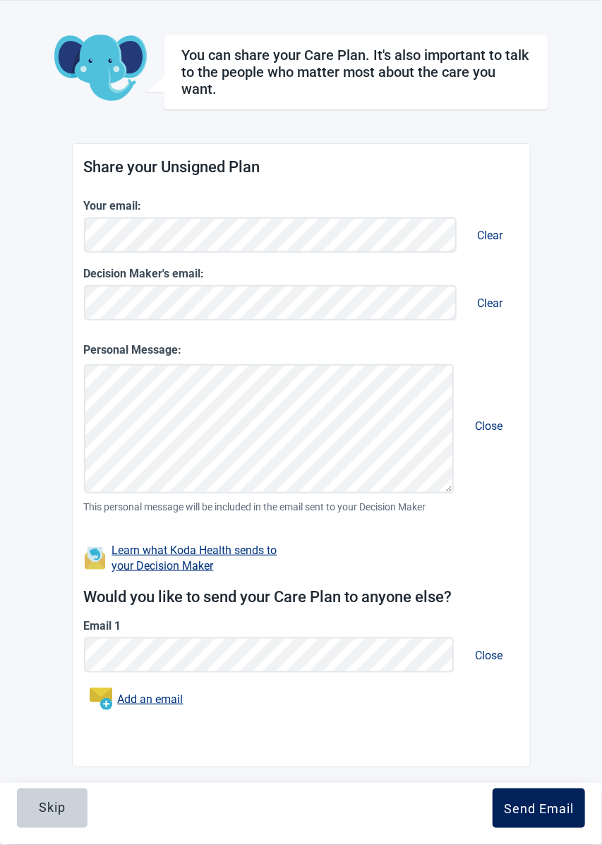
click at [558, 816] on div "Send Email" at bounding box center [539, 808] width 70 height 14
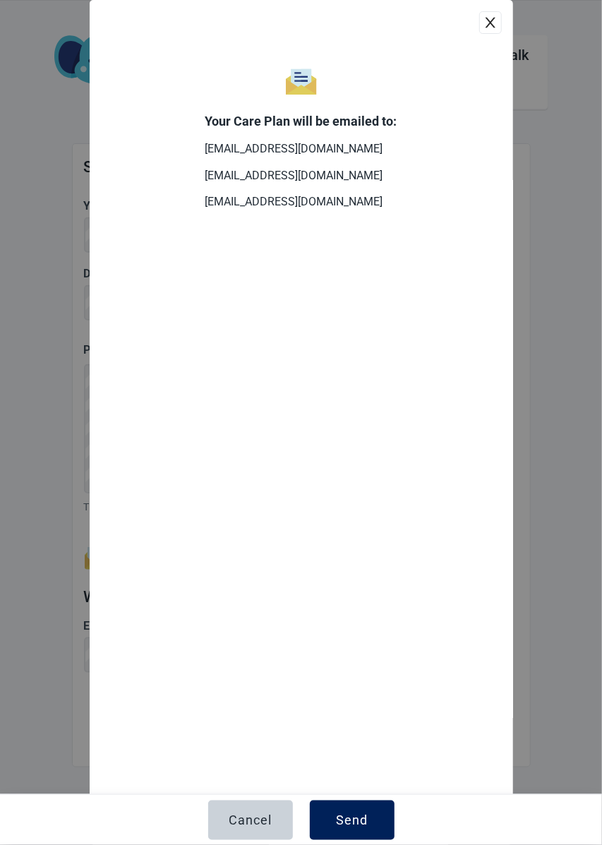
click at [364, 828] on div "Send" at bounding box center [352, 820] width 32 height 14
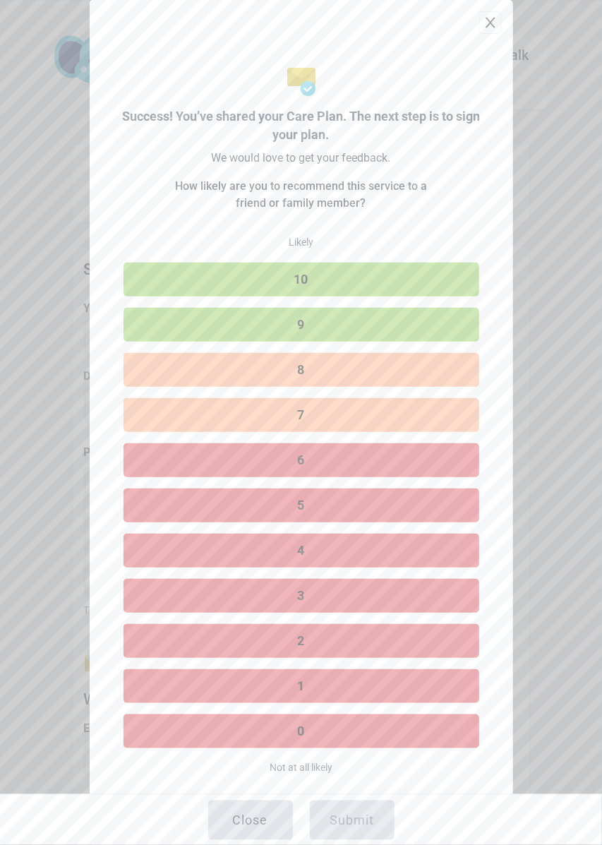
click at [418, 278] on button "10" at bounding box center [302, 280] width 356 height 34
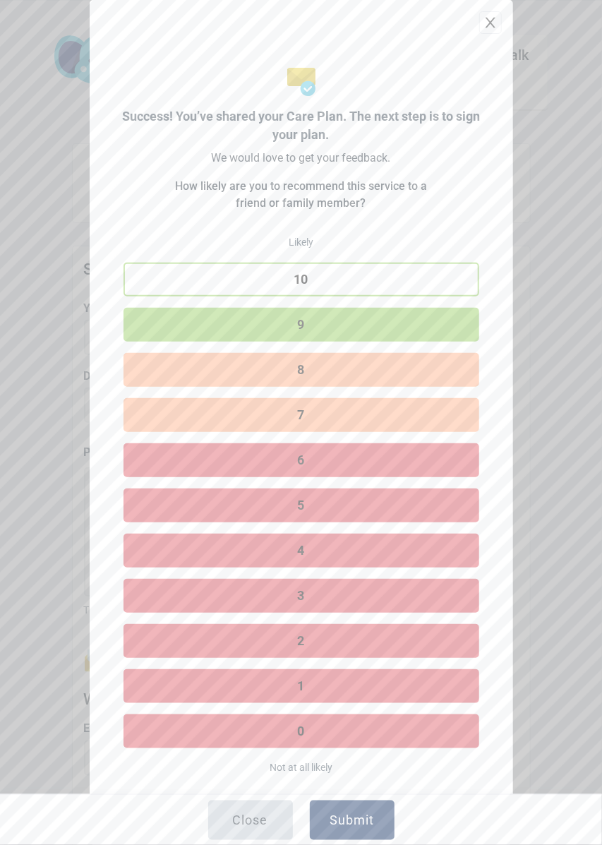
click at [359, 840] on button "Submit" at bounding box center [352, 821] width 85 height 40
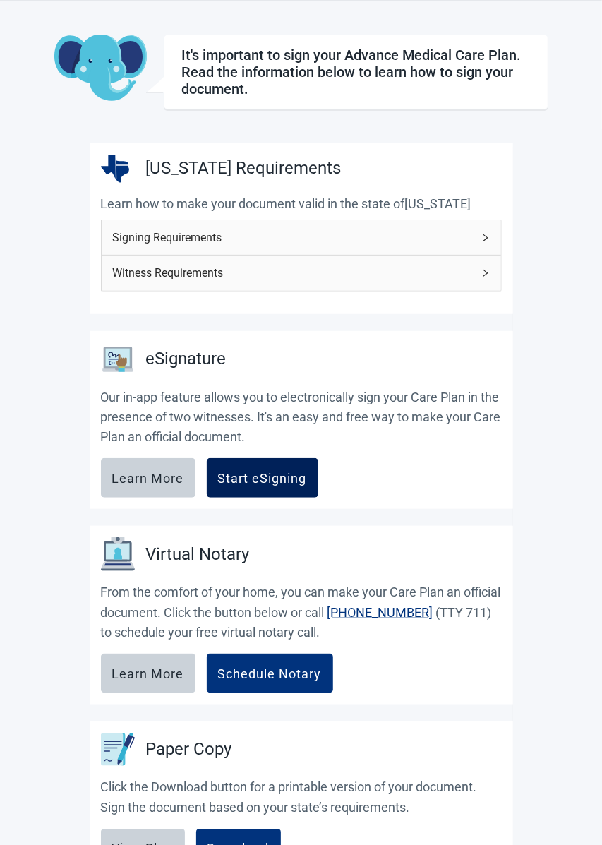
click at [297, 466] on button "Start eSigning" at bounding box center [263, 478] width 112 height 40
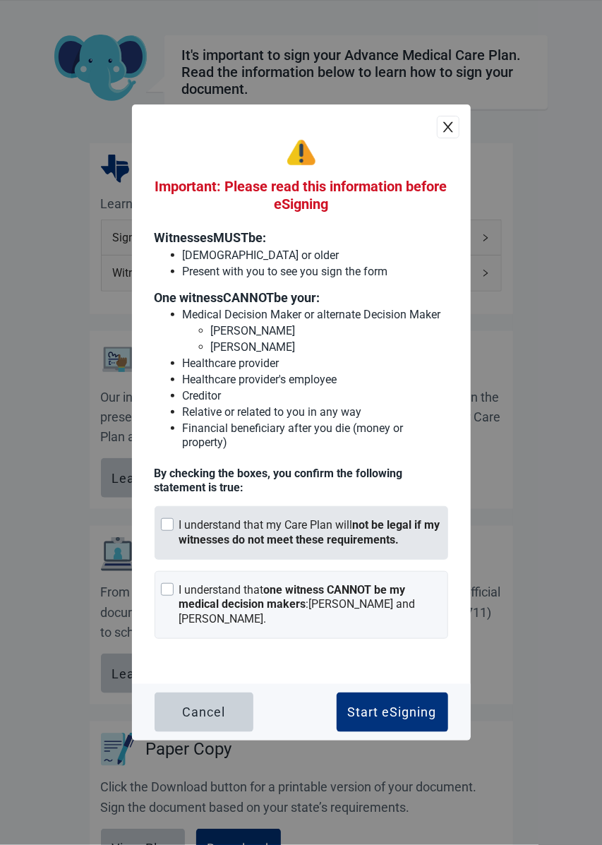
click at [161, 531] on div at bounding box center [167, 524] width 13 height 13
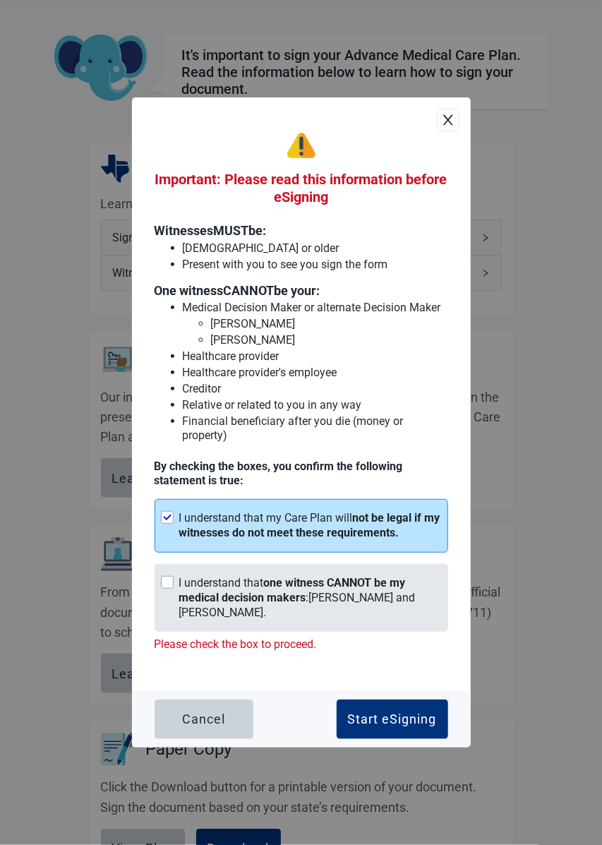
click at [169, 589] on div at bounding box center [167, 582] width 13 height 13
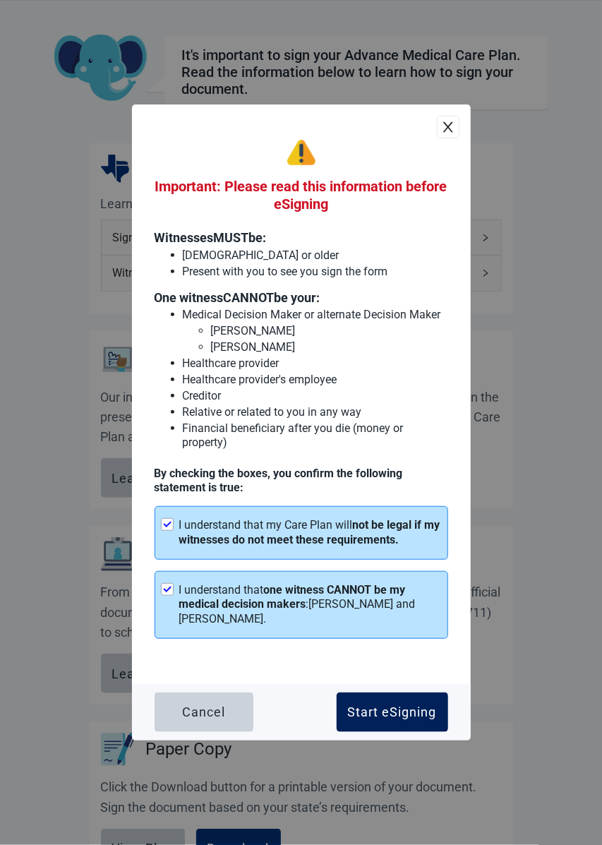
click at [402, 720] on div "Start eSigning" at bounding box center [392, 712] width 89 height 14
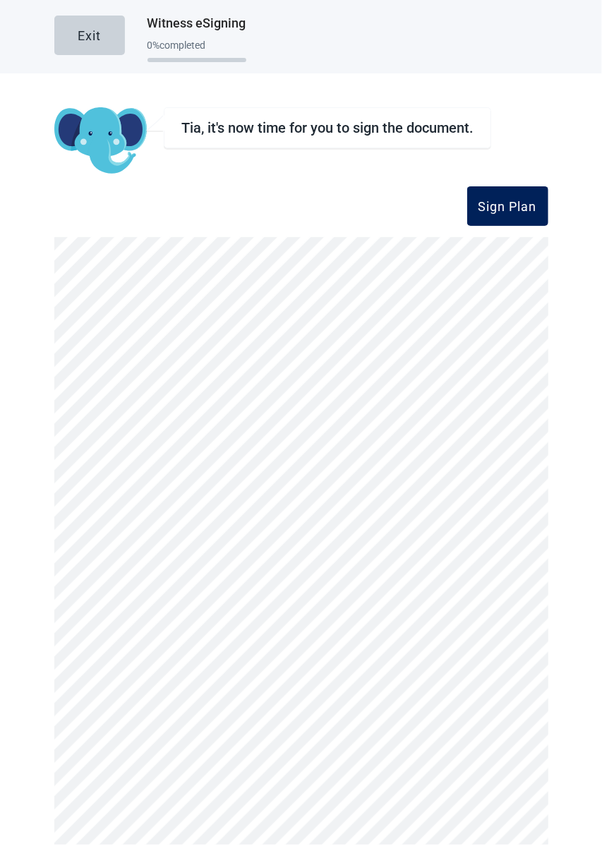
click at [512, 202] on div "Sign Plan" at bounding box center [508, 206] width 59 height 14
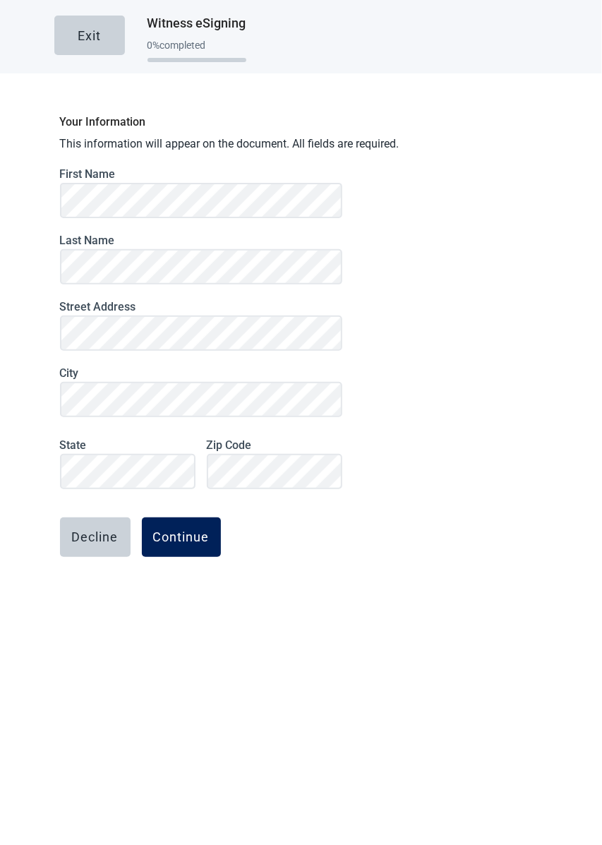
click at [181, 530] on div "Continue" at bounding box center [181, 537] width 56 height 14
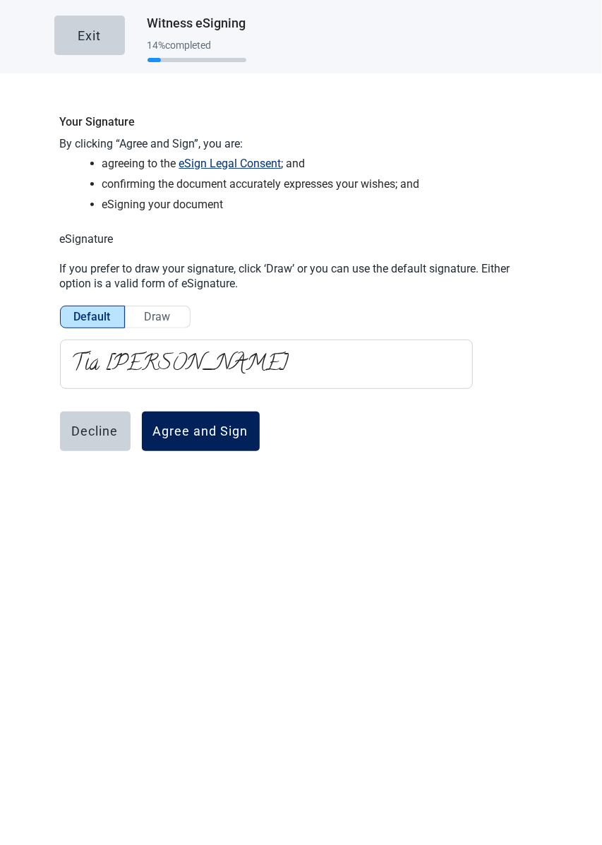
click at [221, 426] on div "Agree and Sign" at bounding box center [200, 431] width 95 height 14
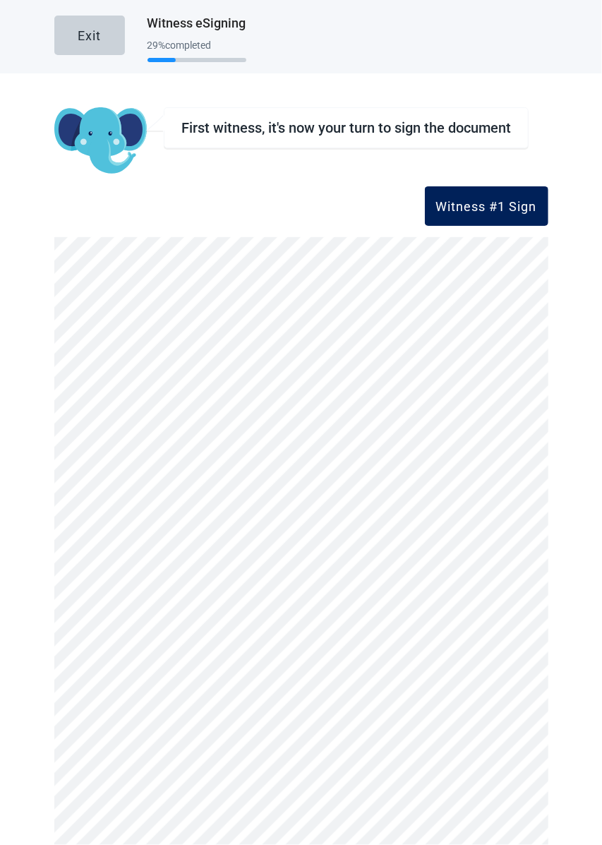
click at [513, 208] on div "Witness #1 Sign" at bounding box center [486, 206] width 101 height 14
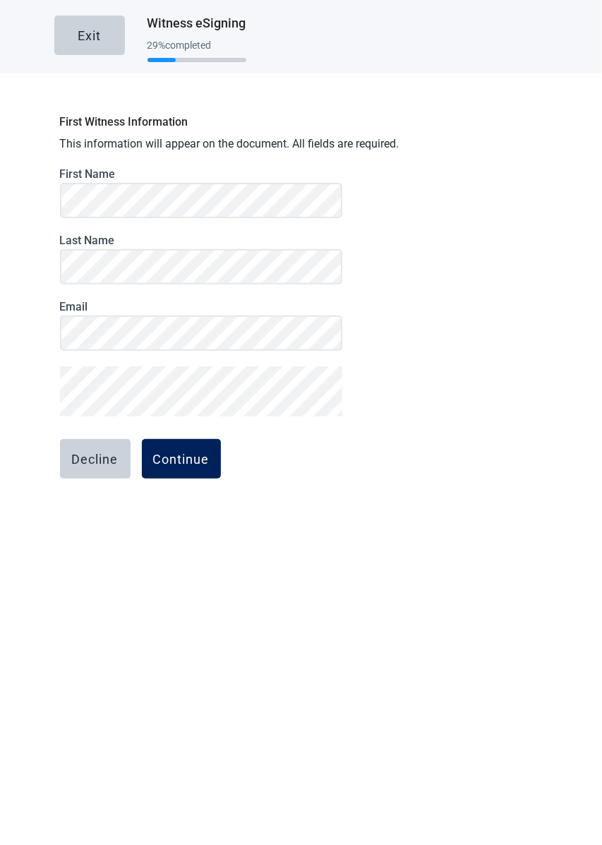
click at [179, 463] on div "Continue" at bounding box center [181, 459] width 56 height 14
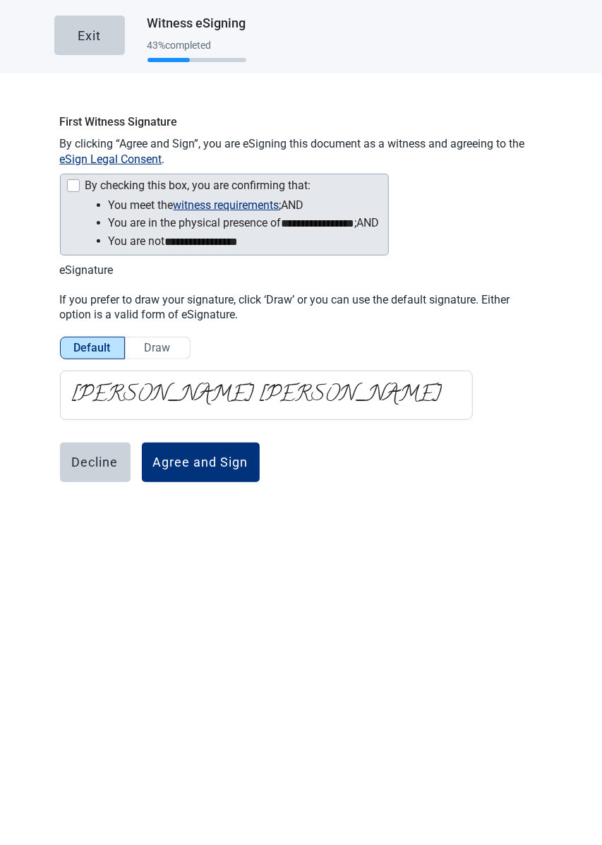
click at [83, 187] on div "By checking this box, you are confirming that:" at bounding box center [223, 187] width 314 height 17
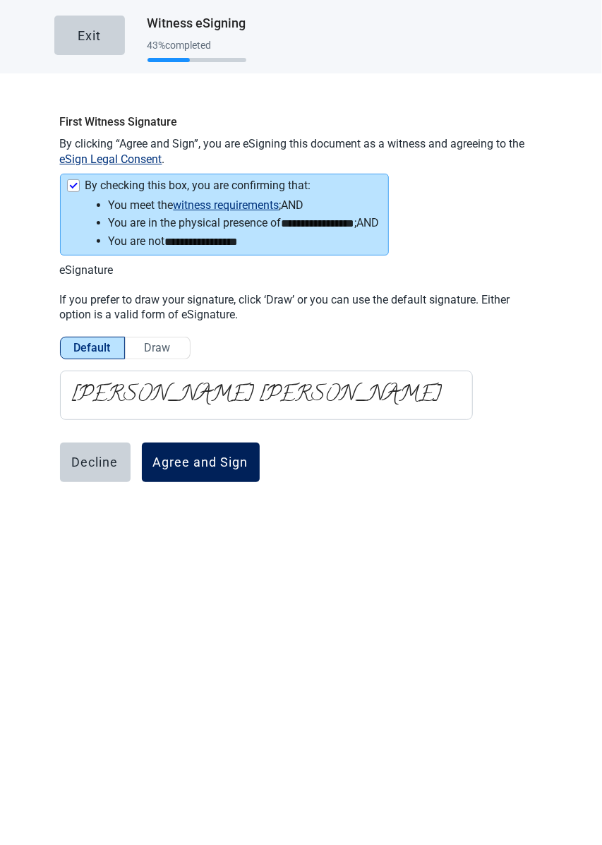
click at [244, 448] on button "Agree and Sign" at bounding box center [201, 463] width 118 height 40
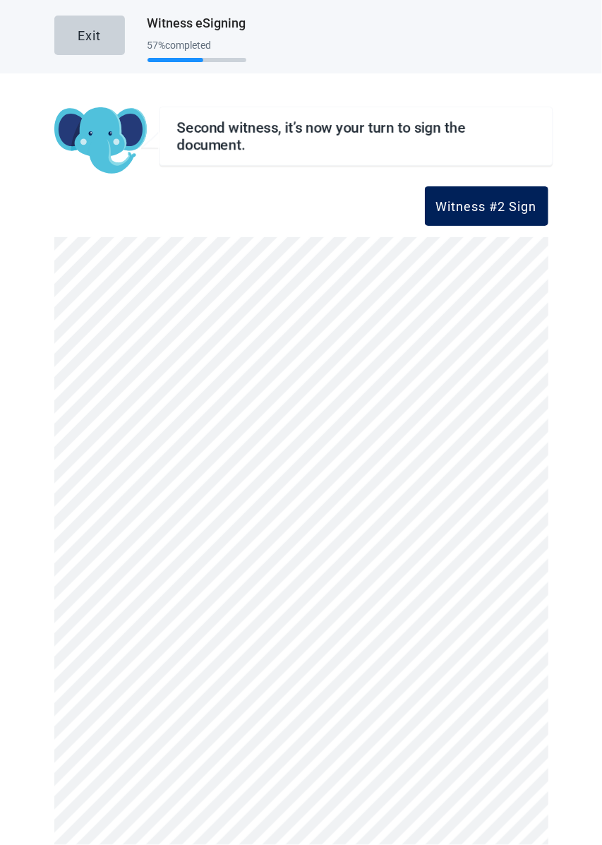
click at [495, 215] on button "Witness #2 Sign" at bounding box center [487, 206] width 124 height 40
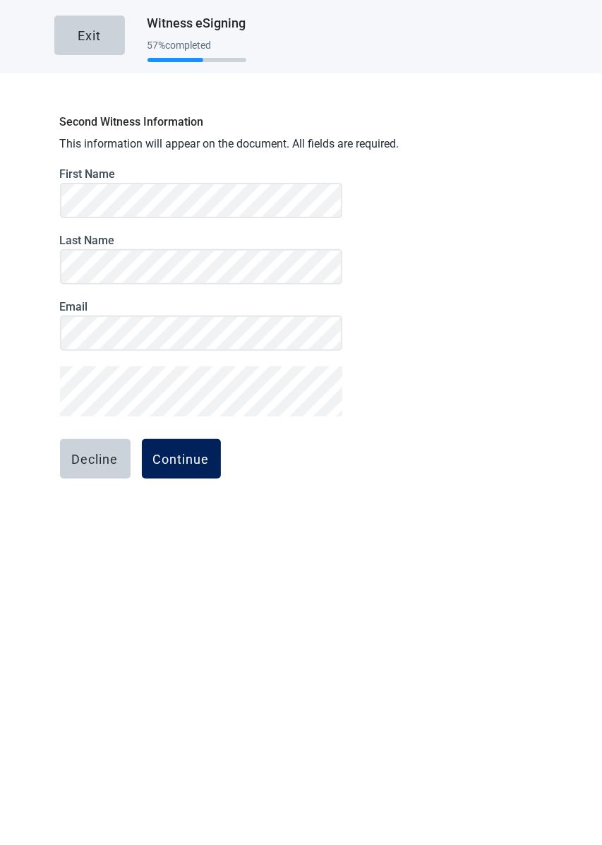
click at [203, 463] on div "Continue" at bounding box center [181, 459] width 56 height 14
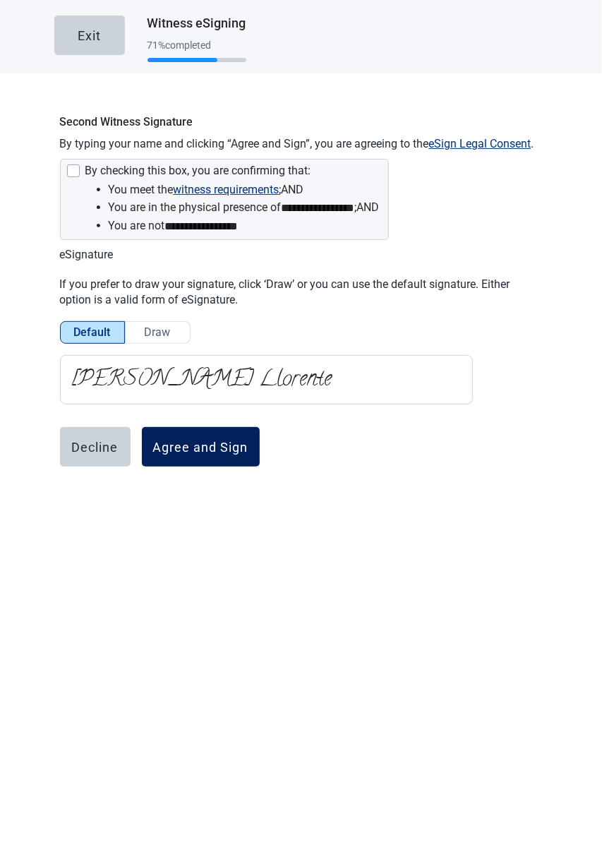
click at [233, 450] on div "Agree and Sign" at bounding box center [200, 447] width 95 height 14
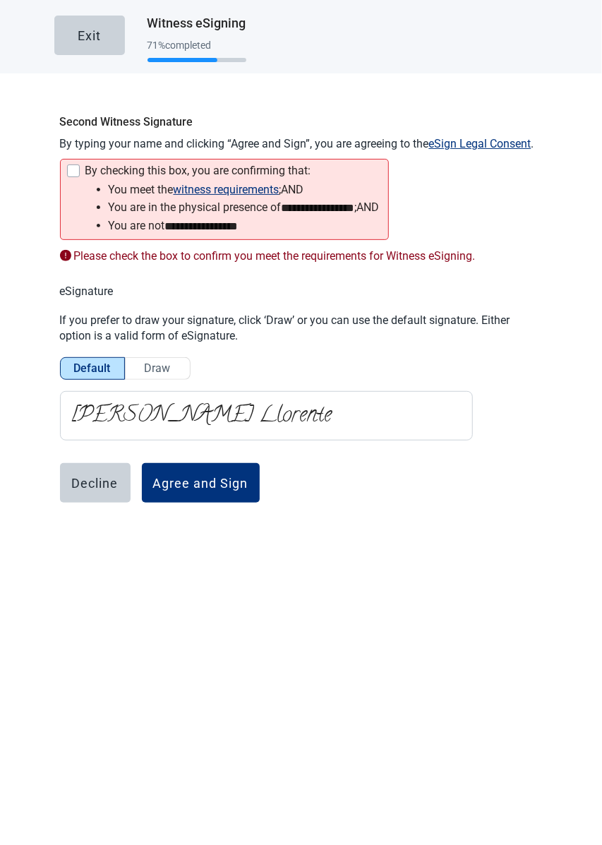
click at [82, 167] on div "By checking this box, you are confirming that:" at bounding box center [223, 172] width 314 height 17
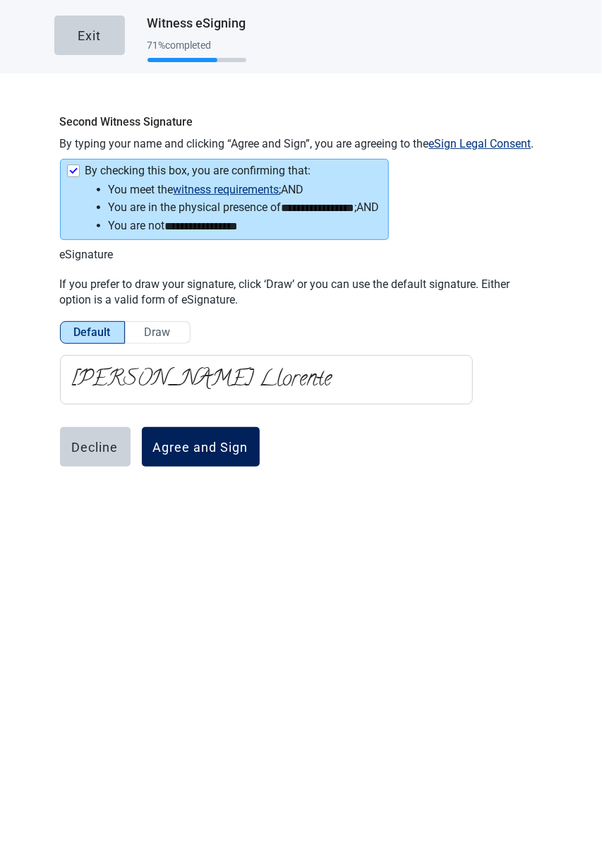
click at [242, 443] on div "Agree and Sign" at bounding box center [200, 447] width 95 height 14
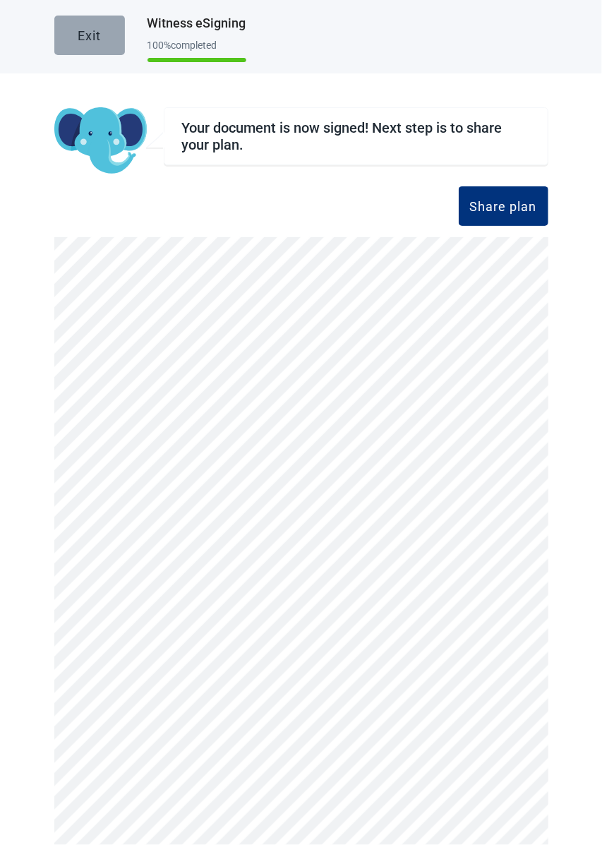
click at [92, 19] on button "Exit" at bounding box center [89, 36] width 71 height 40
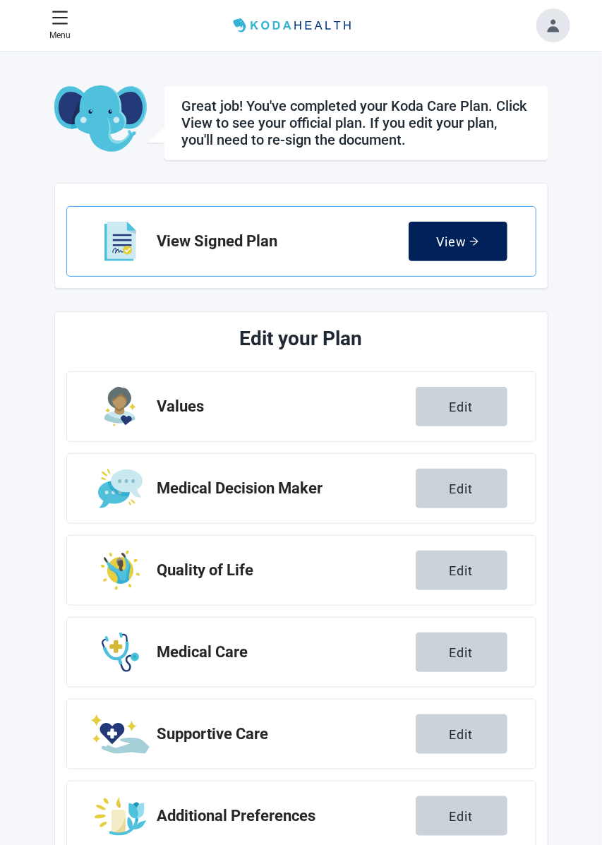
click at [487, 248] on button "View" at bounding box center [458, 242] width 99 height 40
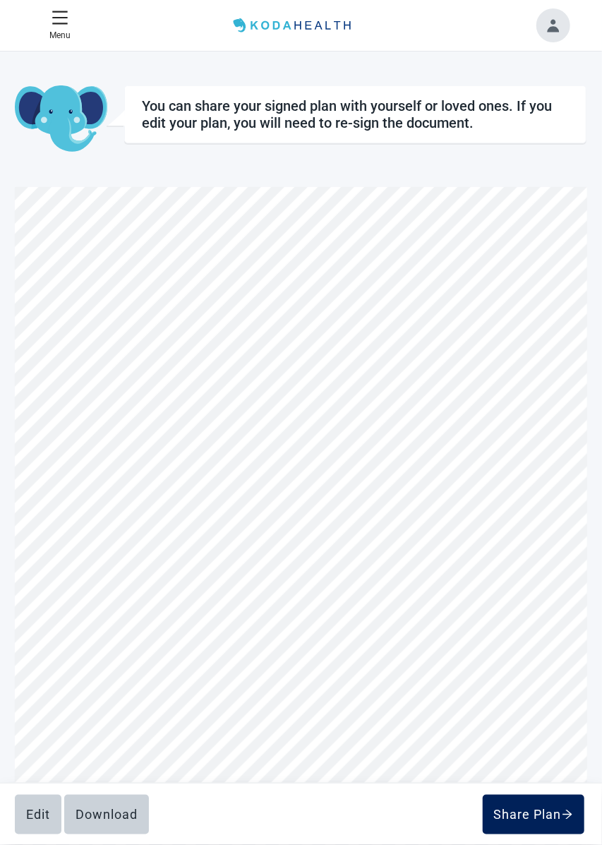
click at [552, 816] on div "Share Plan" at bounding box center [533, 815] width 79 height 14
click at [550, 824] on button "Share Plan" at bounding box center [534, 815] width 102 height 40
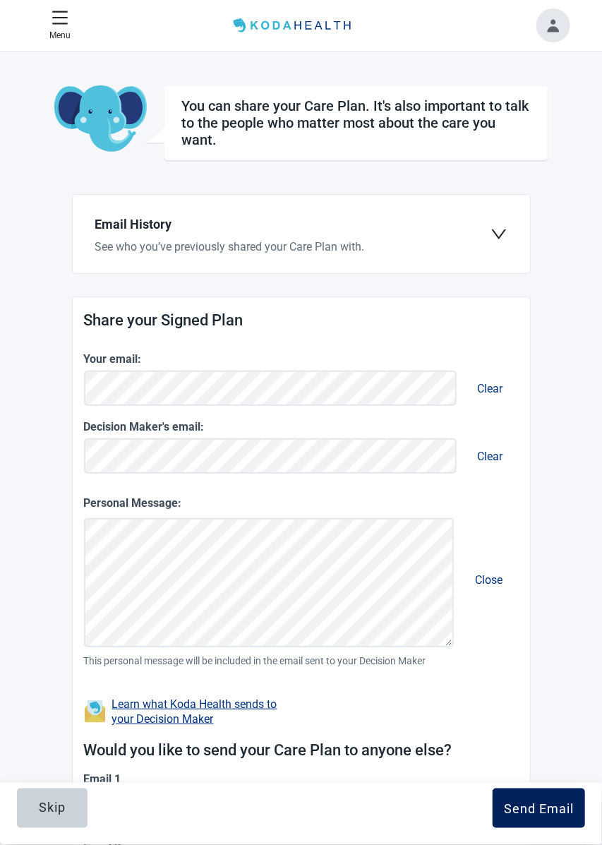
click at [562, 802] on div "Send Email" at bounding box center [539, 808] width 70 height 14
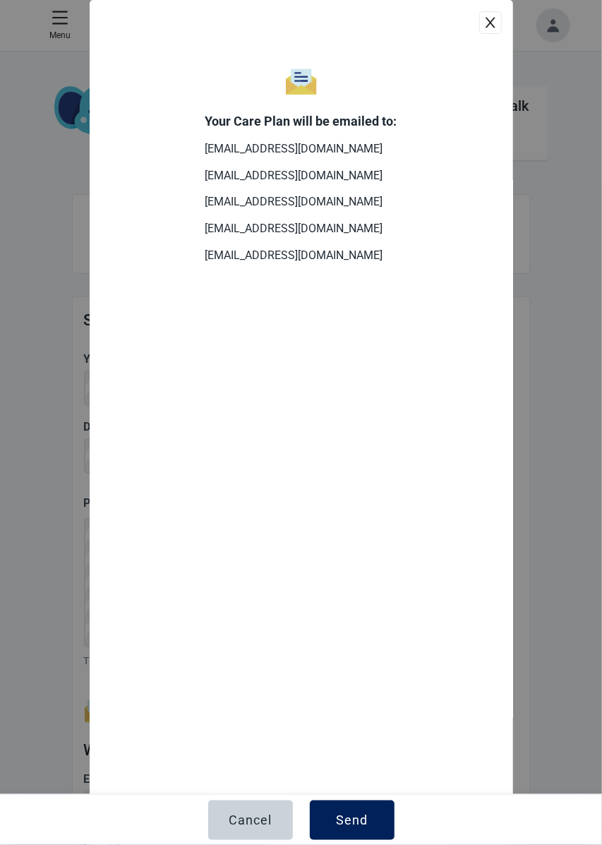
click at [362, 809] on button "Send" at bounding box center [352, 821] width 85 height 40
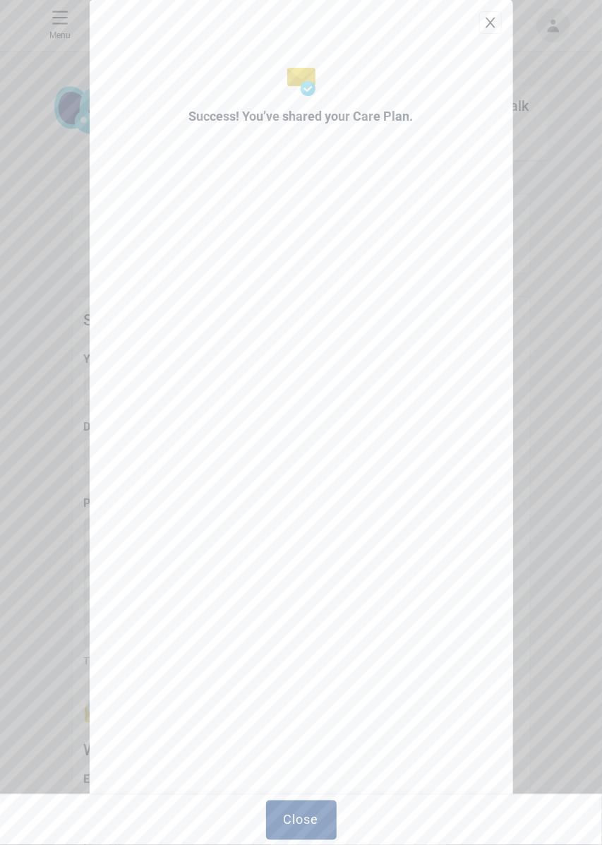
click at [499, 19] on button "close" at bounding box center [490, 22] width 23 height 23
click at [494, 23] on div "Menu Home" at bounding box center [301, 25] width 572 height 51
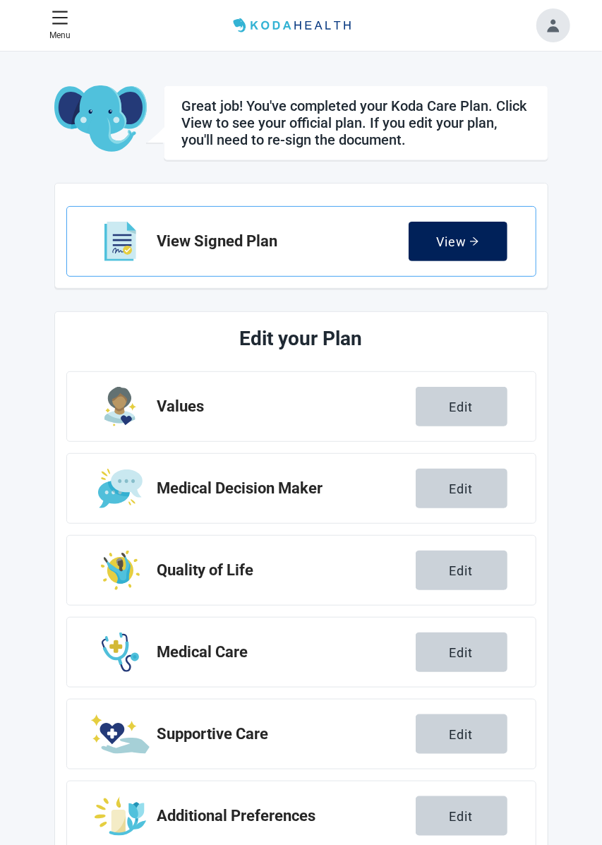
click at [472, 245] on div "View" at bounding box center [457, 241] width 43 height 14
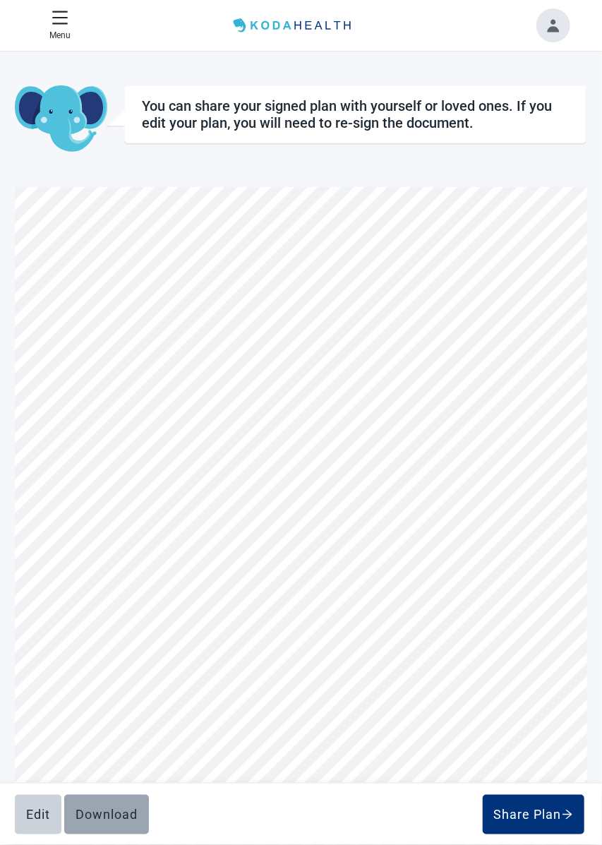
click at [139, 797] on button "Download" at bounding box center [106, 815] width 85 height 40
click at [64, 7] on button "Menu" at bounding box center [60, 26] width 32 height 44
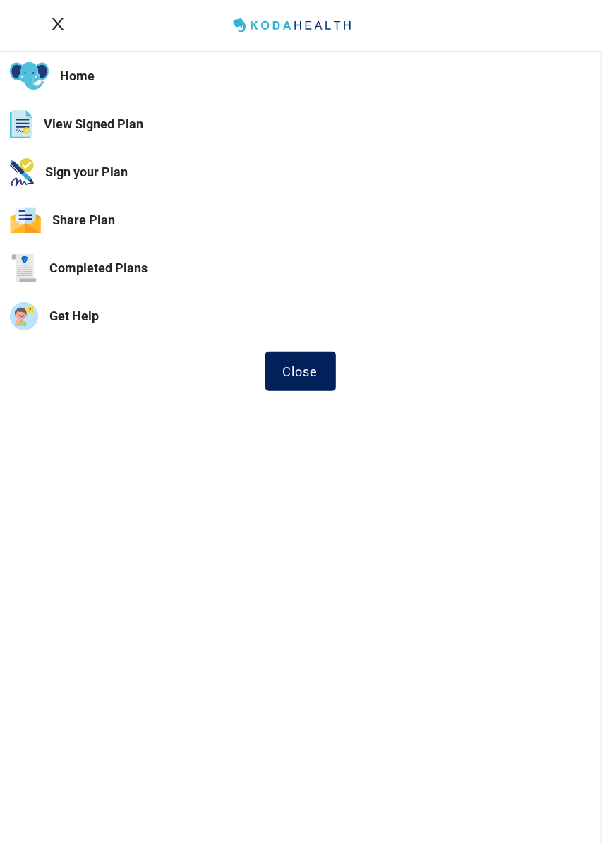
click at [328, 374] on button "Close" at bounding box center [301, 372] width 71 height 40
